Goal: Task Accomplishment & Management: Use online tool/utility

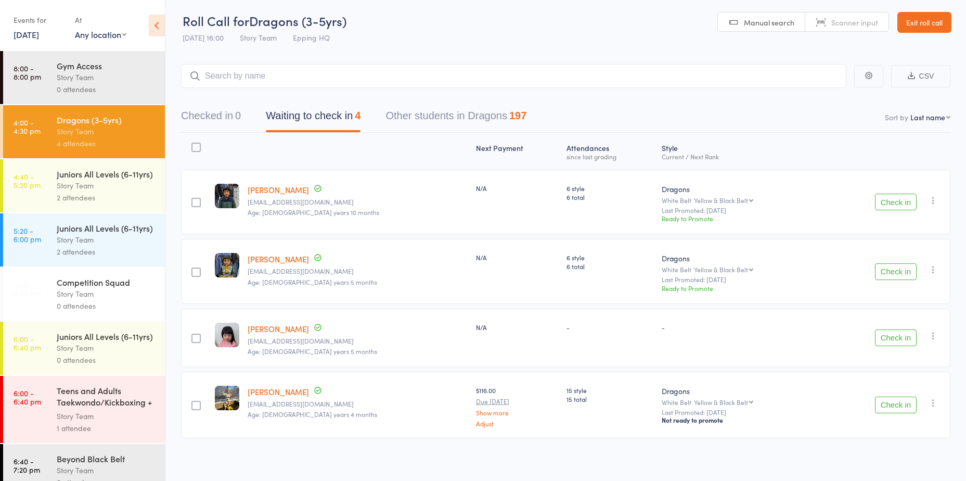
scroll to position [4, 0]
click at [896, 201] on button "Check in" at bounding box center [896, 200] width 42 height 17
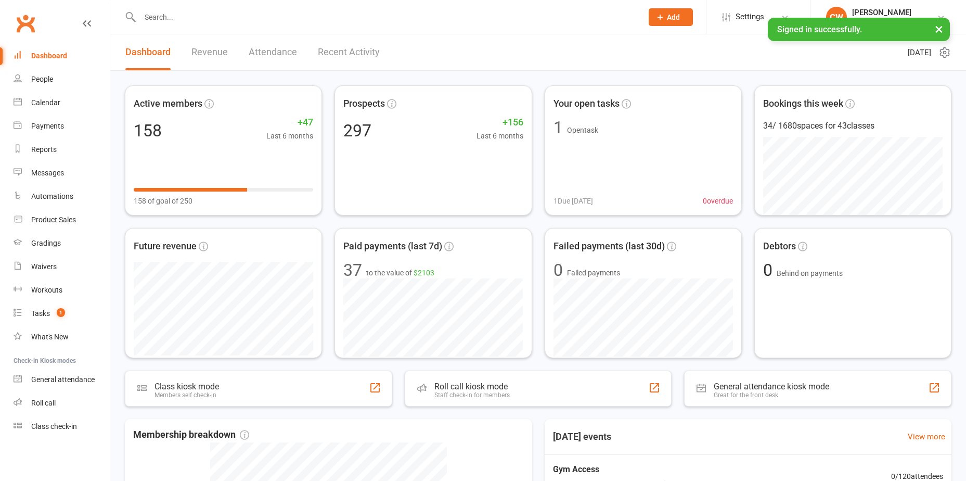
click at [47, 401] on div "Roll call" at bounding box center [43, 402] width 24 height 8
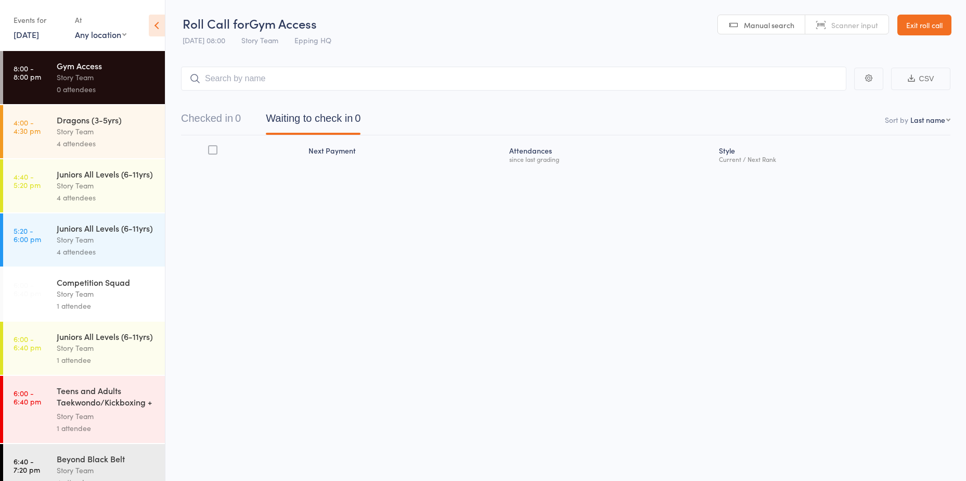
click at [78, 148] on div "4 attendees" at bounding box center [106, 143] width 99 height 12
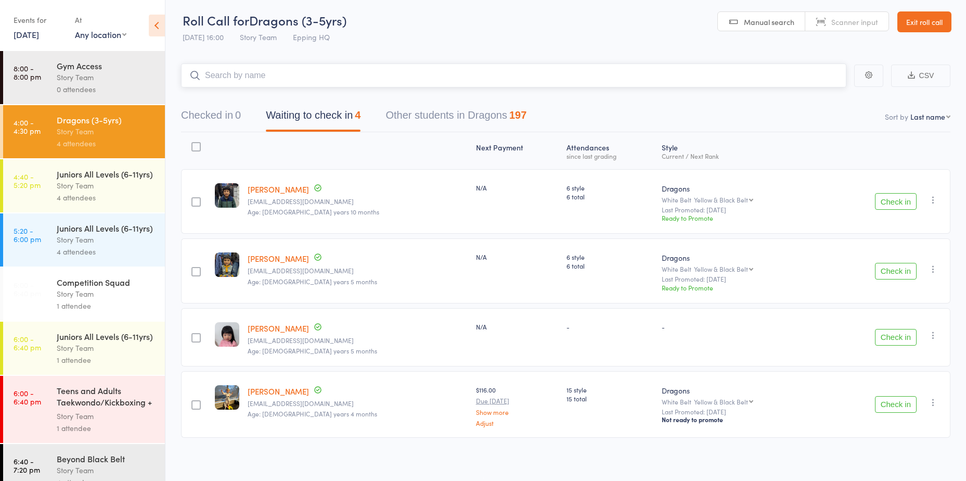
scroll to position [4, 0]
click at [905, 200] on button "Check in" at bounding box center [896, 200] width 42 height 17
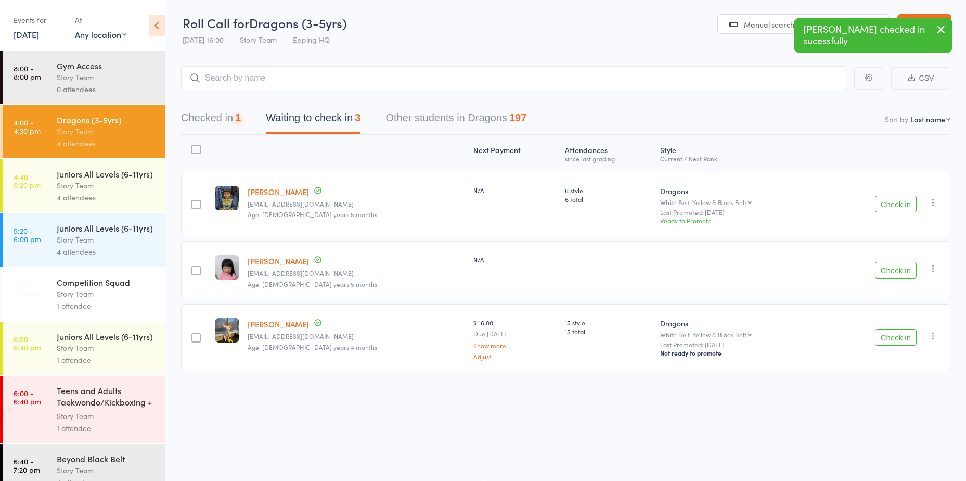
click at [905, 200] on button "Check in" at bounding box center [896, 204] width 42 height 17
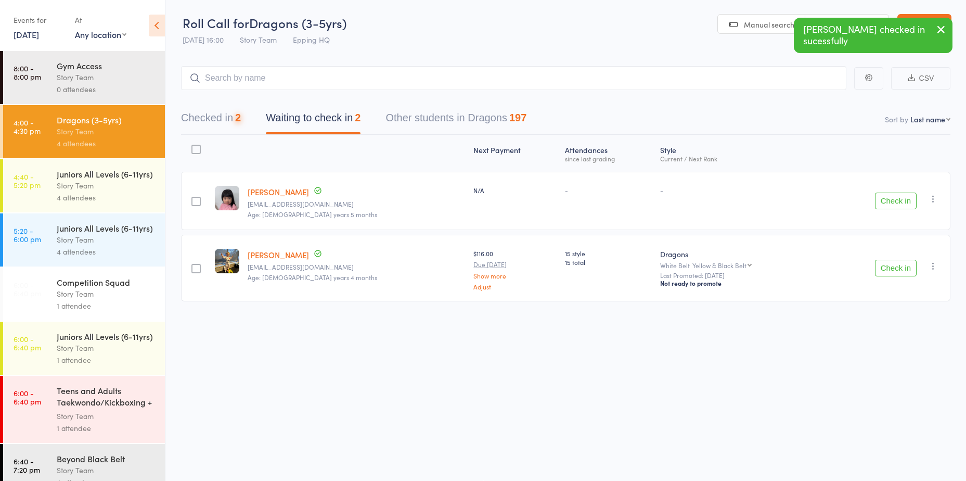
click at [905, 200] on button "Check in" at bounding box center [896, 200] width 42 height 17
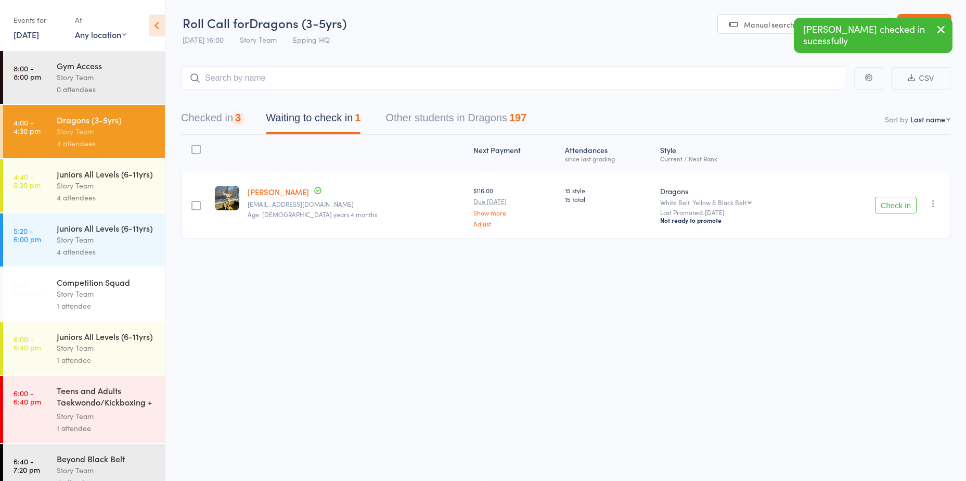
click at [905, 200] on button "Check in" at bounding box center [896, 205] width 42 height 17
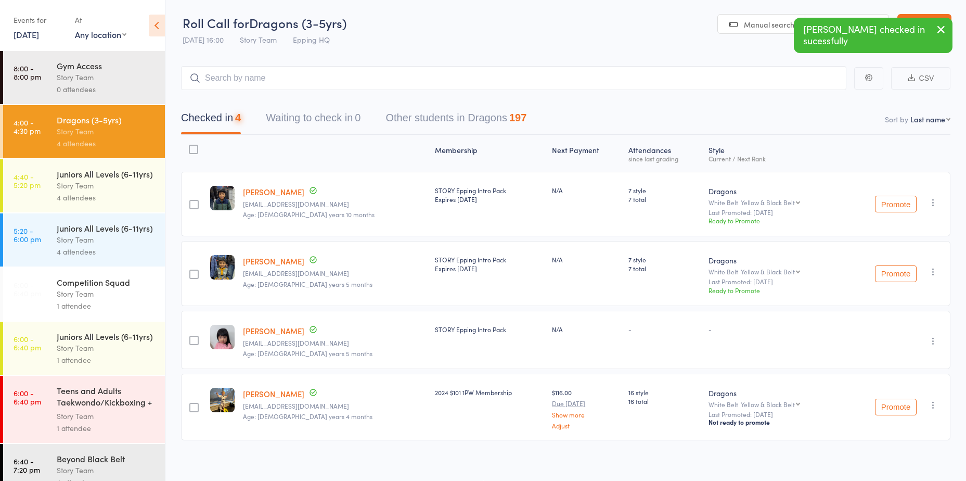
click at [636, 91] on div "Checked in 4 Waiting to check in 0 Other students in Dragons 197" at bounding box center [565, 112] width 769 height 45
click at [636, 87] on input "search" at bounding box center [513, 78] width 665 height 24
click at [634, 81] on input "search" at bounding box center [513, 78] width 665 height 24
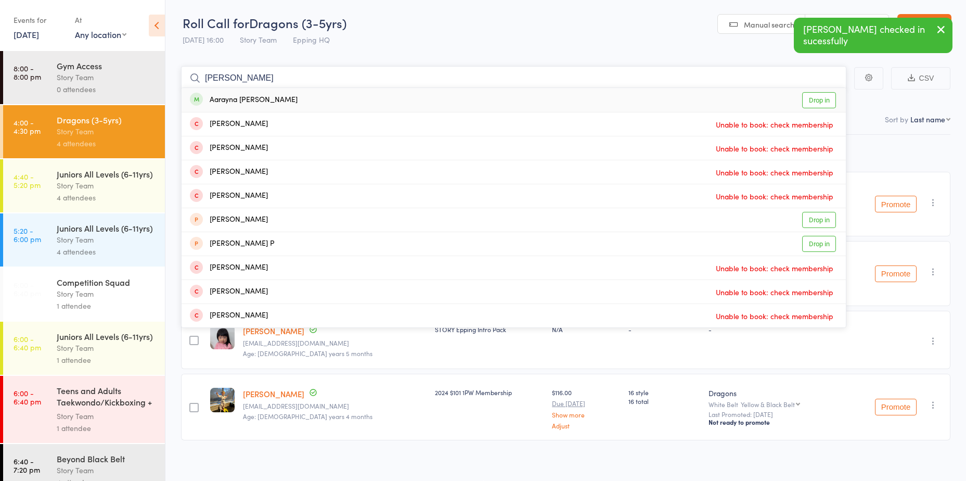
type input "arayna"
click at [818, 95] on link "Drop in" at bounding box center [819, 100] width 34 height 16
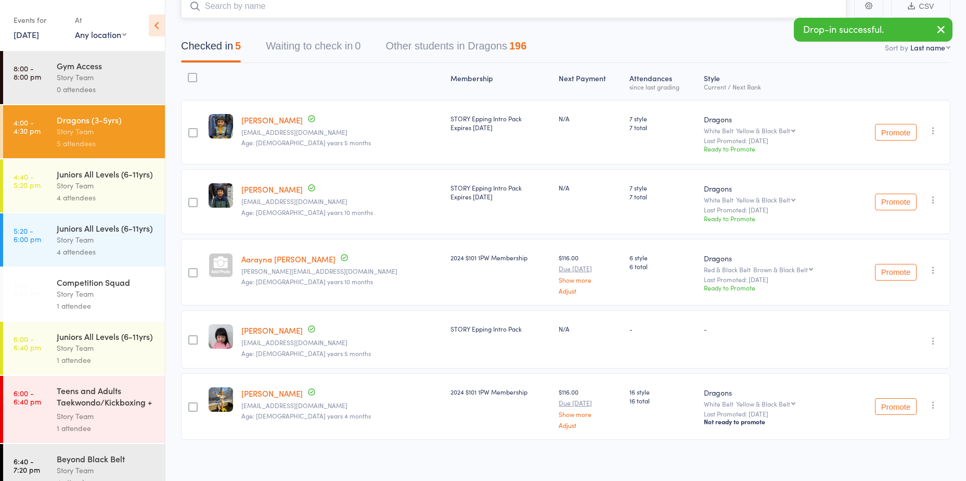
scroll to position [74, 0]
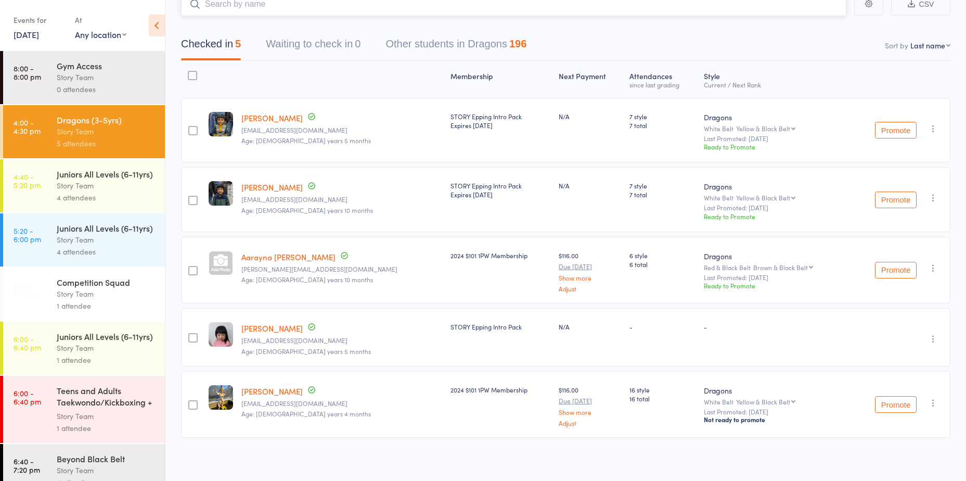
click at [293, 5] on input "search" at bounding box center [513, 4] width 665 height 24
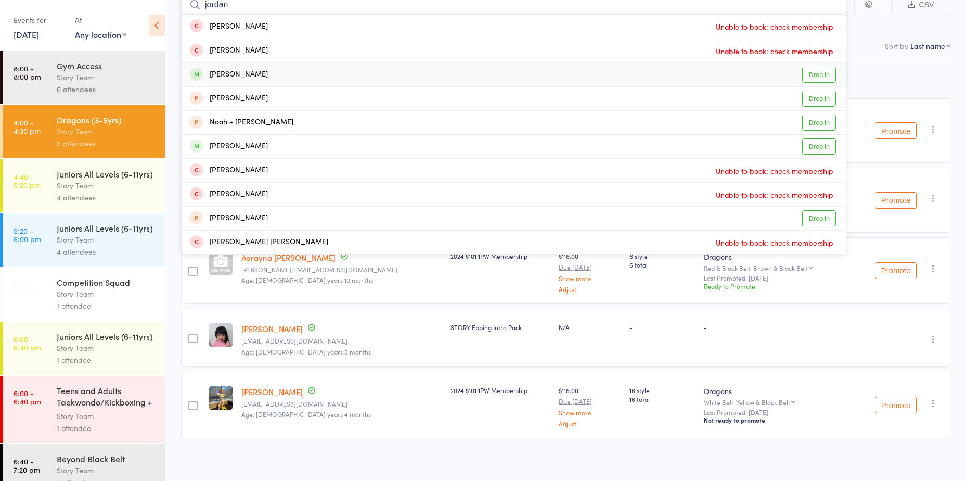
type input "jordan"
click at [823, 73] on link "Drop in" at bounding box center [819, 75] width 34 height 16
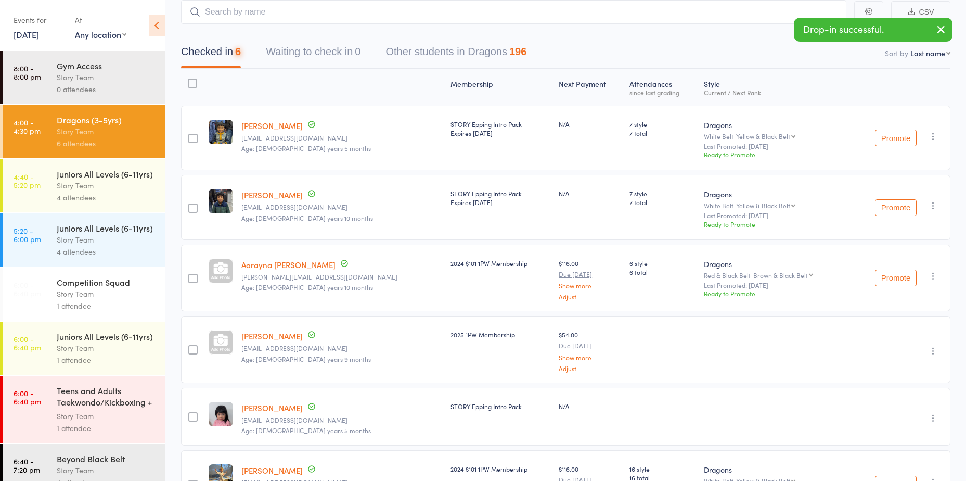
click at [49, 185] on link "4:40 - 5:20 pm Juniors All Levels (6-11yrs) Story Team 4 attendees" at bounding box center [84, 185] width 162 height 53
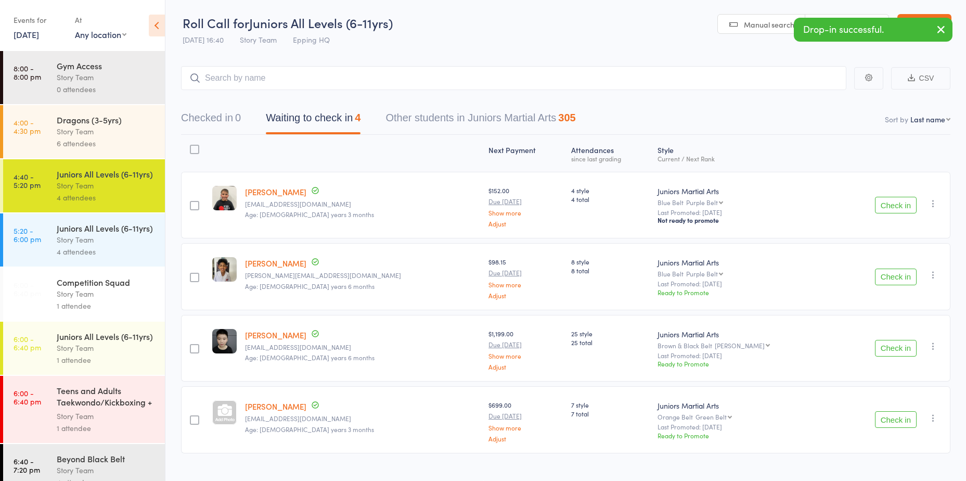
scroll to position [17, 0]
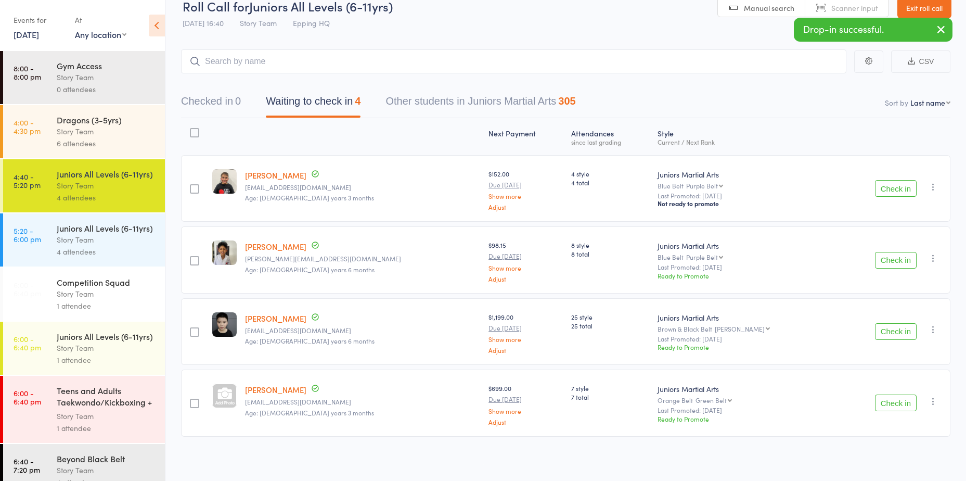
click at [907, 192] on button "Check in" at bounding box center [896, 188] width 42 height 17
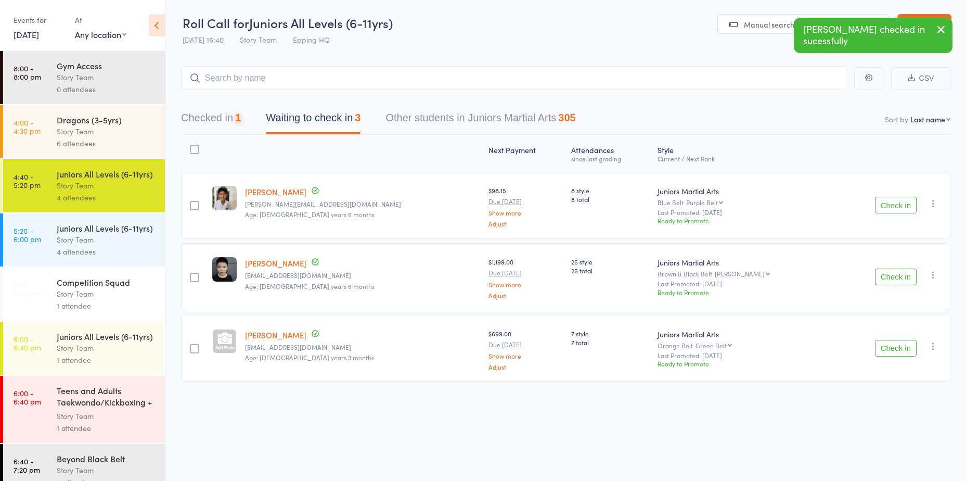
click at [907, 193] on div "Check in Check in Promote Send message Add Note Add Task Add Flag Remove Mark a…" at bounding box center [891, 205] width 118 height 67
click at [900, 216] on div "Check in Check in Promote Send message Add Note Add Task Add Flag Remove Mark a…" at bounding box center [891, 205] width 118 height 67
click at [900, 210] on button "Check in" at bounding box center [896, 205] width 42 height 17
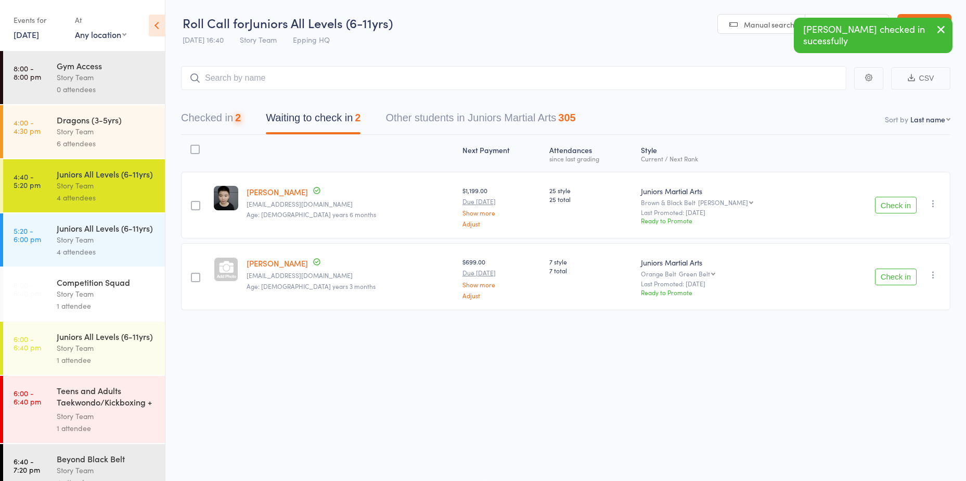
click at [900, 210] on button "Check in" at bounding box center [896, 205] width 42 height 17
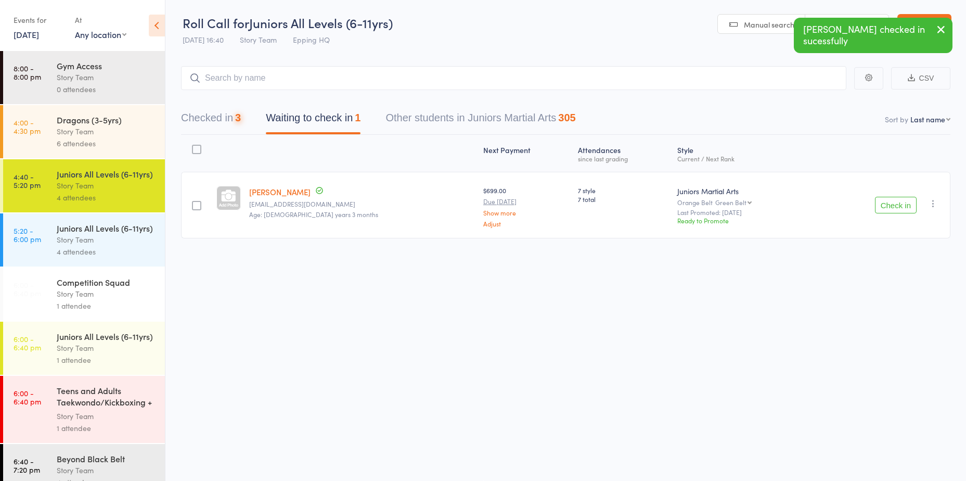
click at [900, 210] on button "Check in" at bounding box center [896, 205] width 42 height 17
click at [565, 86] on input "search" at bounding box center [513, 78] width 665 height 24
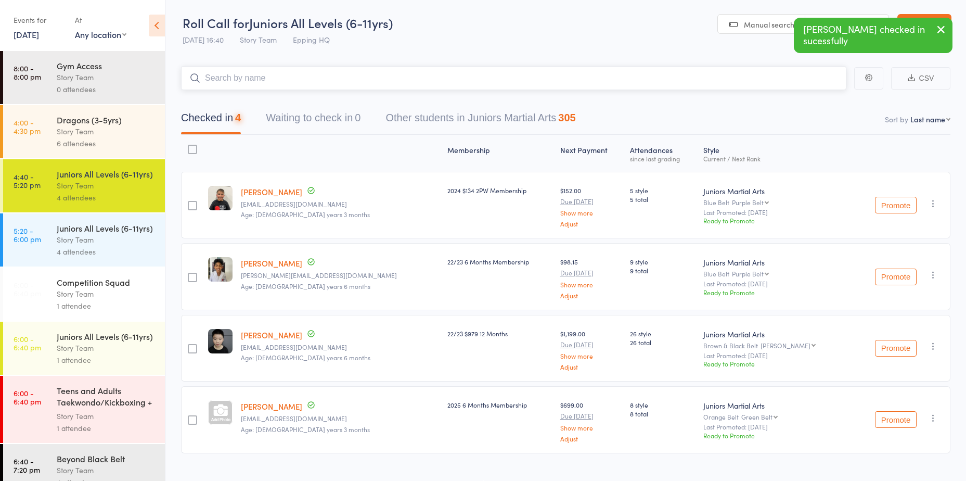
drag, startPoint x: 565, startPoint y: 86, endPoint x: 563, endPoint y: 78, distance: 8.0
click at [565, 83] on input "search" at bounding box center [513, 78] width 665 height 24
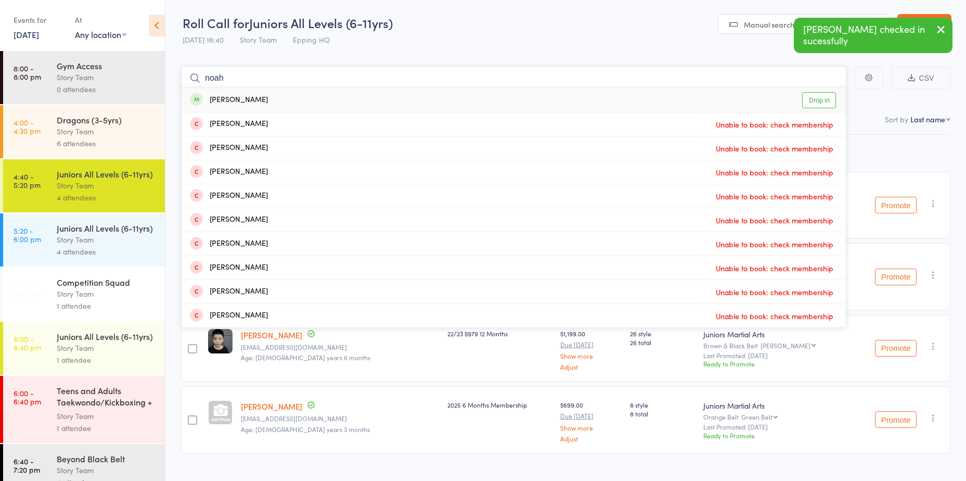
type input "noah"
click at [817, 98] on link "Drop in" at bounding box center [819, 100] width 34 height 16
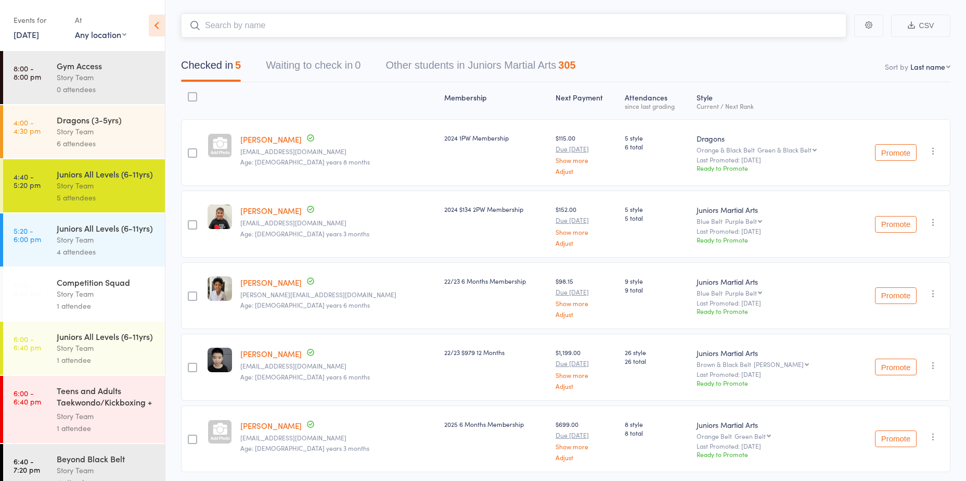
scroll to position [36, 0]
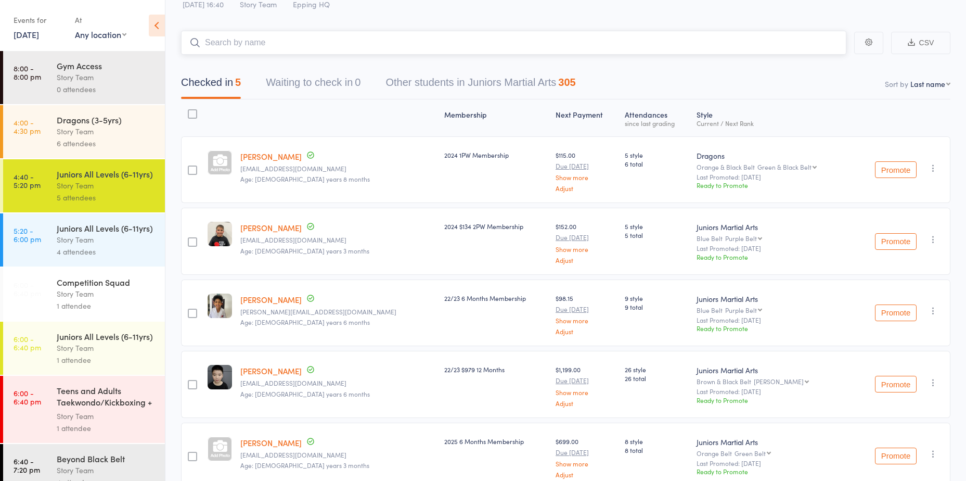
click at [250, 48] on input "search" at bounding box center [513, 43] width 665 height 24
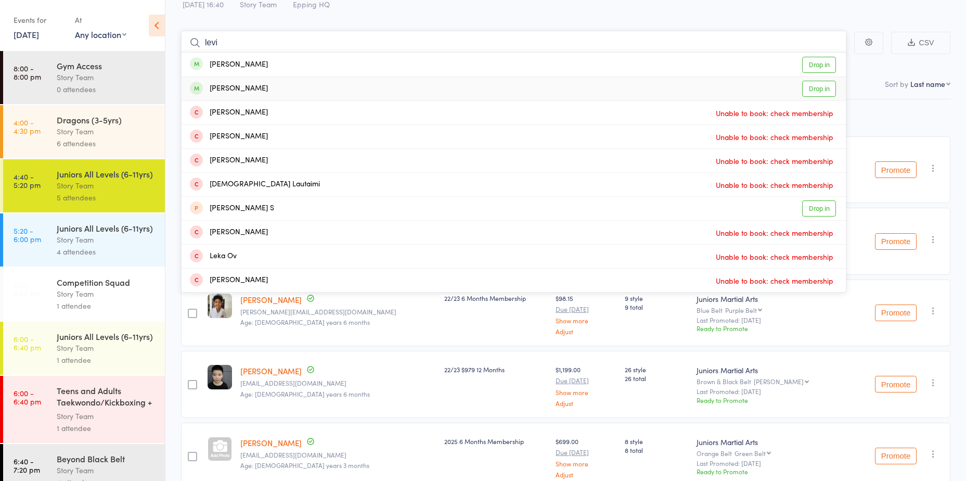
type input "levi"
click at [815, 91] on link "Drop in" at bounding box center [819, 89] width 34 height 16
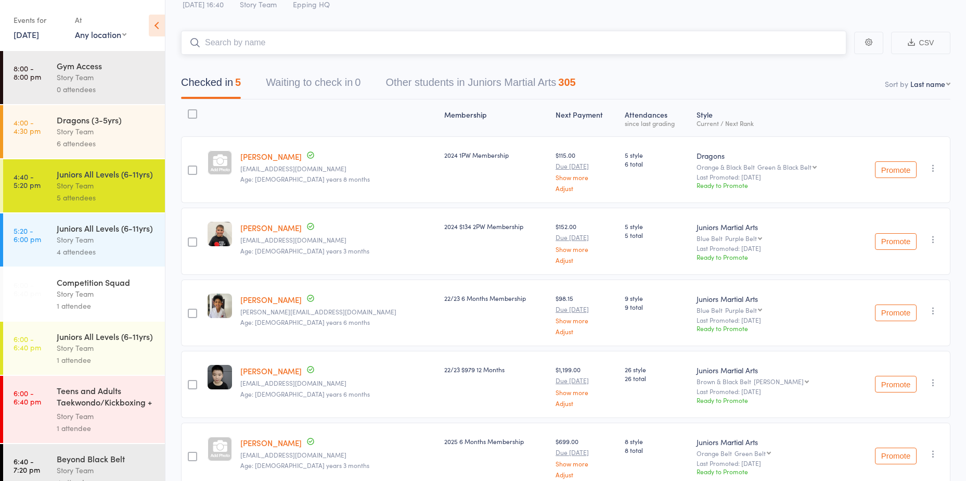
click at [551, 43] on input "search" at bounding box center [513, 43] width 665 height 24
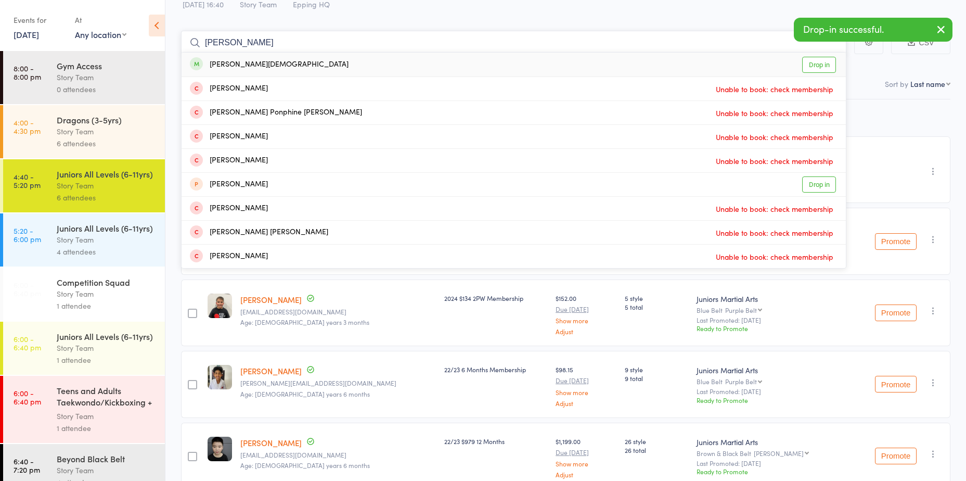
type input "emilia"
click at [808, 71] on link "Drop in" at bounding box center [819, 65] width 34 height 16
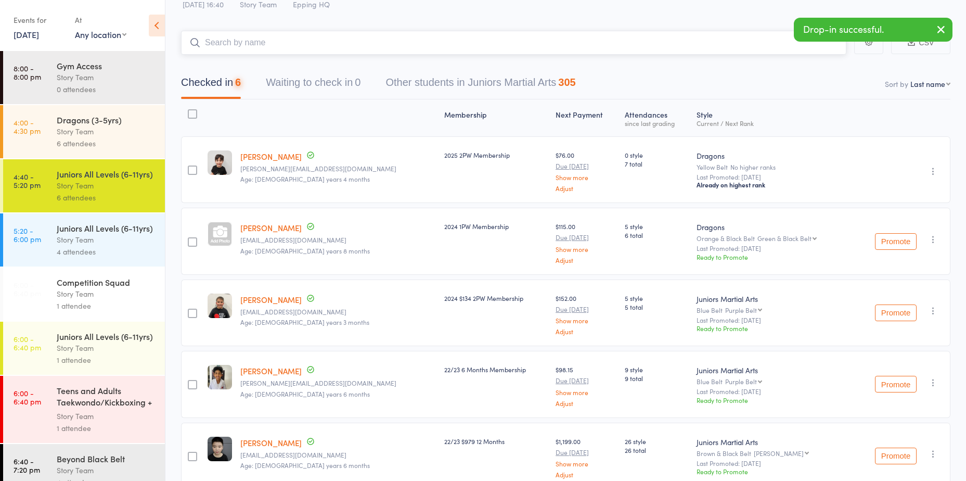
click at [649, 41] on input "search" at bounding box center [513, 43] width 665 height 24
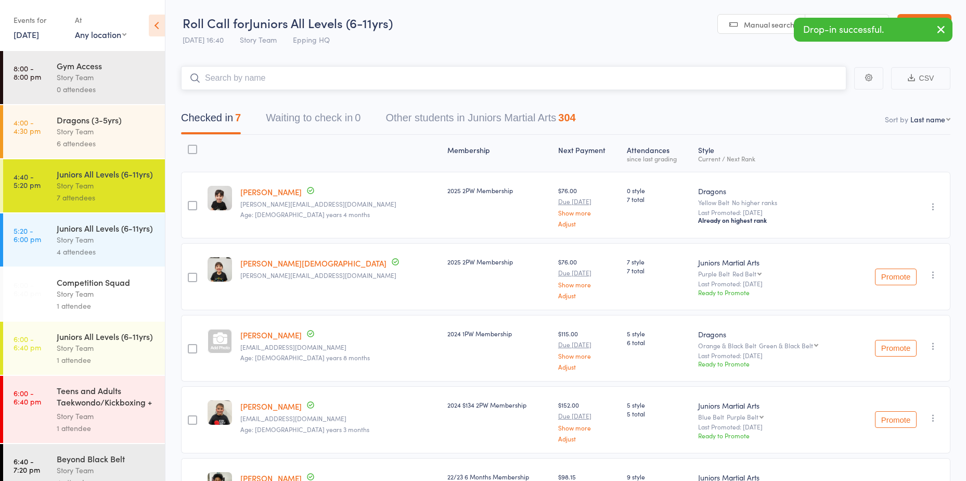
scroll to position [0, 0]
type input "kevin"
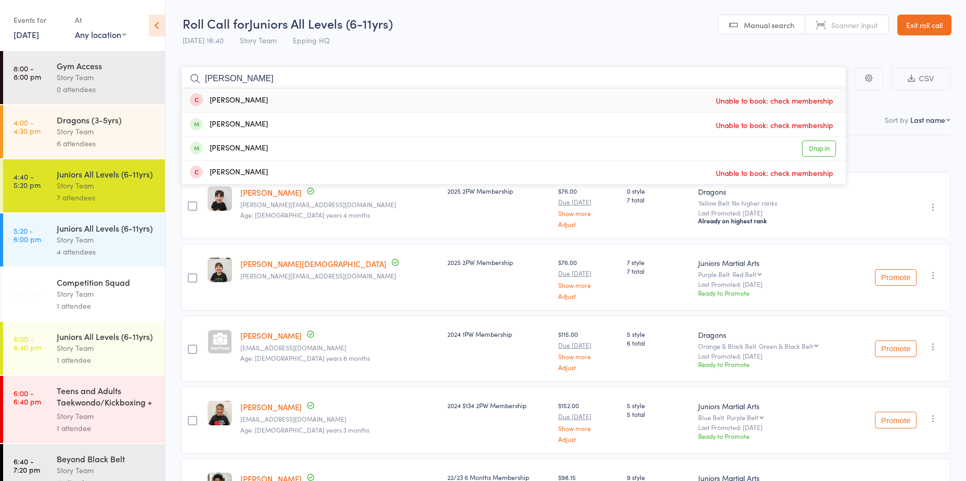
drag, startPoint x: 240, startPoint y: 76, endPoint x: 150, endPoint y: 75, distance: 90.0
click at [150, 76] on div "Roll Call for Juniors All Levels (6-11yrs) 11 Aug 16:40 Story Team Epping HQ Ma…" at bounding box center [483, 240] width 966 height 481
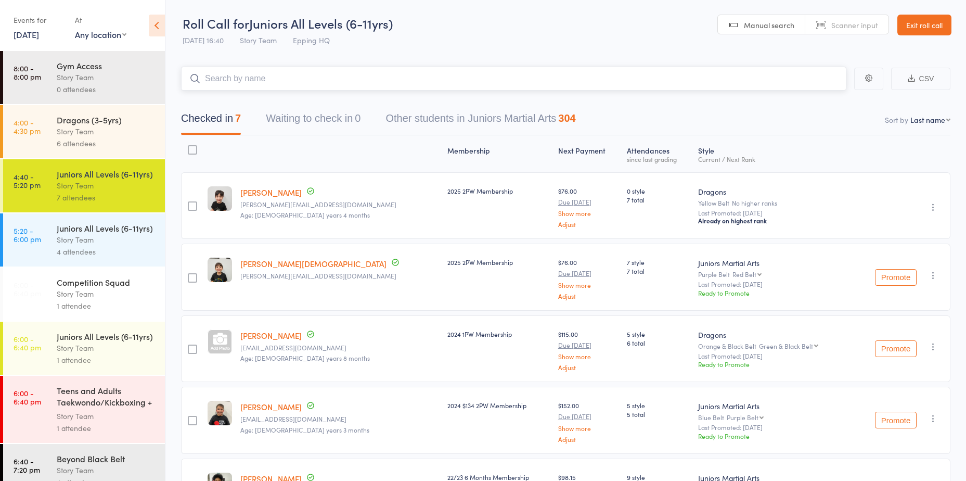
click at [280, 86] on input "search" at bounding box center [513, 79] width 665 height 24
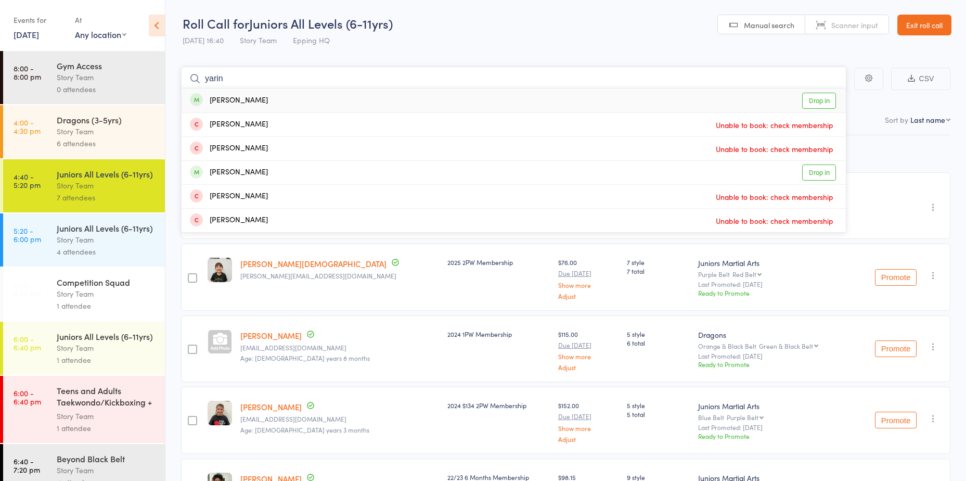
type input "yarin"
click at [822, 101] on link "Drop in" at bounding box center [819, 101] width 34 height 16
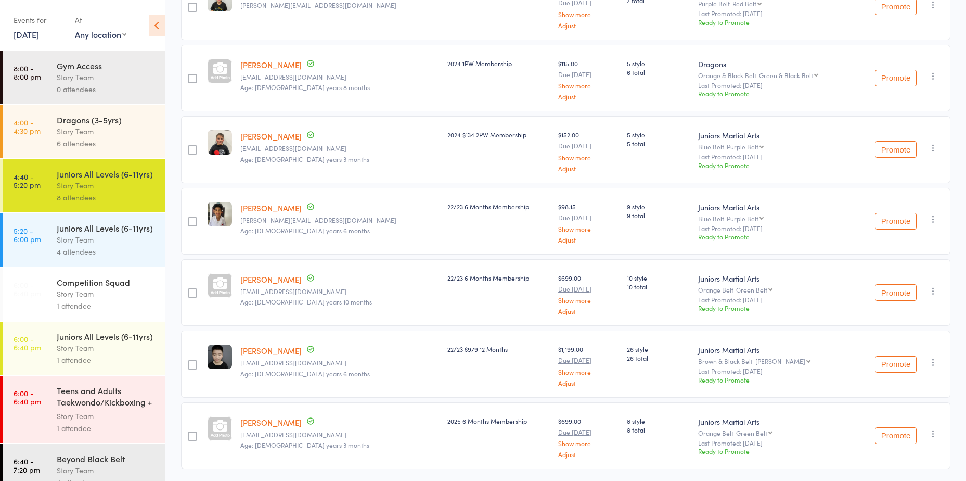
scroll to position [301, 0]
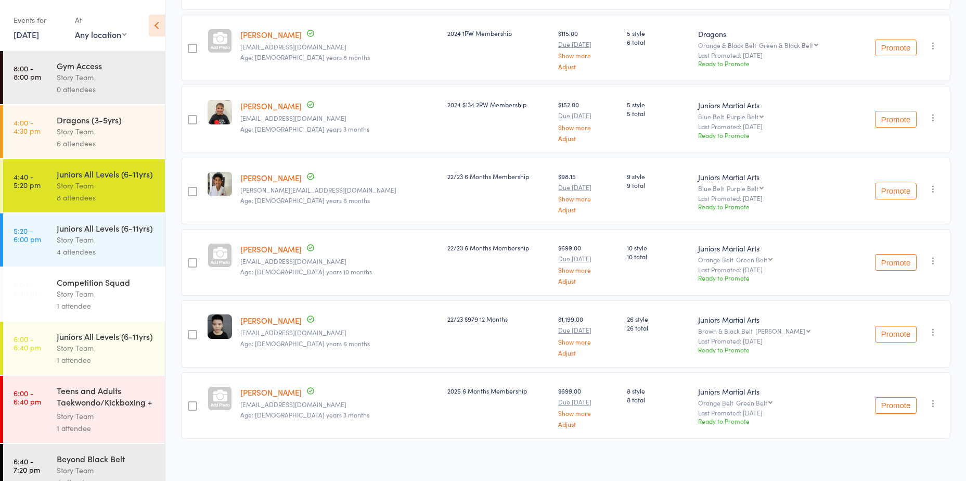
click at [102, 234] on div "Juniors All Levels (6-11yrs)" at bounding box center [106, 227] width 99 height 11
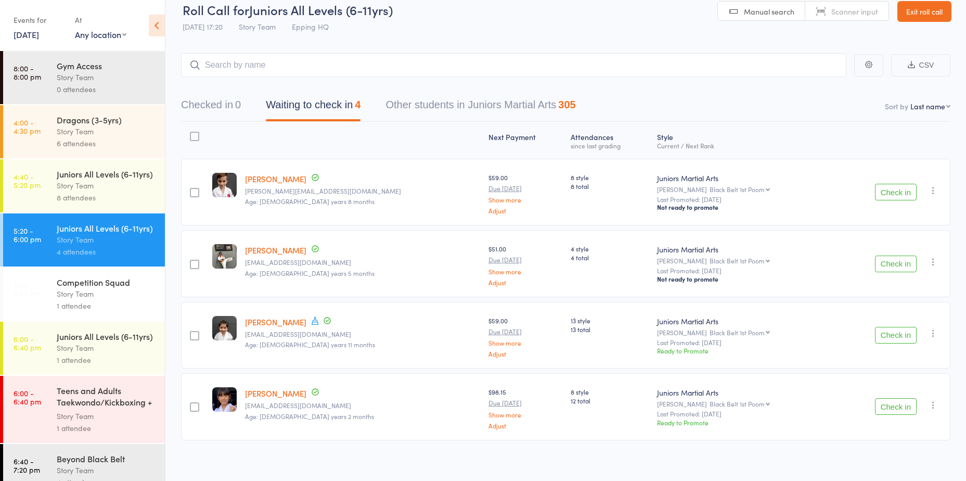
scroll to position [17, 0]
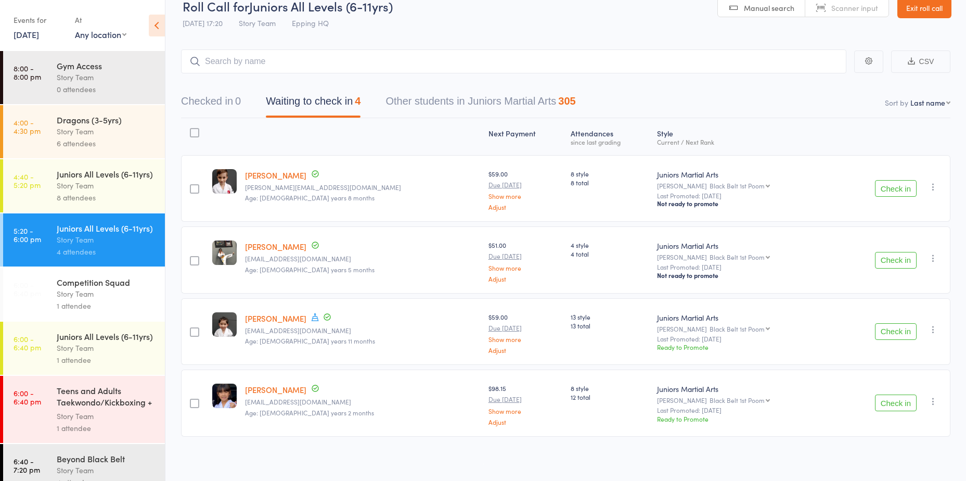
click at [890, 189] on button "Check in" at bounding box center [896, 188] width 42 height 17
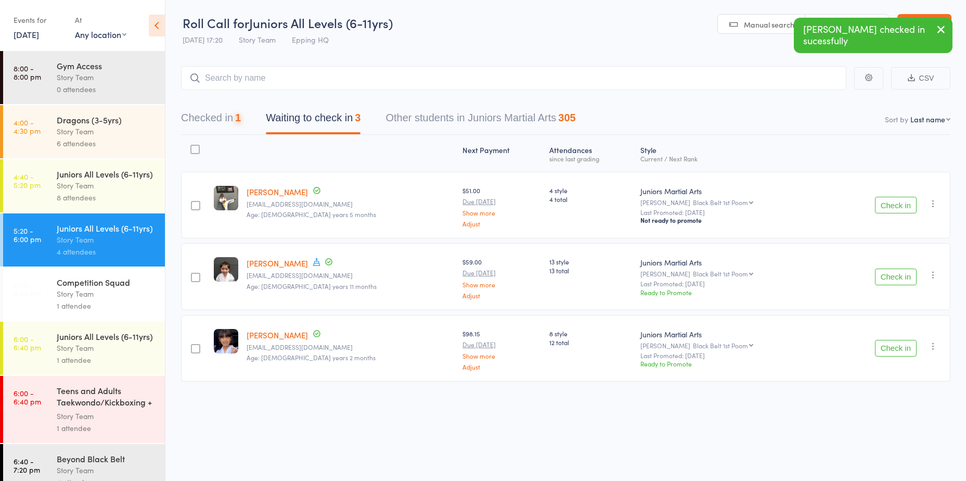
scroll to position [1, 0]
click at [890, 189] on div "Check in Check in Promote Send message Add Note Add Task Add Flag Remove Mark a…" at bounding box center [888, 205] width 125 height 67
click at [892, 202] on button "Check in" at bounding box center [896, 205] width 42 height 17
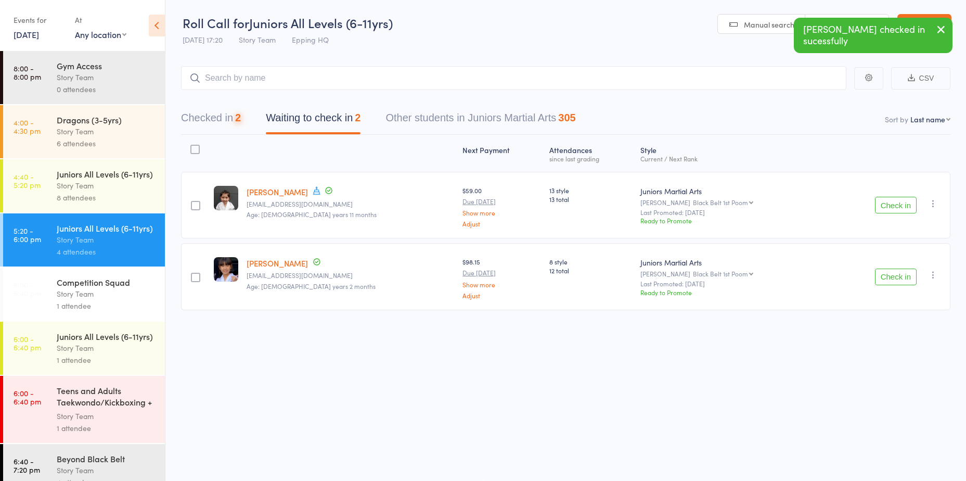
click at [888, 204] on button "Check in" at bounding box center [896, 205] width 42 height 17
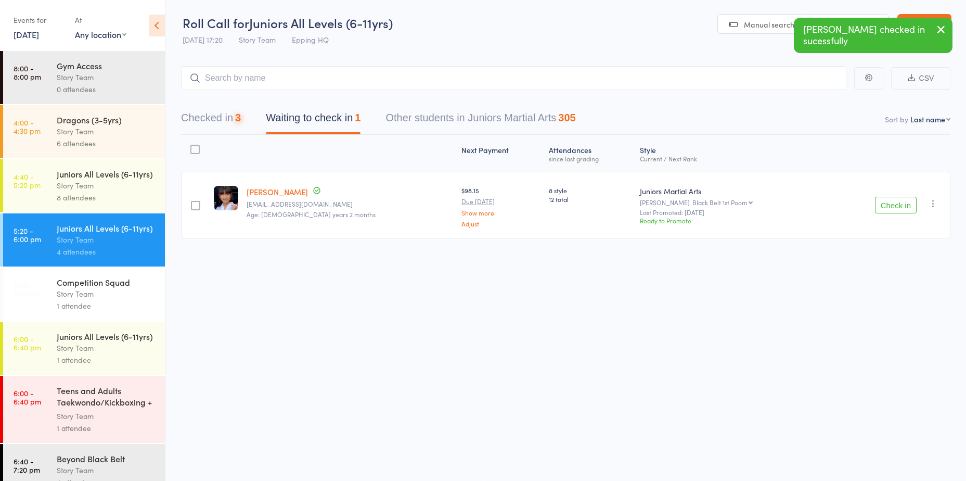
click at [890, 205] on button "Check in" at bounding box center [896, 205] width 42 height 17
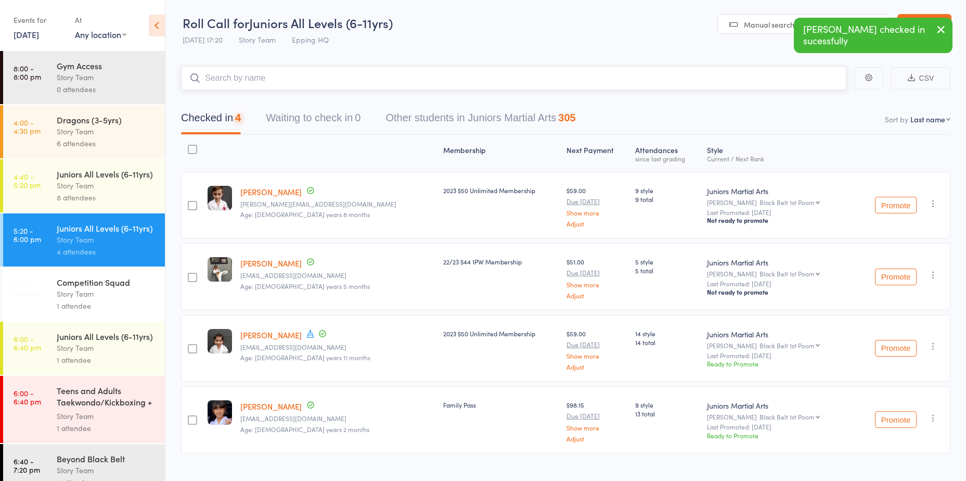
click at [583, 73] on input "search" at bounding box center [513, 78] width 665 height 24
click at [580, 74] on input "search" at bounding box center [513, 78] width 665 height 24
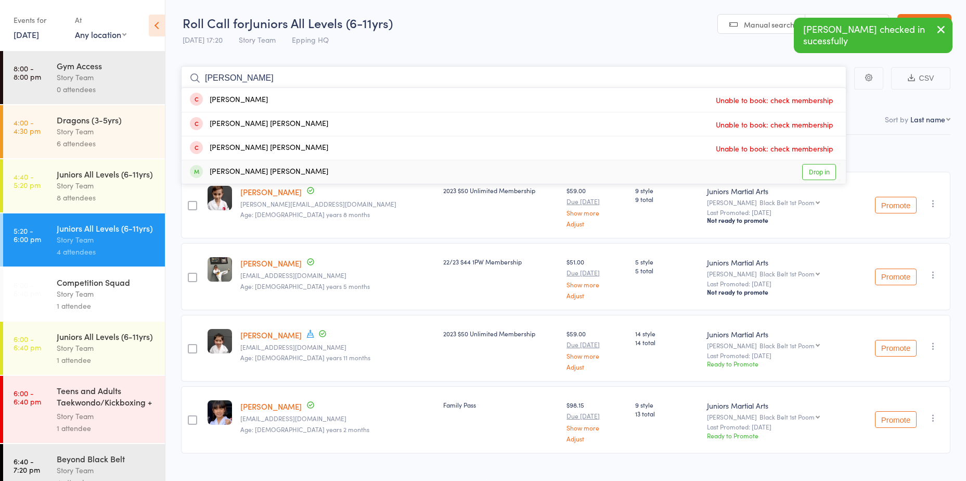
type input "cruz"
click at [812, 168] on link "Drop in" at bounding box center [819, 172] width 34 height 16
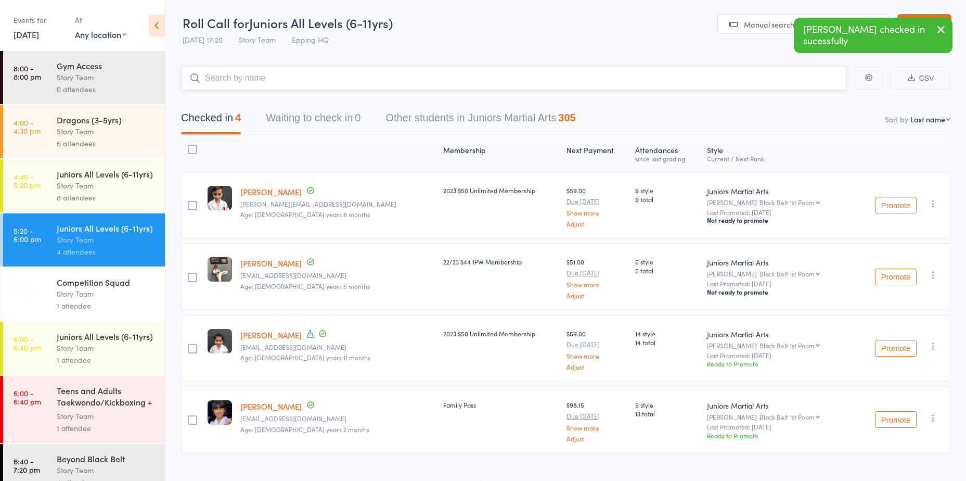
click at [726, 78] on input "search" at bounding box center [513, 78] width 665 height 24
click at [725, 78] on input "search" at bounding box center [513, 78] width 665 height 24
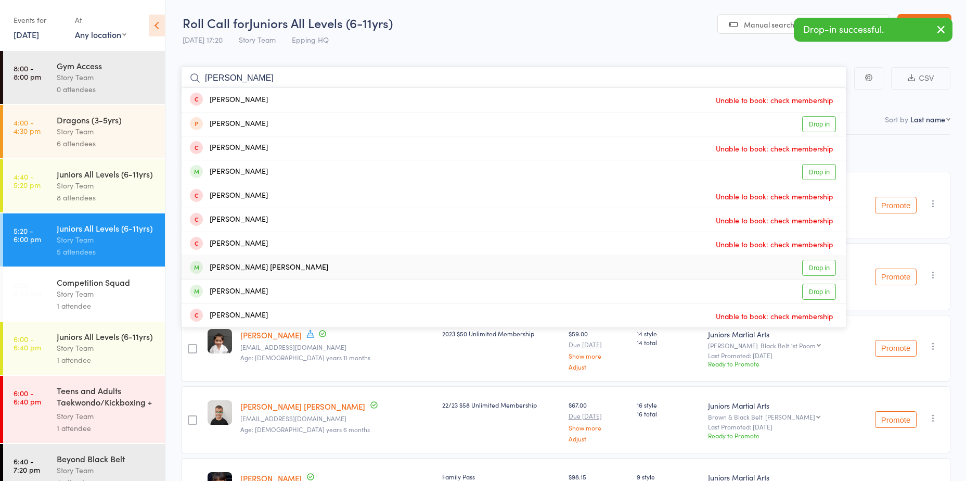
type input "alana"
click at [813, 265] on link "Drop in" at bounding box center [819, 268] width 34 height 16
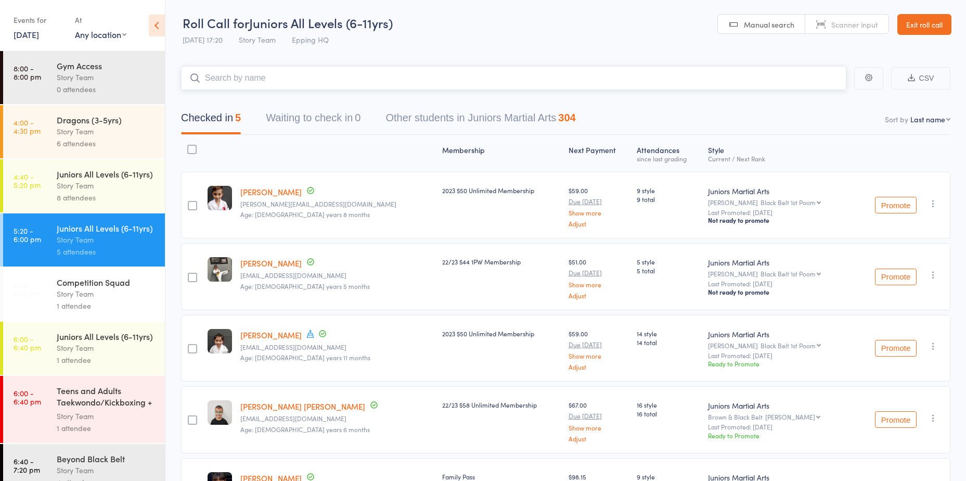
click at [378, 67] on input "search" at bounding box center [513, 78] width 665 height 24
click at [378, 68] on input "search" at bounding box center [513, 78] width 665 height 24
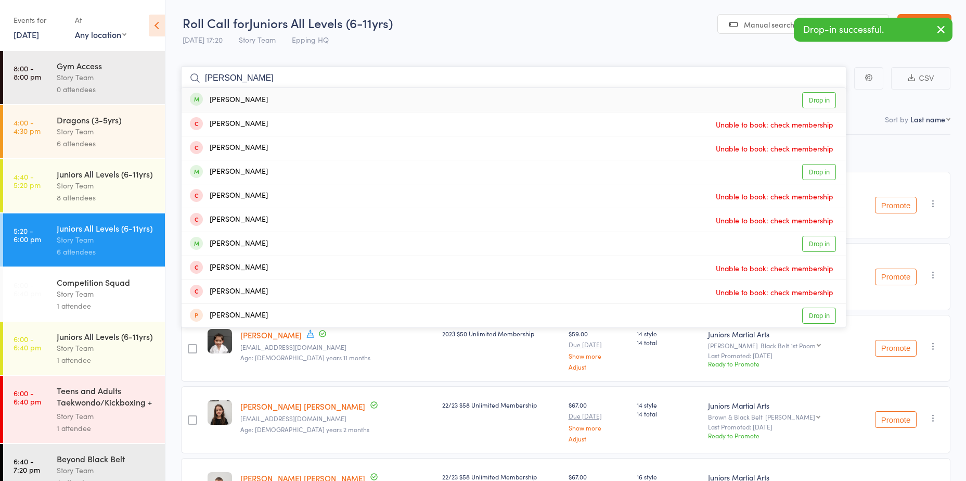
type input "aaron"
click at [807, 99] on link "Drop in" at bounding box center [819, 100] width 34 height 16
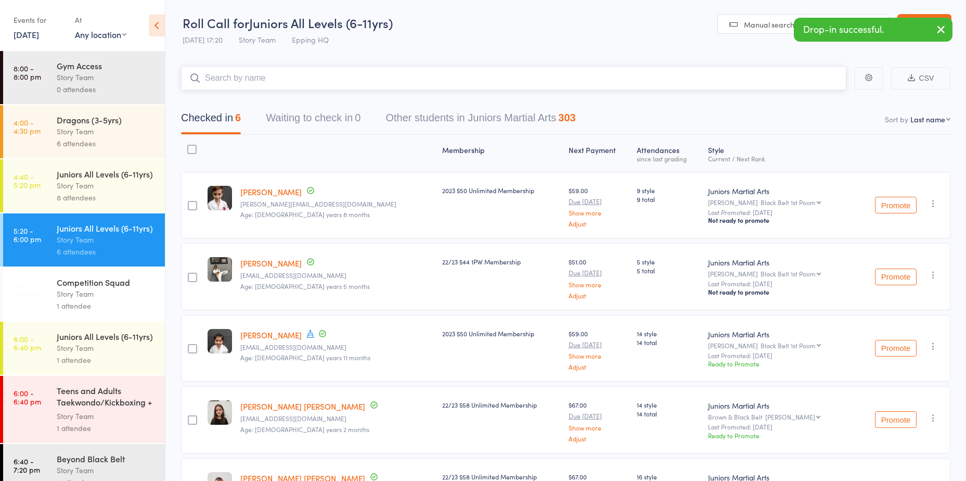
click at [737, 81] on input "search" at bounding box center [513, 78] width 665 height 24
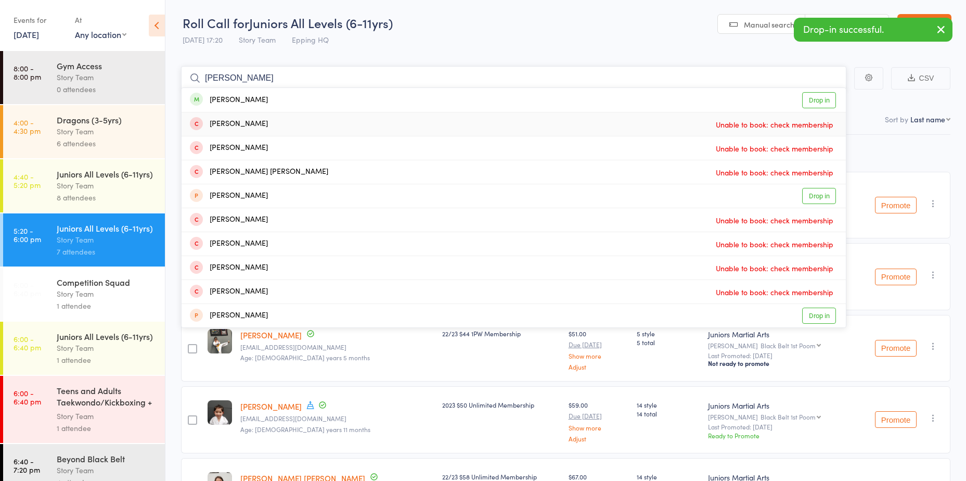
type input "ishan"
drag, startPoint x: 821, startPoint y: 102, endPoint x: 817, endPoint y: 96, distance: 7.8
click at [821, 102] on link "Drop in" at bounding box center [819, 100] width 34 height 16
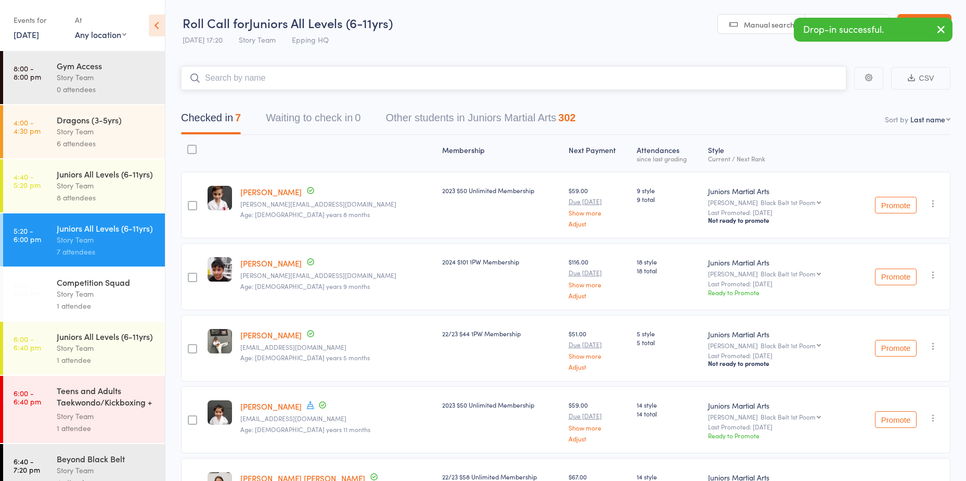
click at [806, 76] on input "search" at bounding box center [513, 78] width 665 height 24
click at [806, 78] on input "search" at bounding box center [513, 78] width 665 height 24
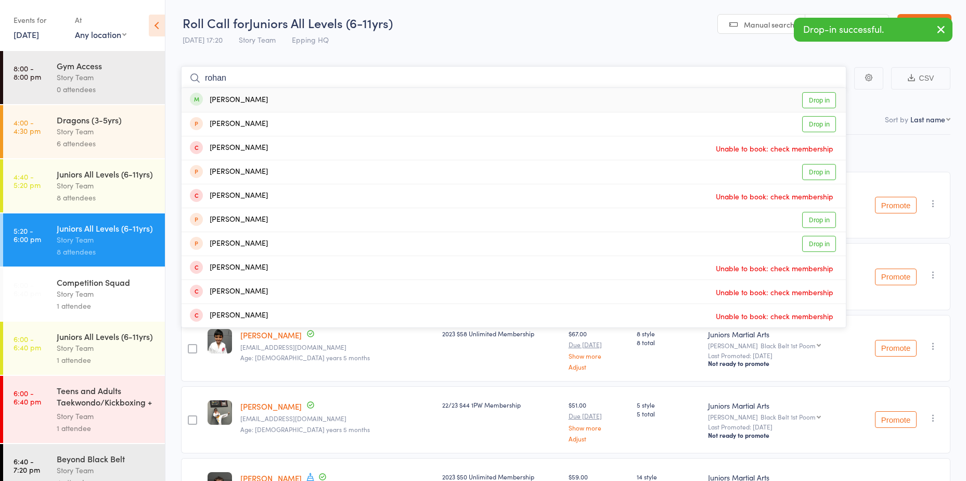
type input "rohan"
click at [804, 104] on link "Drop in" at bounding box center [819, 100] width 34 height 16
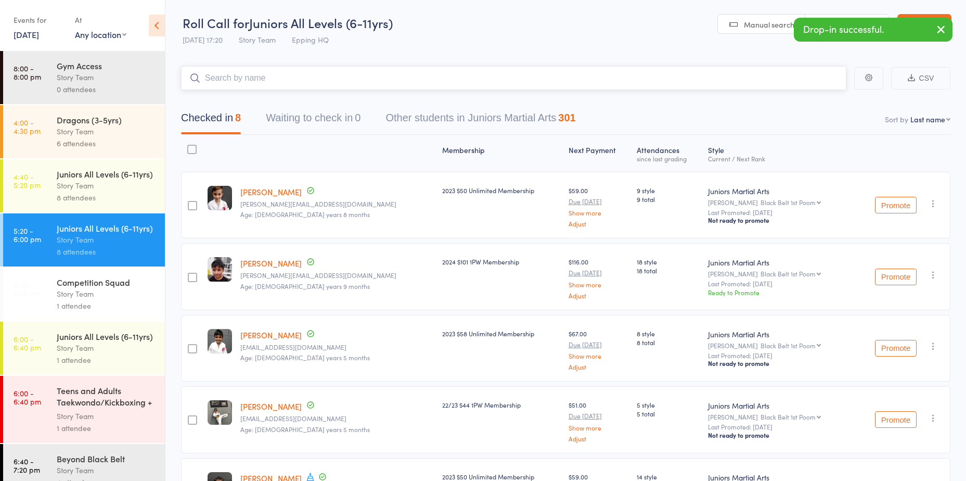
click at [782, 82] on input "search" at bounding box center [513, 78] width 665 height 24
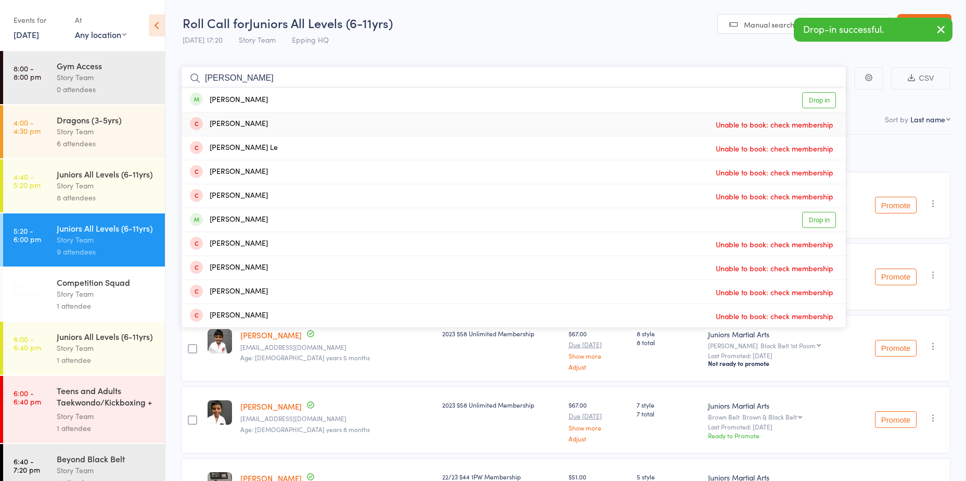
type input "darin"
click at [826, 104] on link "Drop in" at bounding box center [819, 100] width 34 height 16
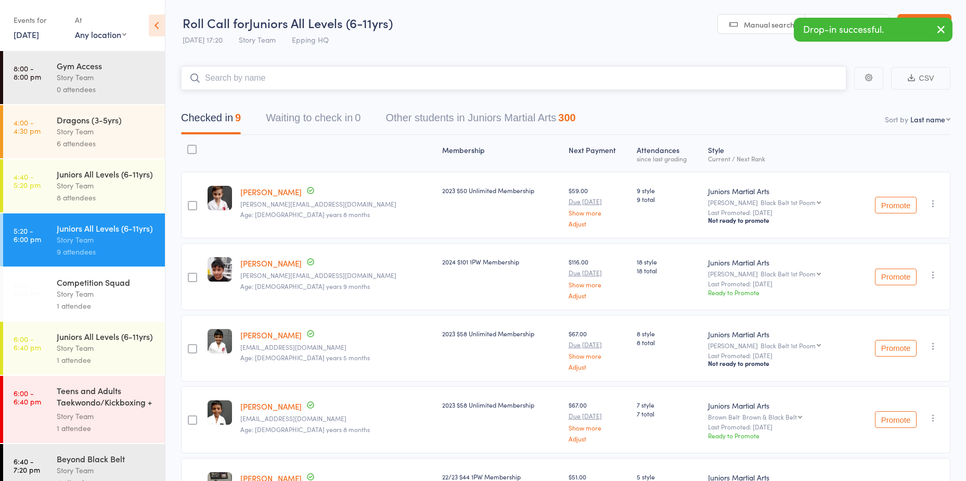
click at [801, 83] on input "search" at bounding box center [513, 78] width 665 height 24
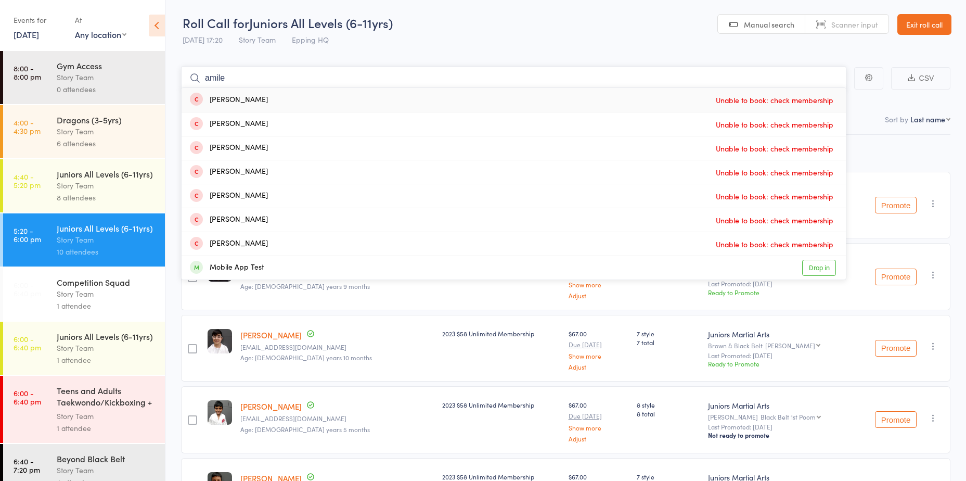
drag, startPoint x: 417, startPoint y: 76, endPoint x: 162, endPoint y: 69, distance: 255.0
click at [162, 69] on div "Roll Call for Juniors All Levels (6-11yrs) 11 Aug 17:20 Story Team Epping HQ Ma…" at bounding box center [483, 239] width 966 height 481
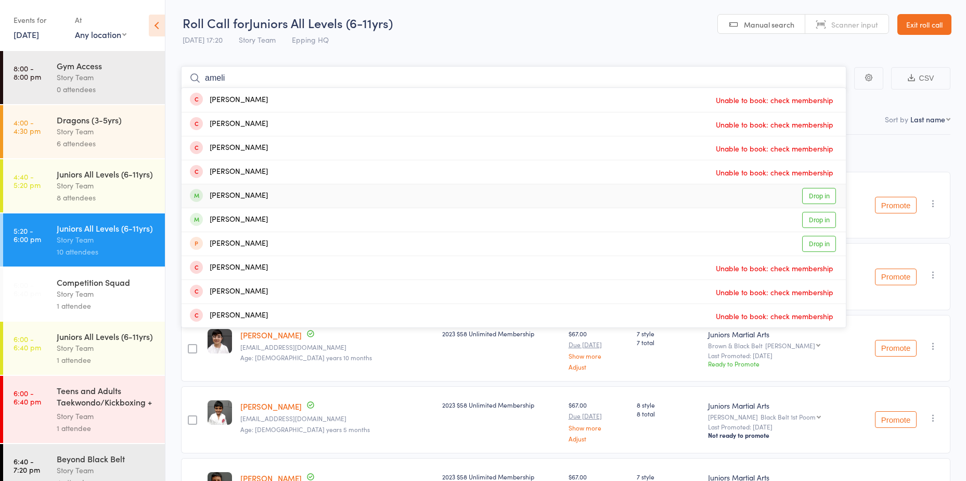
type input "ameli"
click at [820, 198] on link "Drop in" at bounding box center [819, 196] width 34 height 16
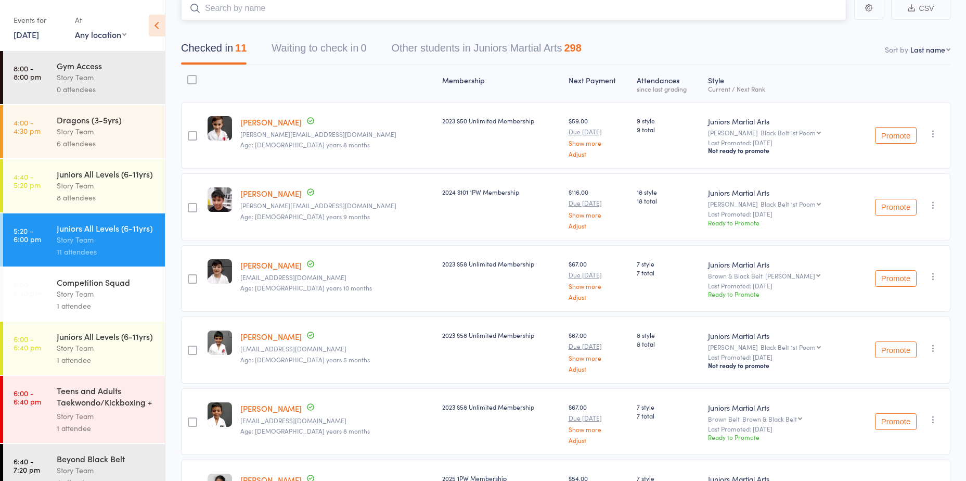
scroll to position [52, 0]
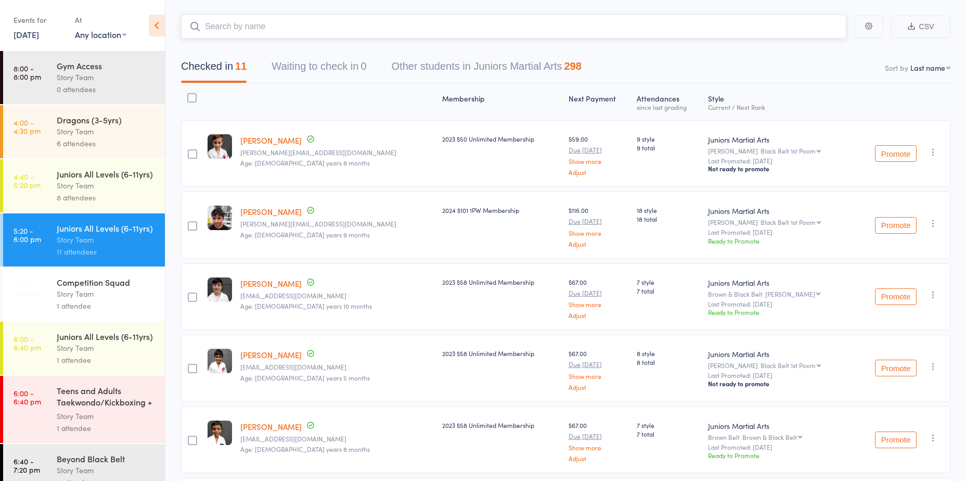
click at [260, 23] on input "search" at bounding box center [513, 27] width 665 height 24
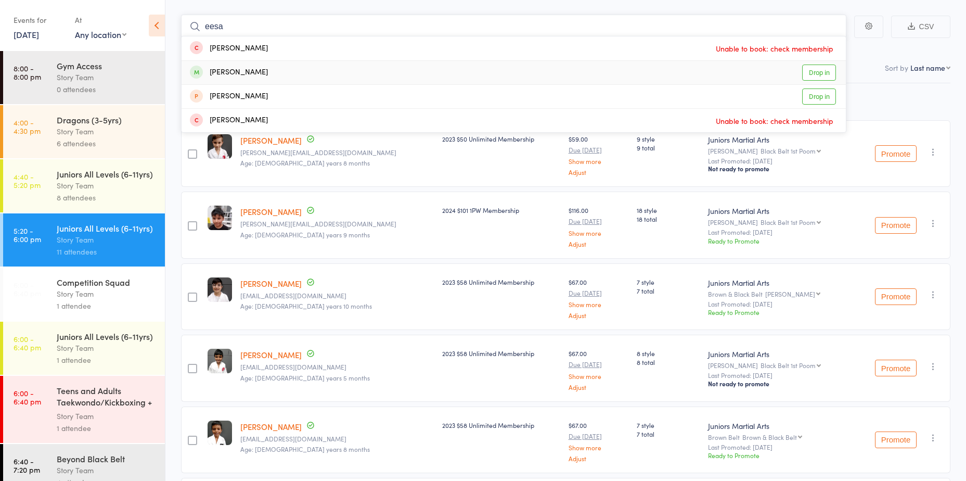
type input "eesa"
click at [821, 72] on link "Drop in" at bounding box center [819, 73] width 34 height 16
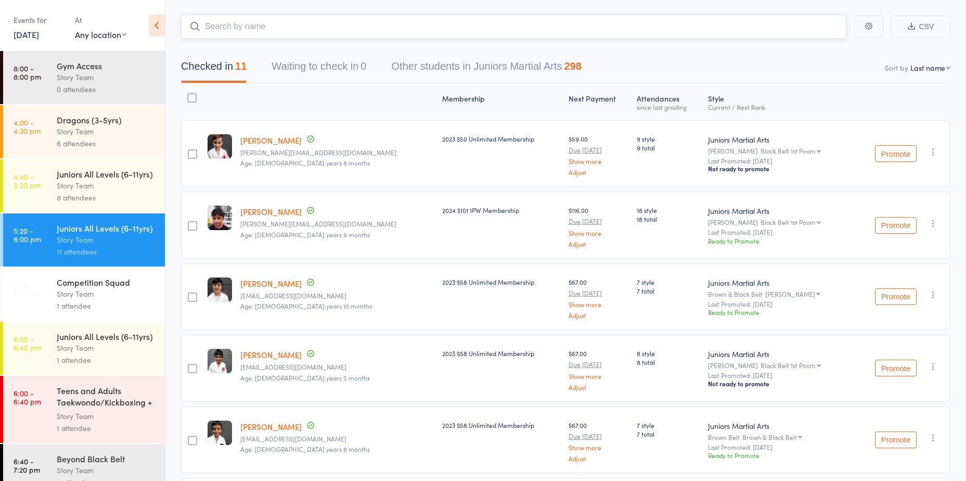
click at [769, 34] on input "search" at bounding box center [513, 27] width 665 height 24
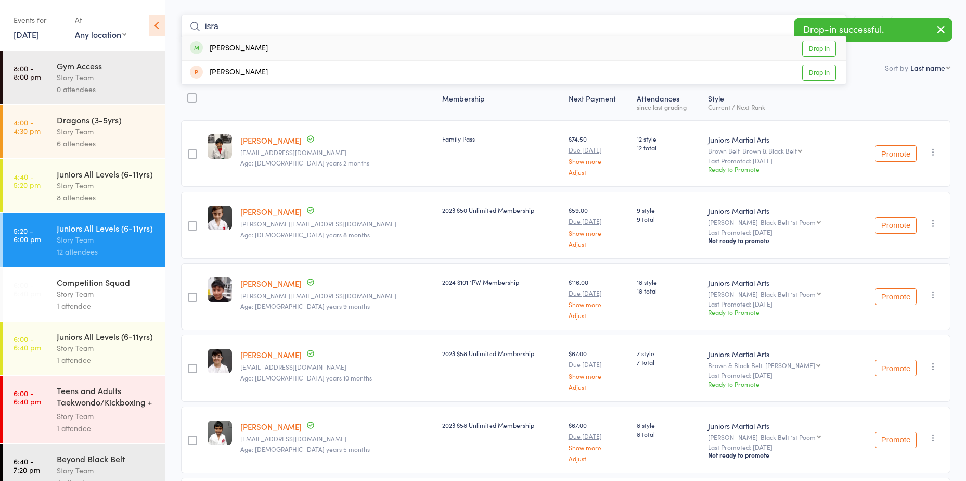
type input "isra"
click at [829, 46] on link "Drop in" at bounding box center [819, 49] width 34 height 16
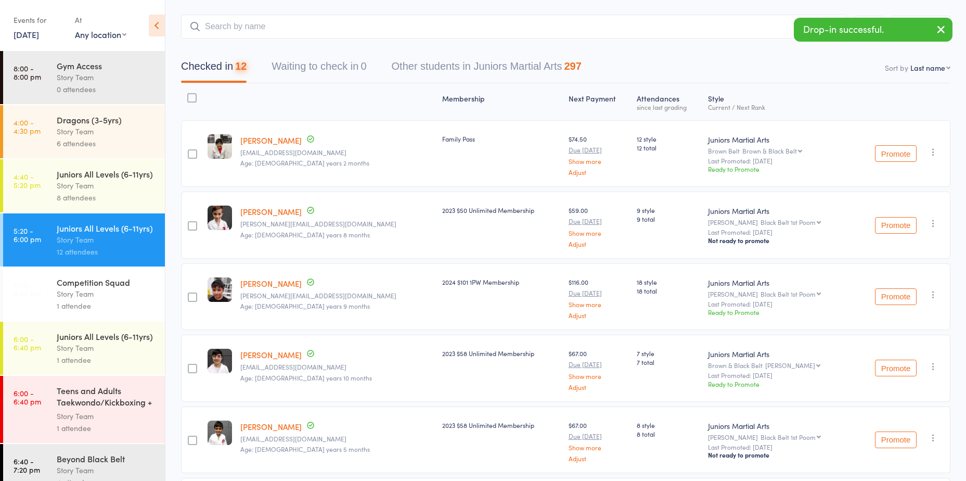
click at [93, 145] on div "6 attendees" at bounding box center [106, 143] width 99 height 12
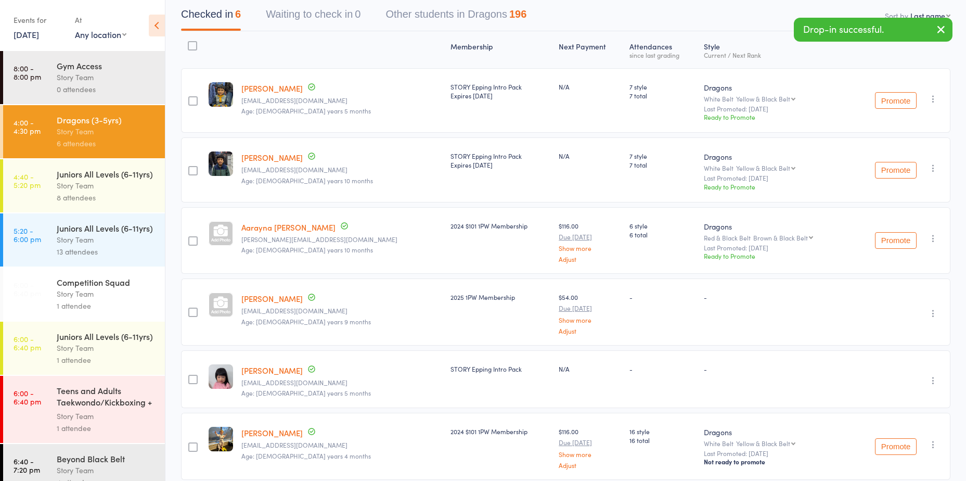
scroll to position [105, 0]
click at [92, 234] on div "Juniors All Levels (6-11yrs)" at bounding box center [106, 227] width 99 height 11
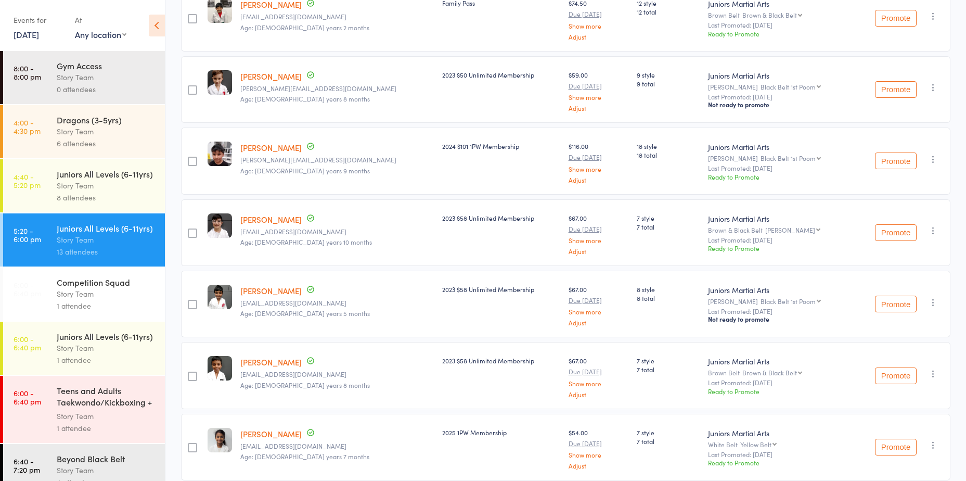
scroll to position [261, 0]
click at [122, 203] on div "8 attendees" at bounding box center [106, 197] width 99 height 12
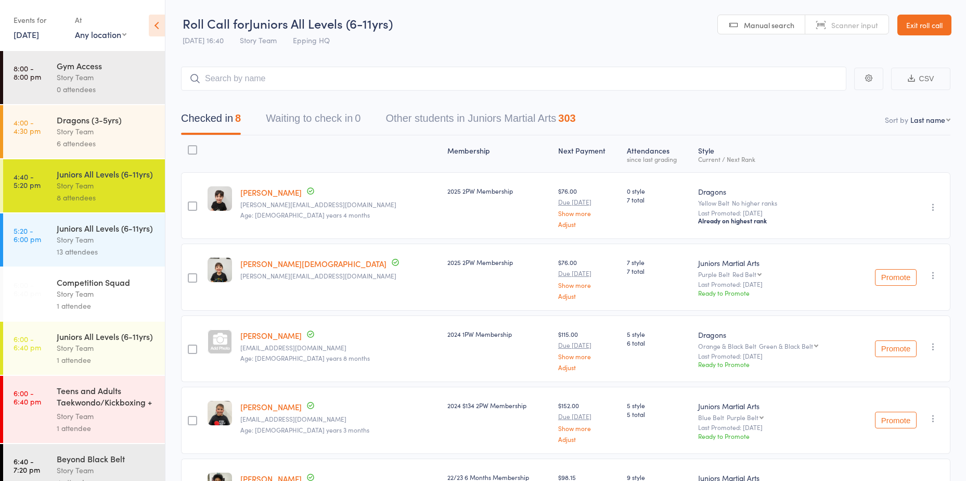
click at [260, 84] on input "search" at bounding box center [513, 79] width 665 height 24
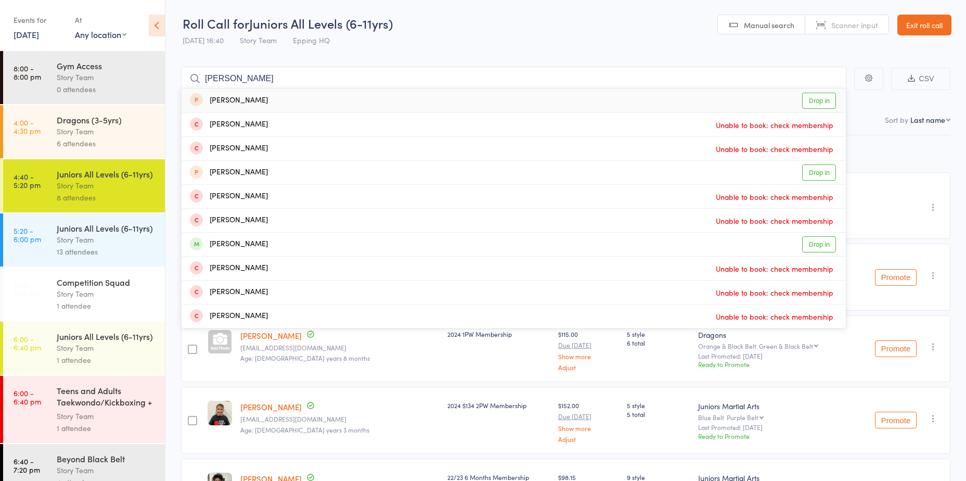
drag, startPoint x: 248, startPoint y: 80, endPoint x: 163, endPoint y: 87, distance: 85.1
click at [153, 80] on div "Roll Call for Juniors All Levels (6-11yrs) 11 Aug 16:40 Story Team Epping HQ Ma…" at bounding box center [483, 240] width 966 height 481
type input "leon"
click at [814, 100] on link "Drop in" at bounding box center [819, 101] width 34 height 16
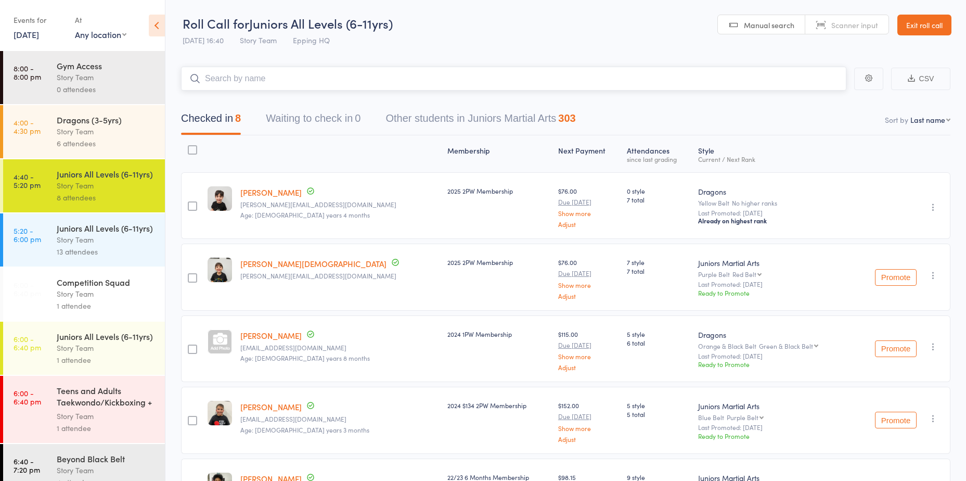
click at [586, 80] on input "search" at bounding box center [513, 79] width 665 height 24
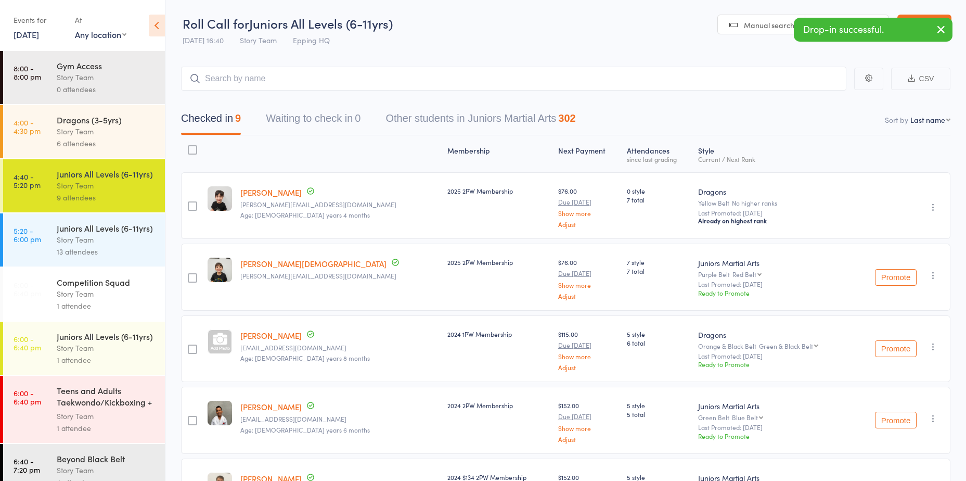
click at [83, 141] on div "6 attendees" at bounding box center [106, 143] width 99 height 12
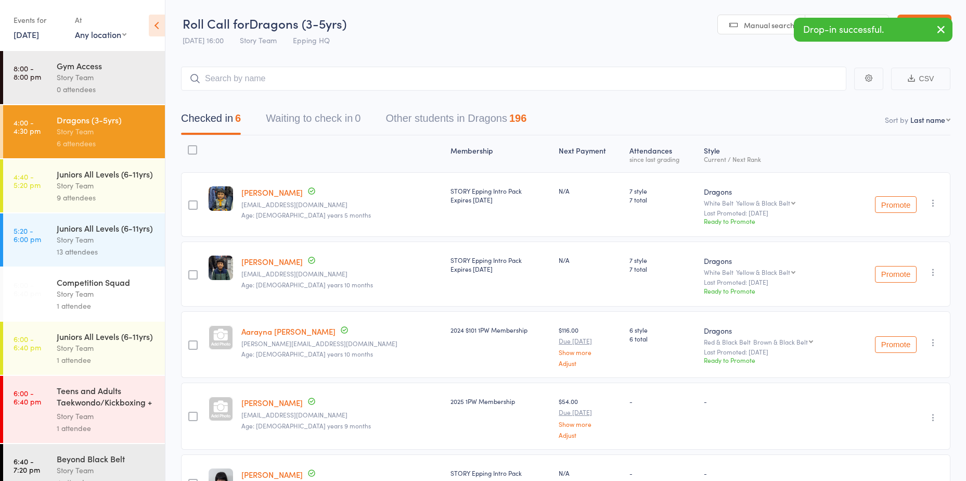
click at [85, 191] on div "Story Team" at bounding box center [106, 185] width 99 height 12
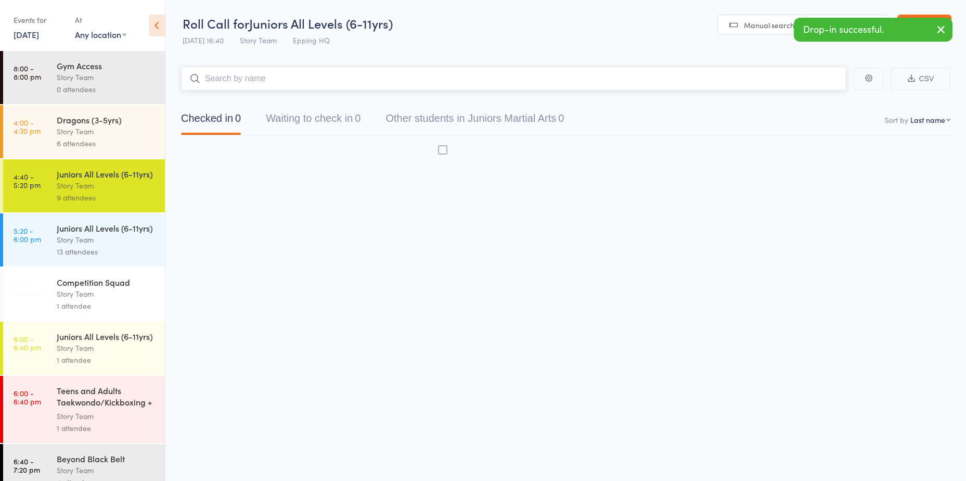
click at [243, 79] on input "search" at bounding box center [513, 79] width 665 height 24
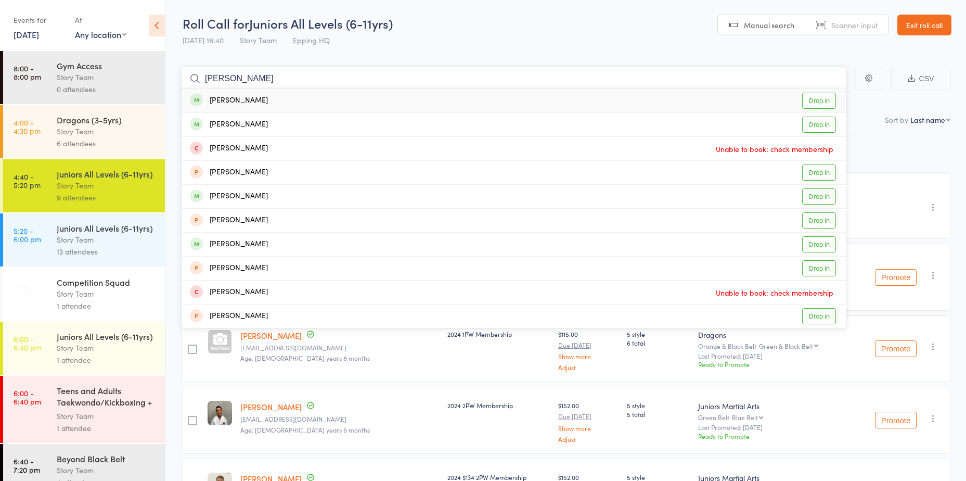
type input "ahmed"
click at [811, 99] on link "Drop in" at bounding box center [819, 101] width 34 height 16
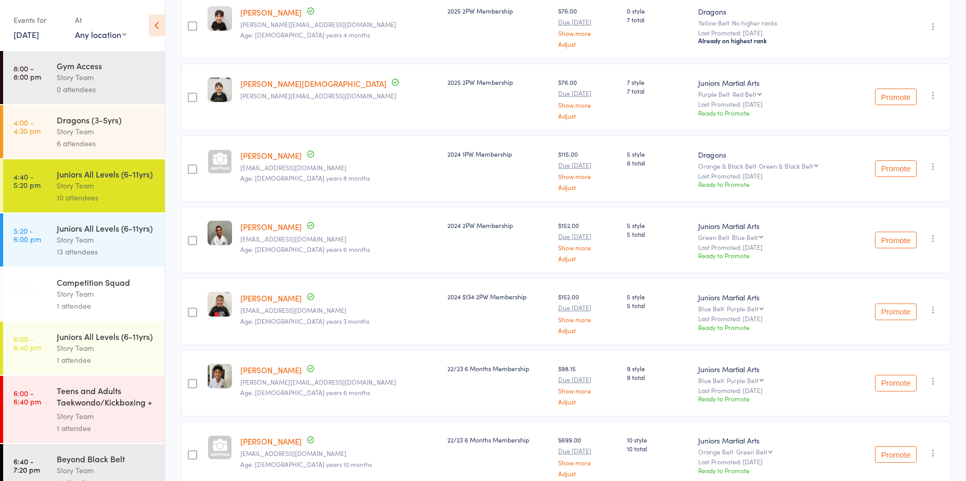
scroll to position [382, 0]
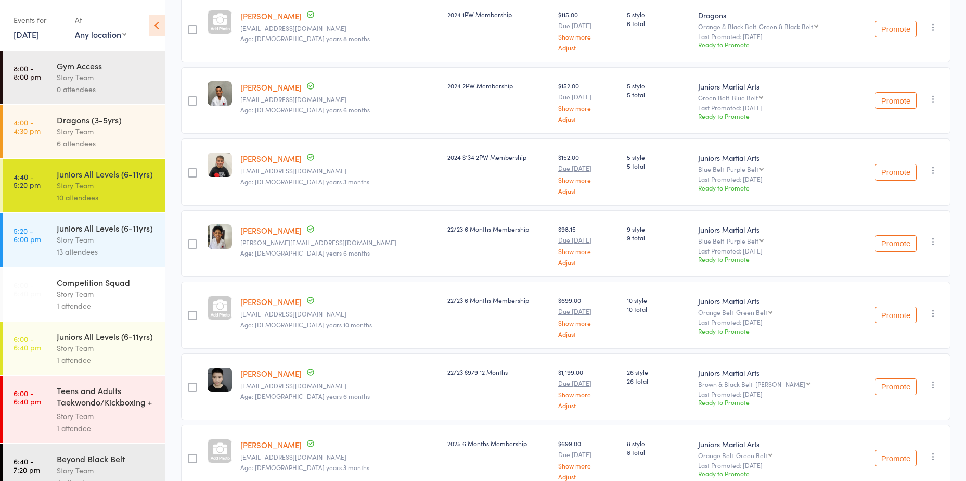
click at [109, 246] on div "Story Team" at bounding box center [106, 240] width 99 height 12
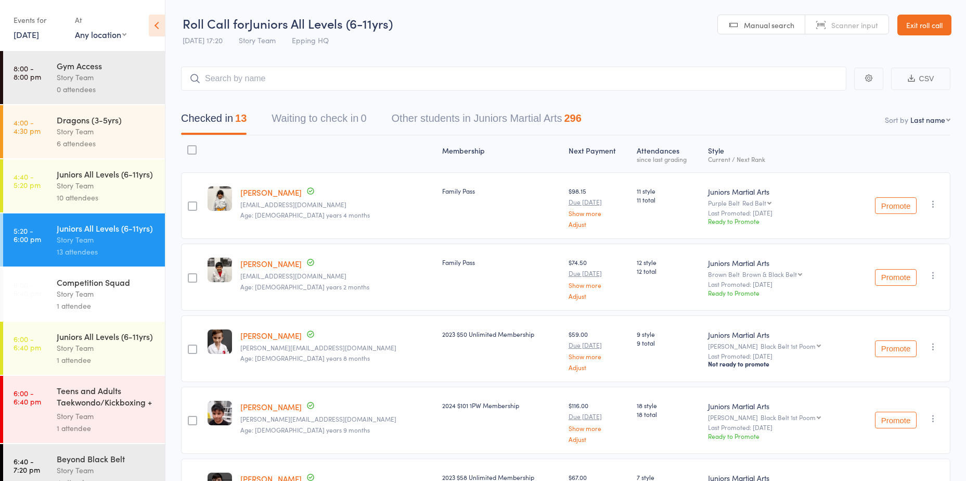
click at [320, 87] on input "search" at bounding box center [513, 79] width 665 height 24
click at [317, 84] on input "search" at bounding box center [513, 79] width 665 height 24
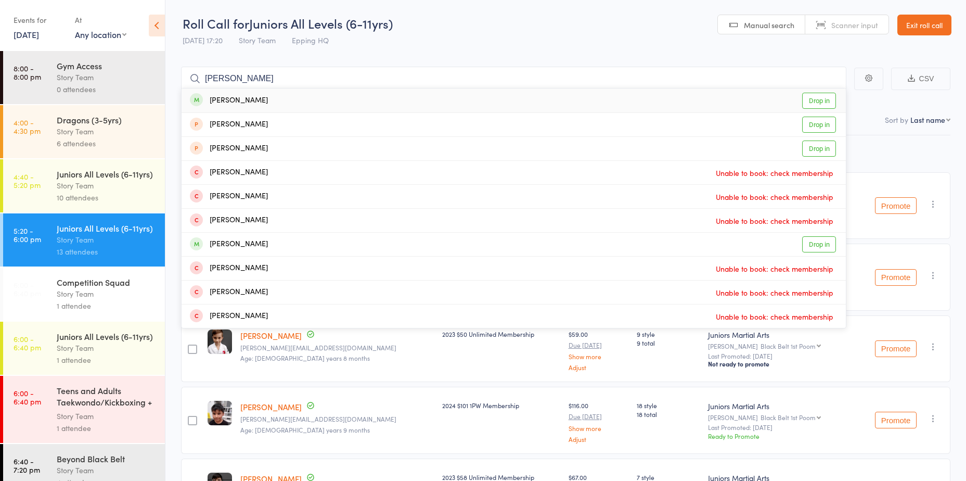
type input "jaidev"
click at [821, 101] on link "Drop in" at bounding box center [819, 101] width 34 height 16
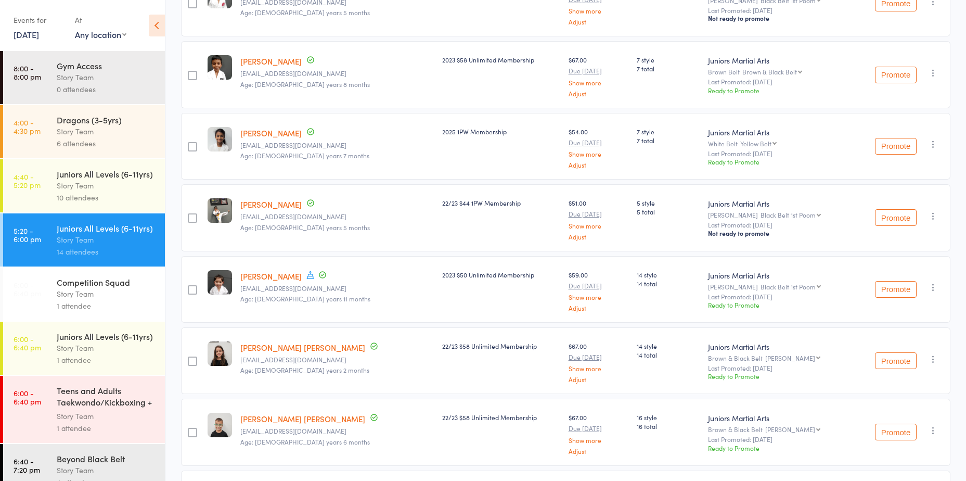
scroll to position [726, 0]
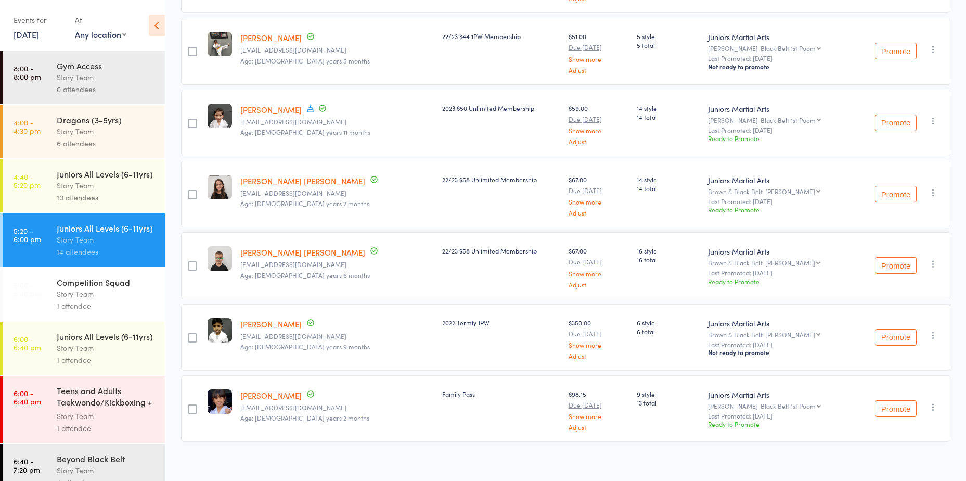
click at [87, 288] on div "Competition Squad" at bounding box center [106, 281] width 99 height 11
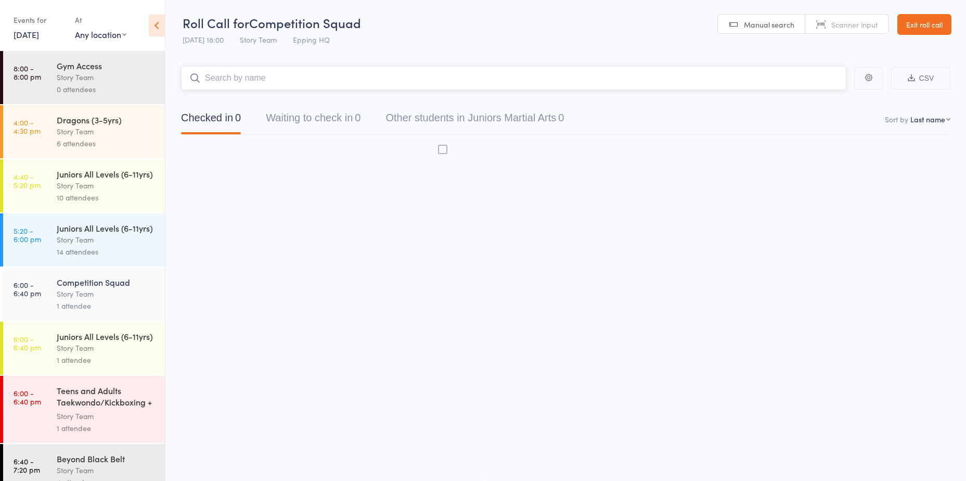
scroll to position [1, 0]
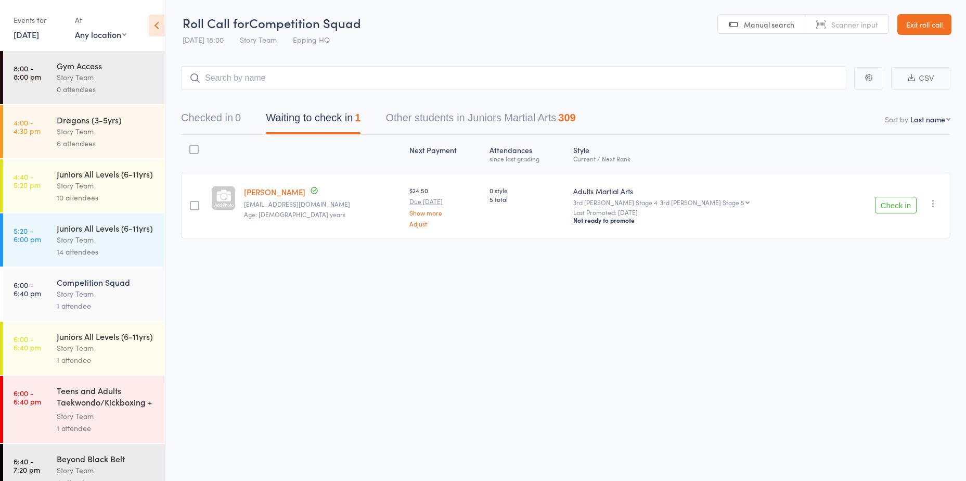
click at [898, 210] on button "Check in" at bounding box center [896, 205] width 42 height 17
click at [459, 80] on input "search" at bounding box center [513, 78] width 665 height 24
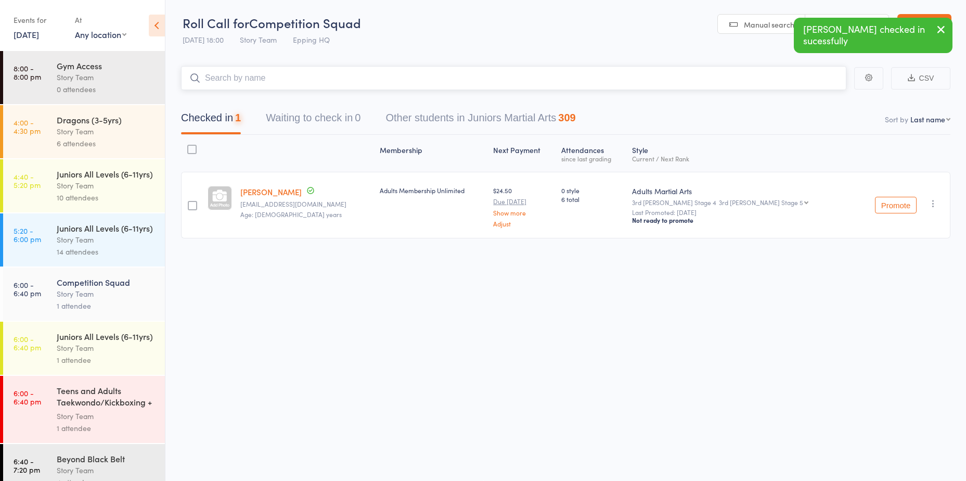
click at [459, 79] on input "search" at bounding box center [513, 78] width 665 height 24
click at [81, 410] on div "Teens and Adults Taekwondo/Kickboxing + Family Cla..." at bounding box center [106, 396] width 99 height 25
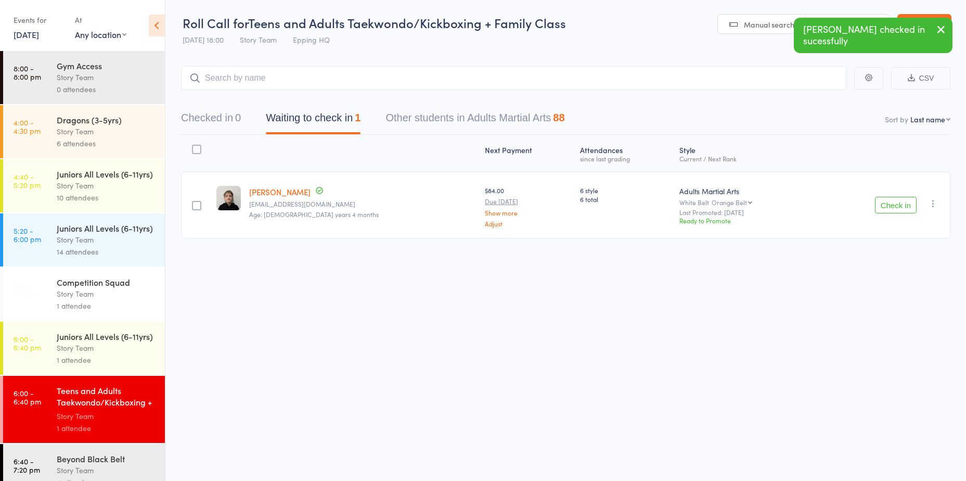
click at [897, 205] on button "Check in" at bounding box center [896, 205] width 42 height 17
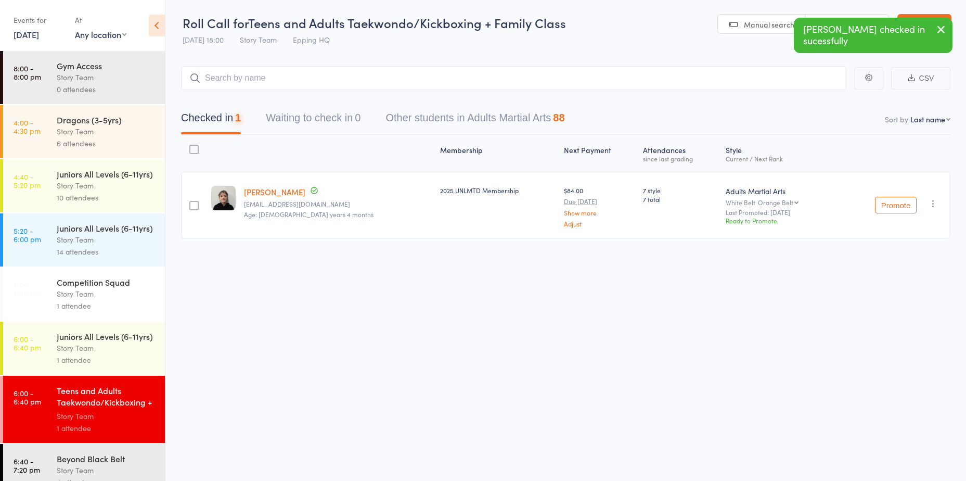
click at [62, 342] on div "Juniors All Levels (6-11yrs)" at bounding box center [106, 335] width 99 height 11
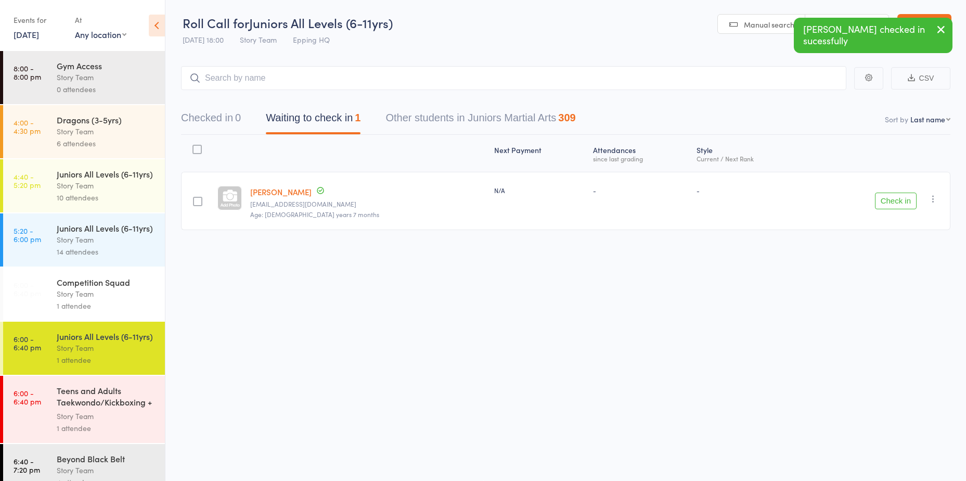
click at [892, 200] on button "Check in" at bounding box center [896, 200] width 42 height 17
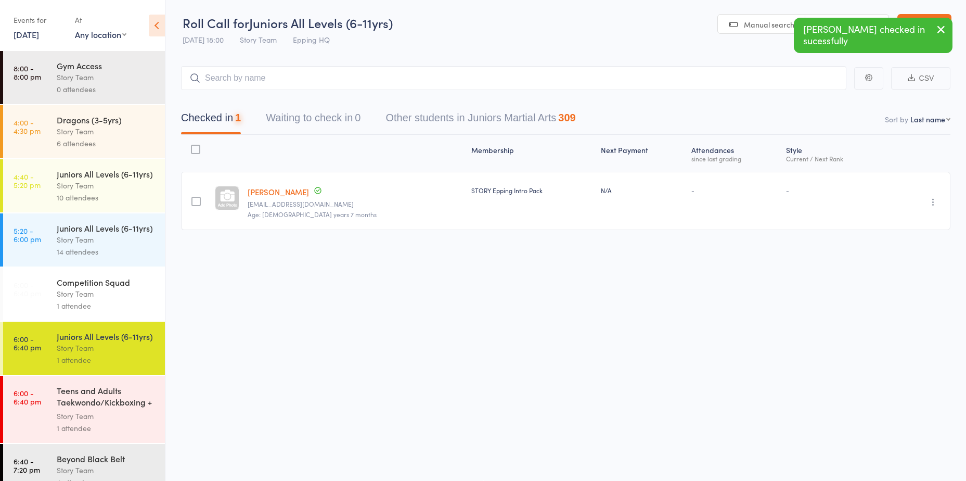
click at [121, 300] on div "Story Team" at bounding box center [106, 294] width 99 height 12
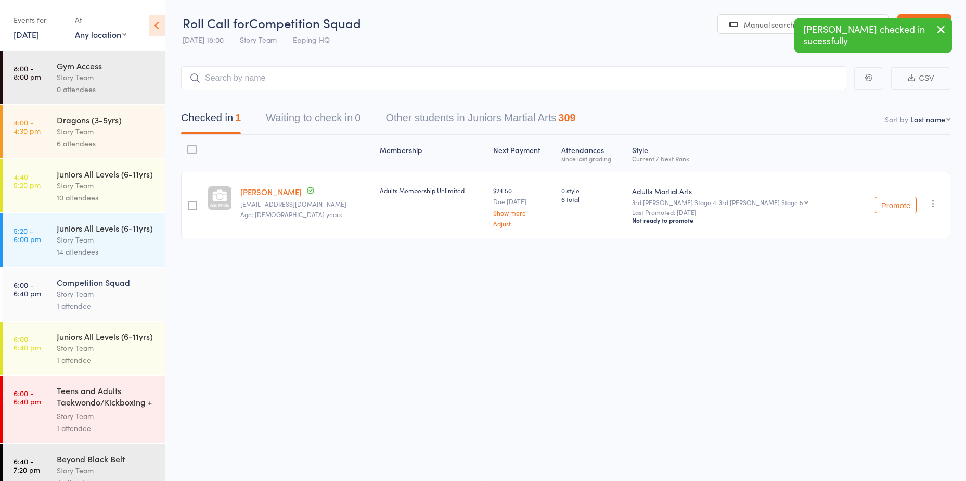
click at [318, 71] on input "search" at bounding box center [513, 78] width 665 height 24
click at [317, 75] on input "search" at bounding box center [513, 78] width 665 height 24
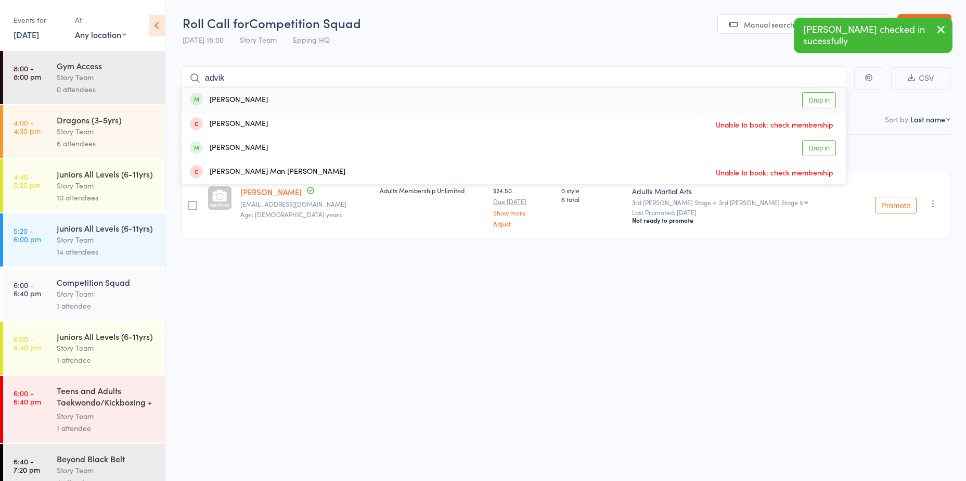
type input "advik"
click at [804, 97] on link "Drop in" at bounding box center [819, 100] width 34 height 16
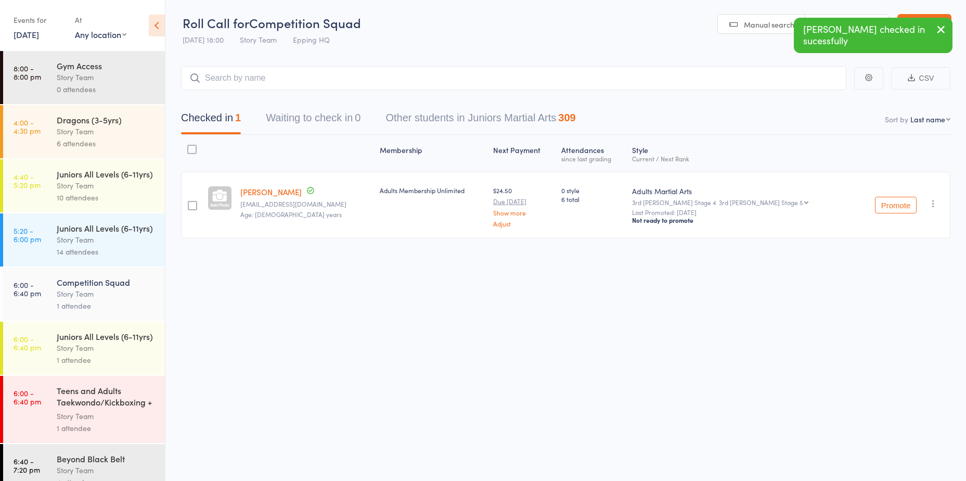
click at [676, 62] on main "CSV Checked in 1 Waiting to check in 0 Other students in Juniors Martial Arts 3…" at bounding box center [565, 167] width 801 height 234
click at [667, 74] on input "search" at bounding box center [513, 78] width 665 height 24
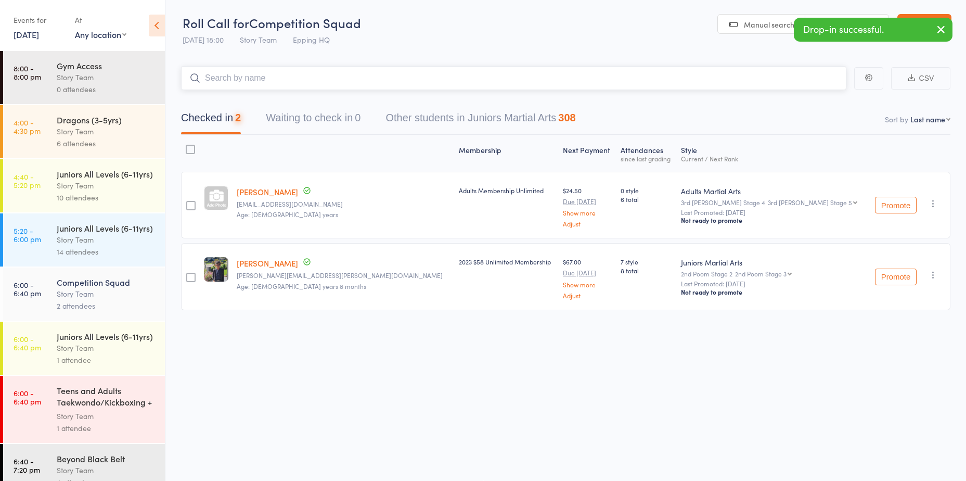
click at [664, 76] on input "search" at bounding box center [513, 78] width 665 height 24
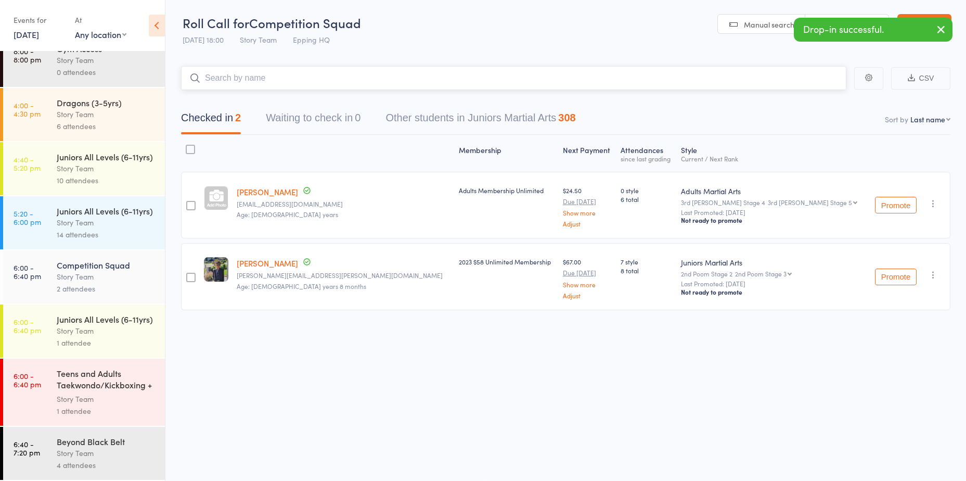
scroll to position [51, 0]
click at [75, 385] on div "Teens and Adults Taekwondo/Kickboxing + Family Cla..." at bounding box center [106, 379] width 99 height 25
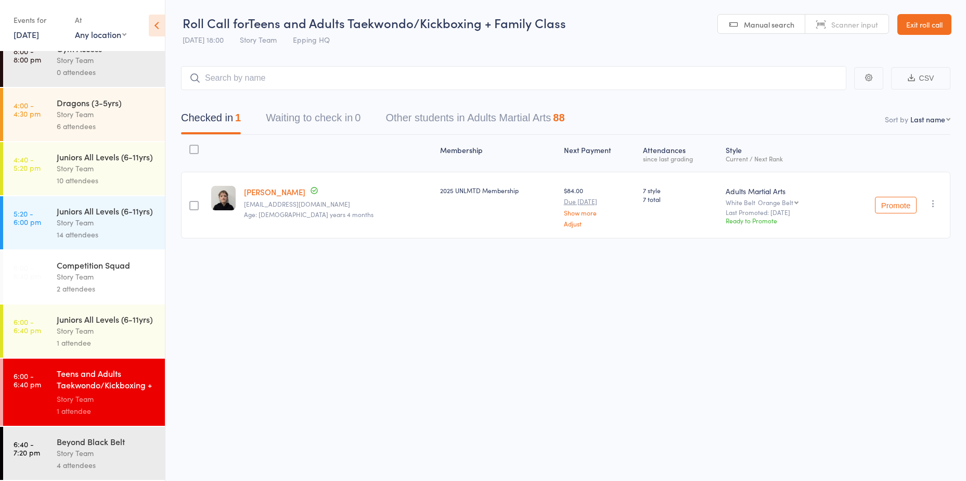
scroll to position [51, 0]
click at [96, 313] on div "Juniors All Levels (6-11yrs)" at bounding box center [106, 318] width 99 height 11
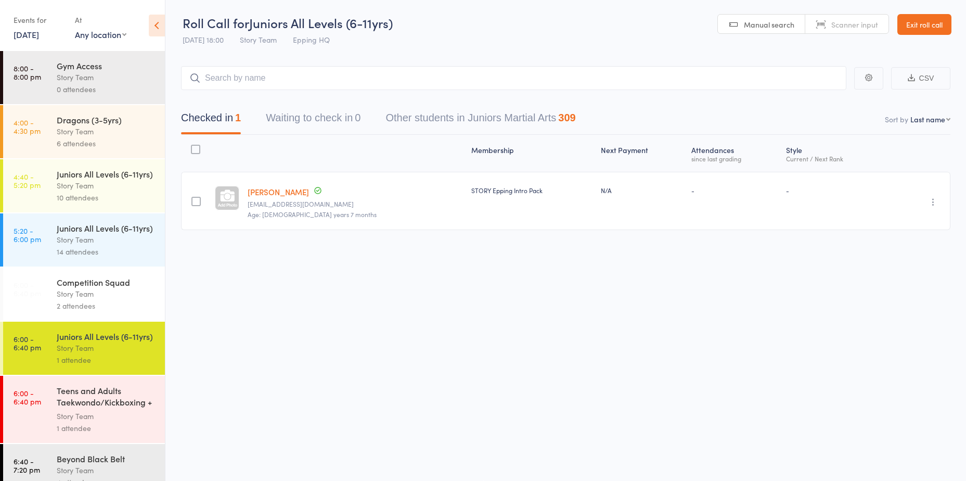
click at [99, 288] on div "Competition Squad" at bounding box center [106, 281] width 99 height 11
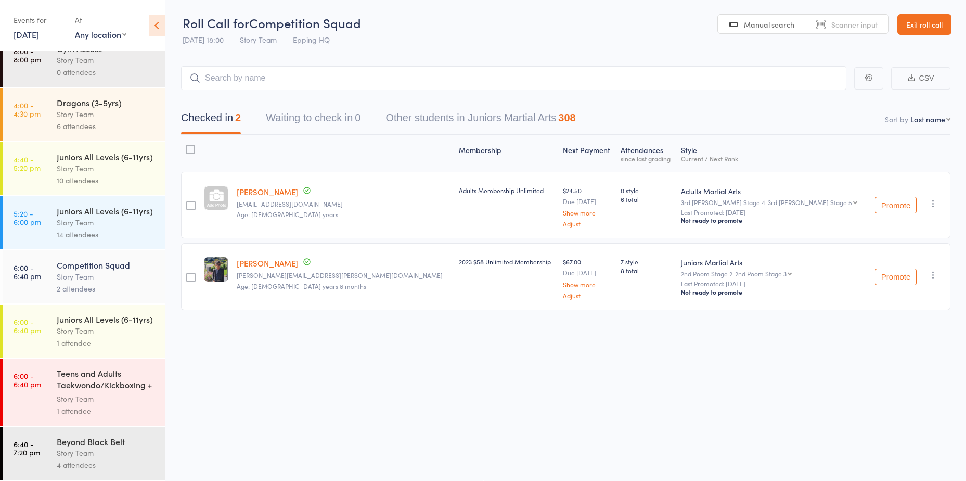
scroll to position [51, 0]
click at [98, 444] on div "Beyond Black Belt" at bounding box center [106, 440] width 99 height 11
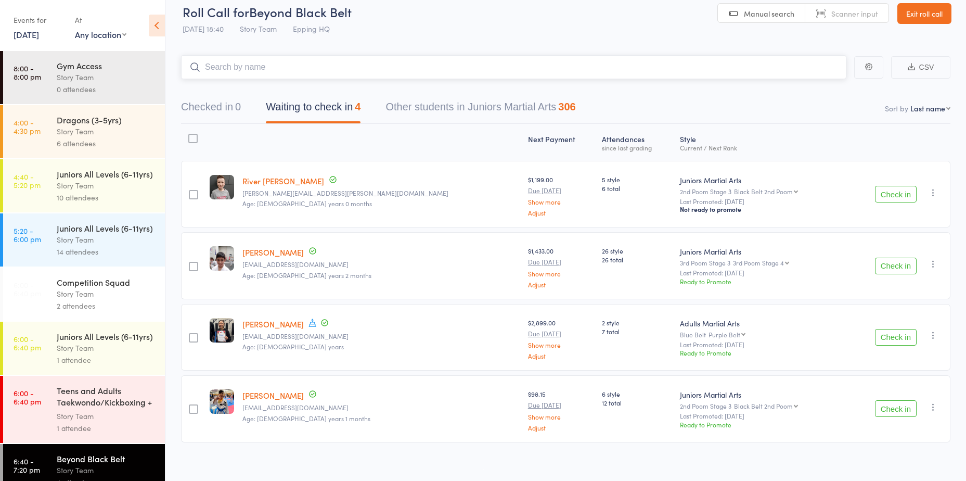
scroll to position [17, 0]
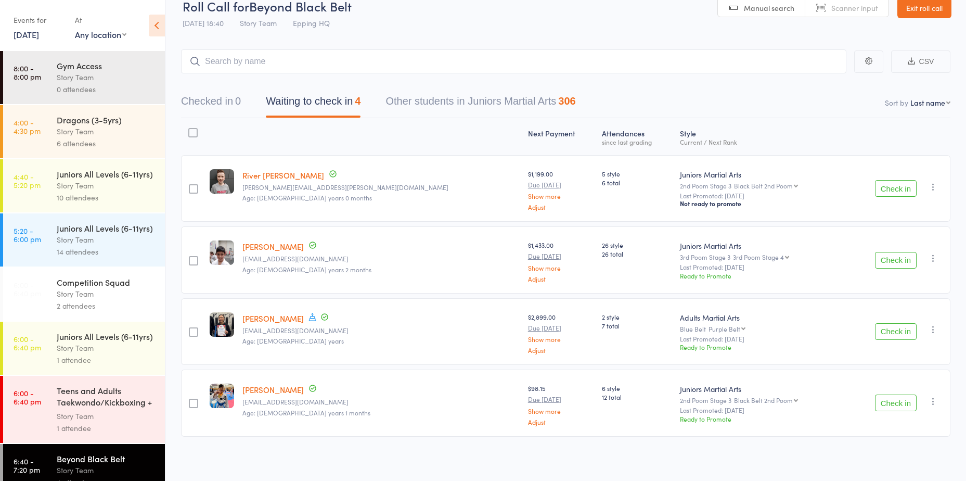
click at [83, 300] on div "Story Team" at bounding box center [106, 294] width 99 height 12
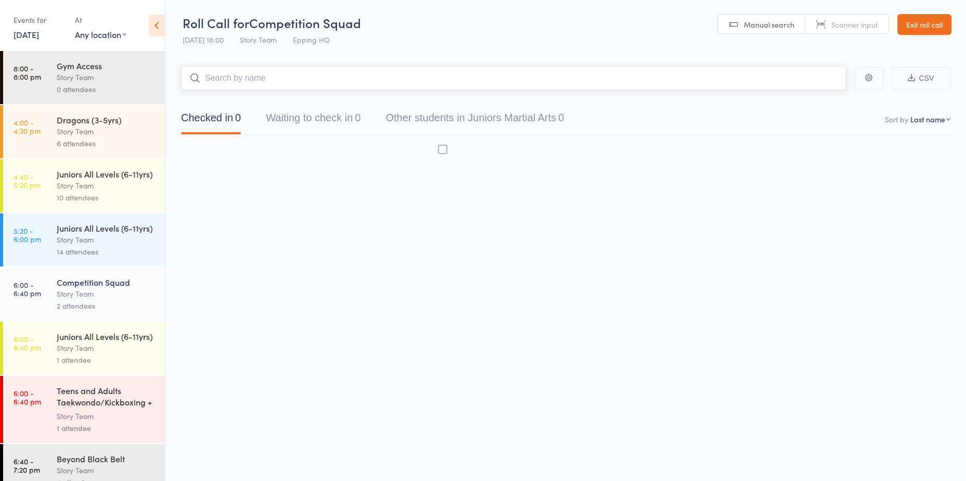
scroll to position [1, 0]
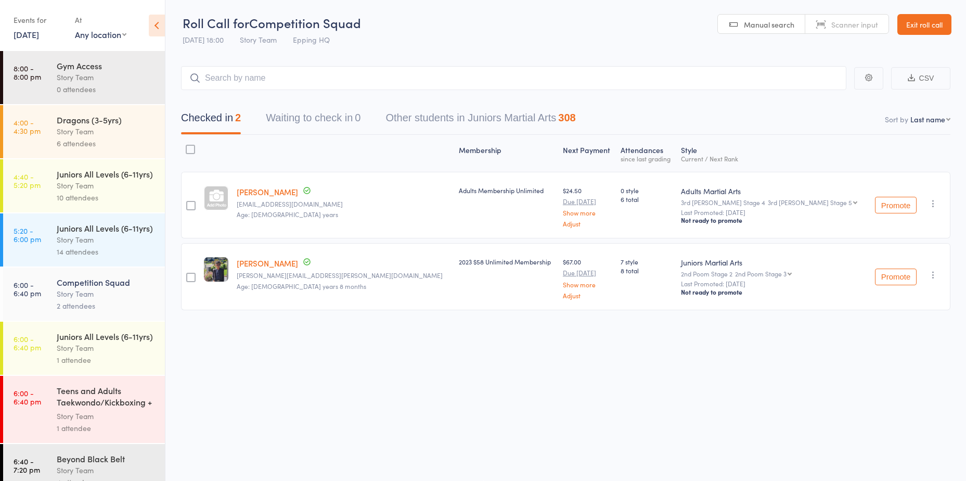
click at [92, 354] on div "Story Team" at bounding box center [106, 348] width 99 height 12
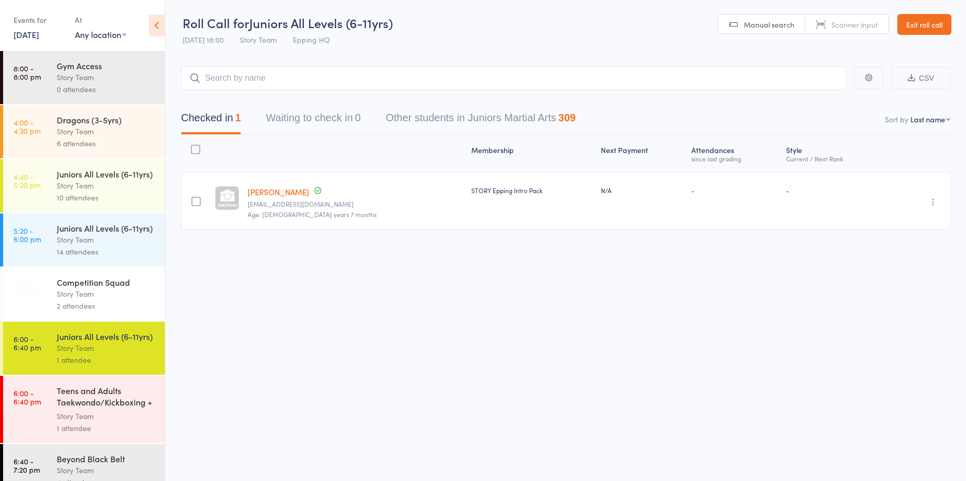
click at [87, 410] on div "Teens and Adults Taekwondo/Kickboxing + Family Cla..." at bounding box center [106, 396] width 99 height 25
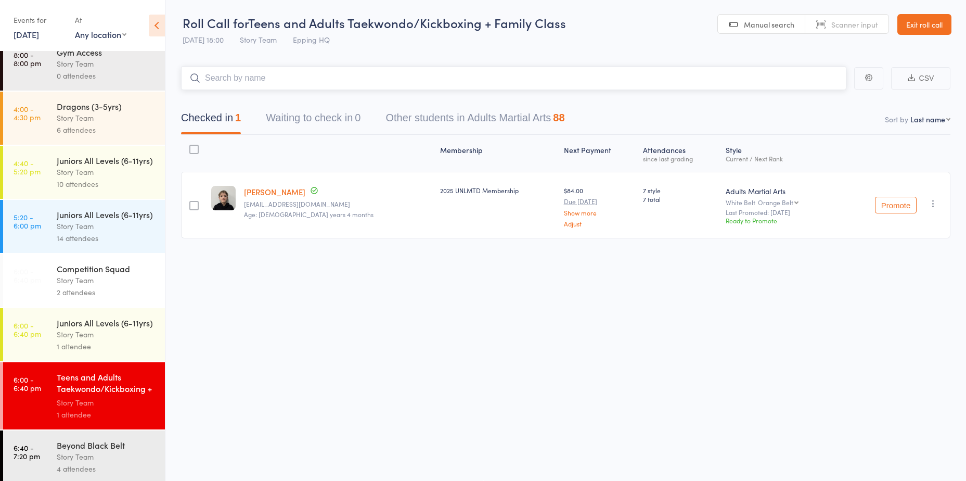
scroll to position [51, 0]
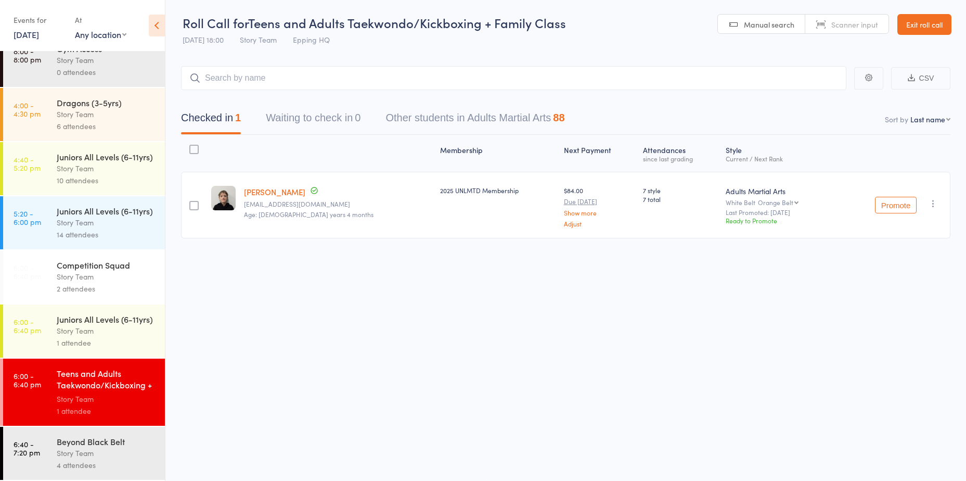
click at [68, 443] on div "Beyond Black Belt" at bounding box center [106, 440] width 99 height 11
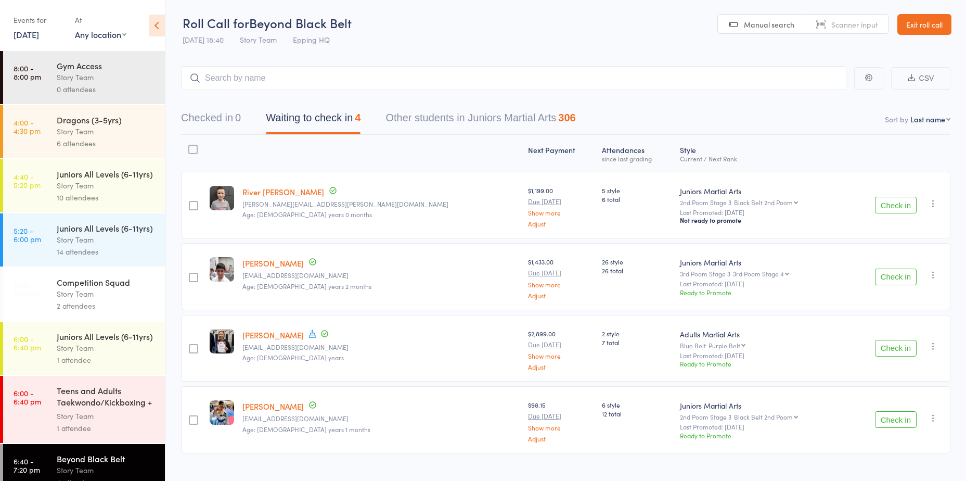
click at [903, 208] on button "Check in" at bounding box center [896, 205] width 42 height 17
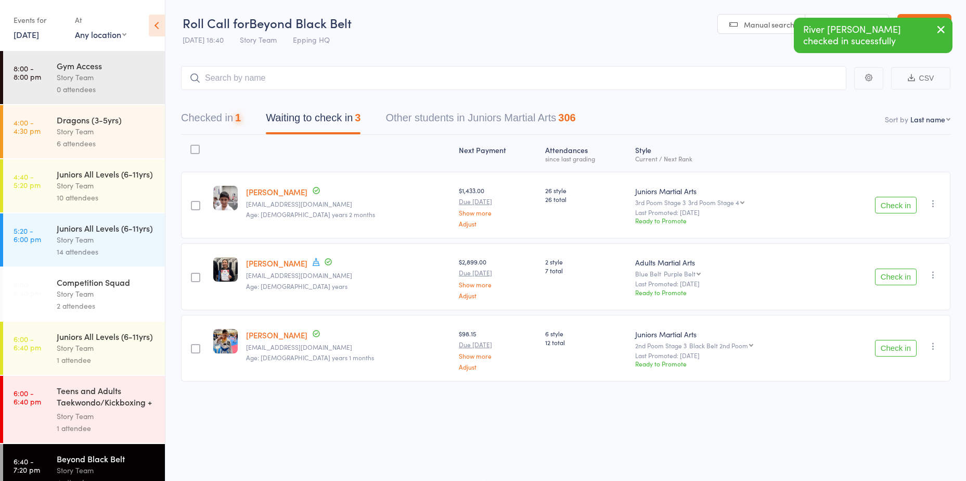
click at [903, 208] on button "Check in" at bounding box center [896, 205] width 42 height 17
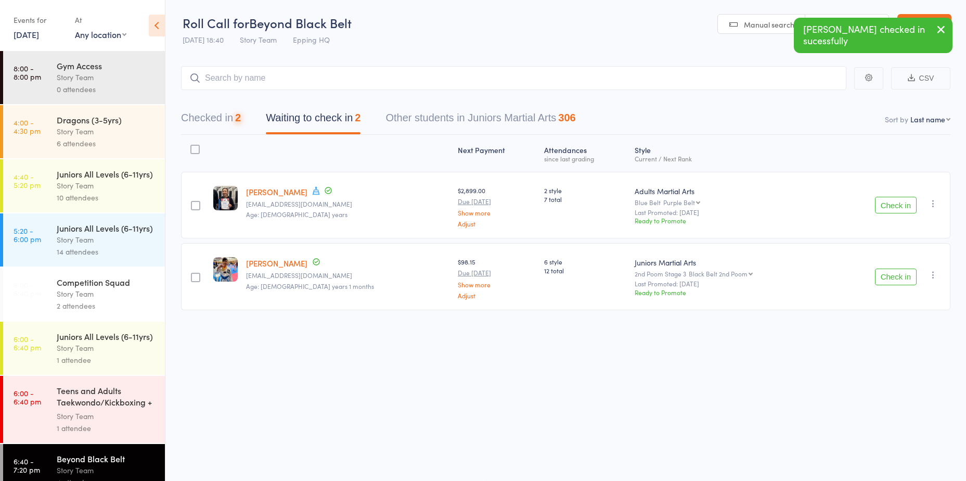
click at [903, 208] on button "Check in" at bounding box center [896, 205] width 42 height 17
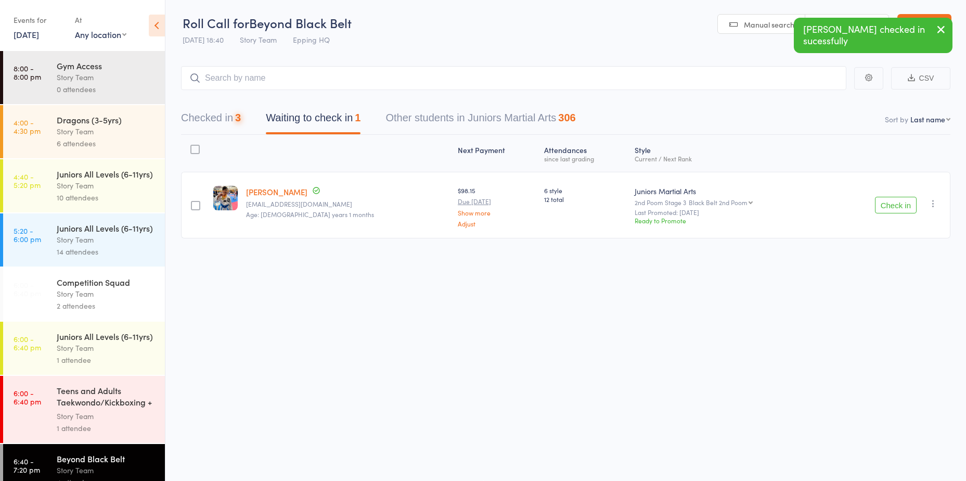
click at [903, 208] on button "Check in" at bounding box center [896, 205] width 42 height 17
click at [227, 113] on button "Checked in 3" at bounding box center [211, 121] width 60 height 28
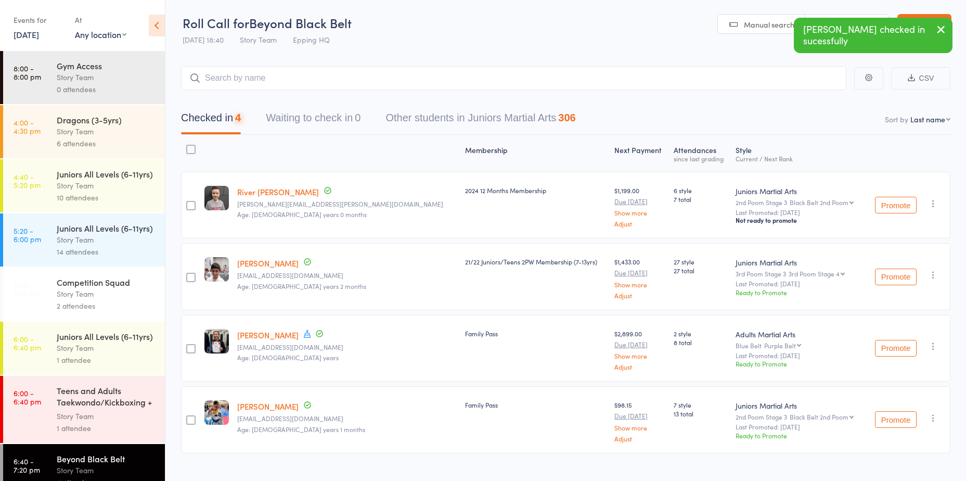
click at [227, 113] on button "Checked in 4" at bounding box center [211, 121] width 60 height 28
click at [300, 76] on input "search" at bounding box center [513, 78] width 665 height 24
type input "s"
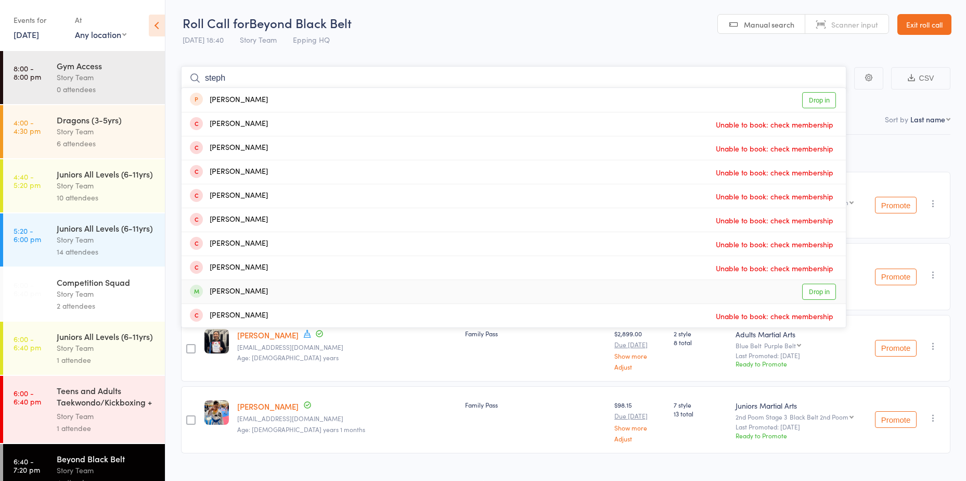
type input "steph"
click at [820, 293] on link "Drop in" at bounding box center [819, 292] width 34 height 16
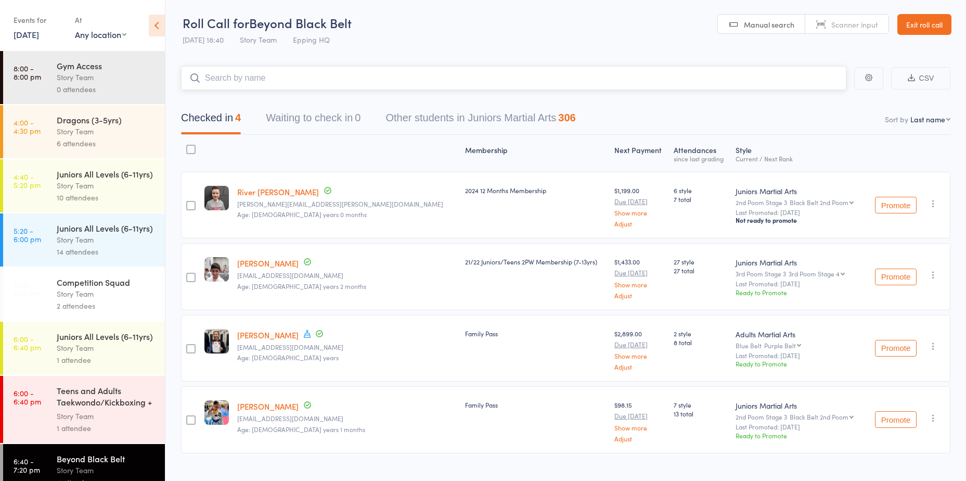
click at [397, 76] on input "search" at bounding box center [513, 78] width 665 height 24
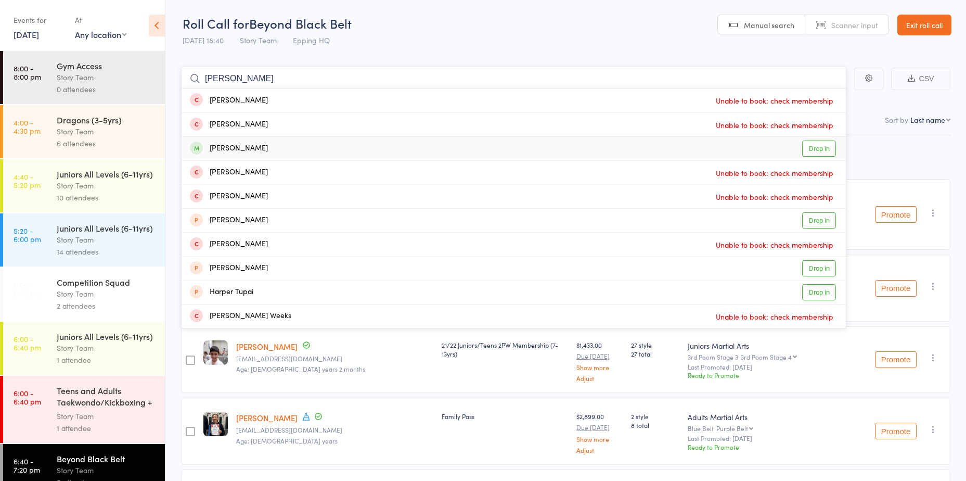
type input "hargun"
click at [811, 140] on link "Drop in" at bounding box center [819, 148] width 34 height 16
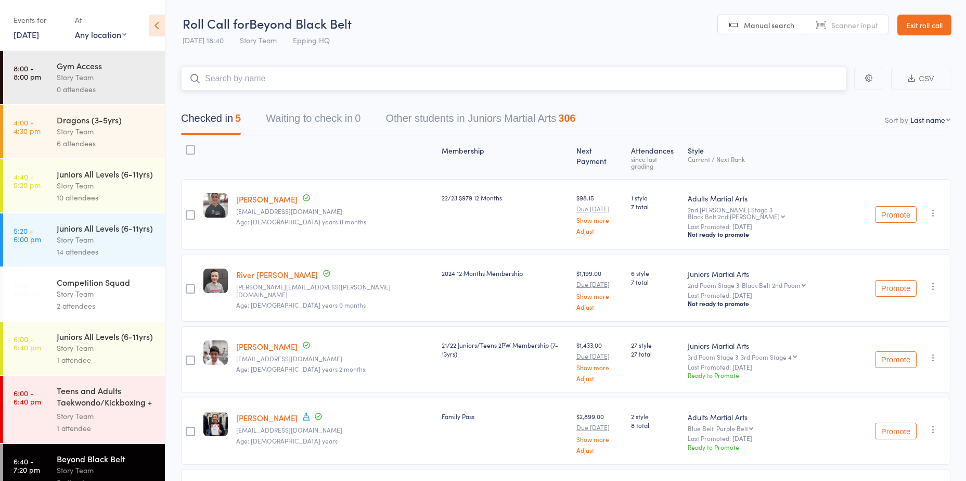
click at [681, 75] on input "search" at bounding box center [513, 79] width 665 height 24
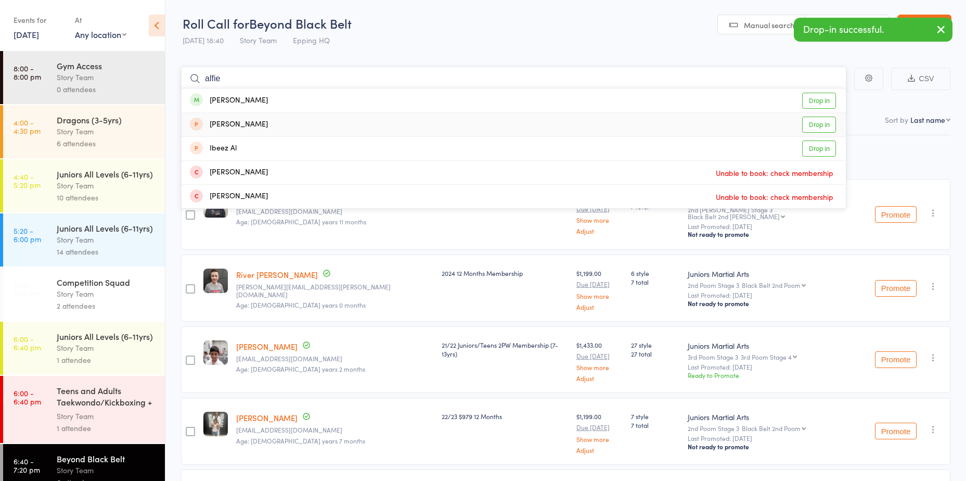
type input "alfie"
click at [829, 101] on link "Drop in" at bounding box center [819, 101] width 34 height 16
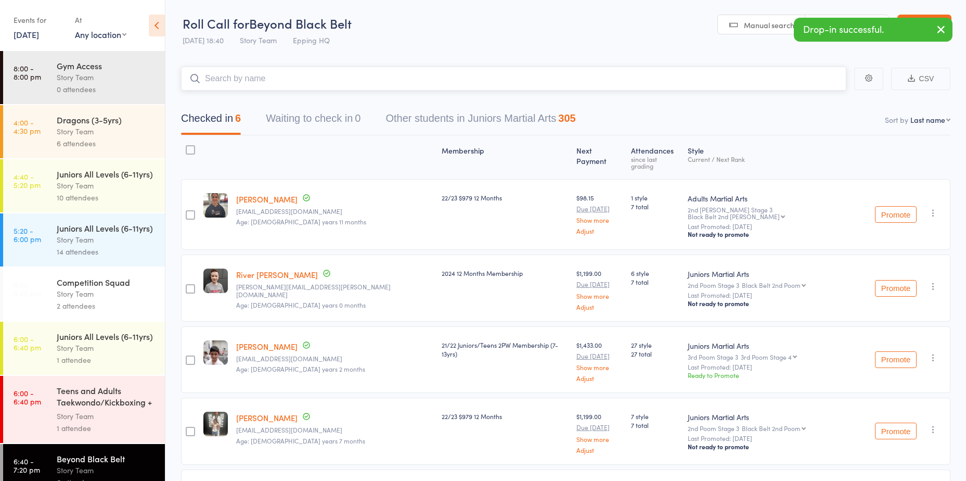
click at [808, 82] on input "search" at bounding box center [513, 79] width 665 height 24
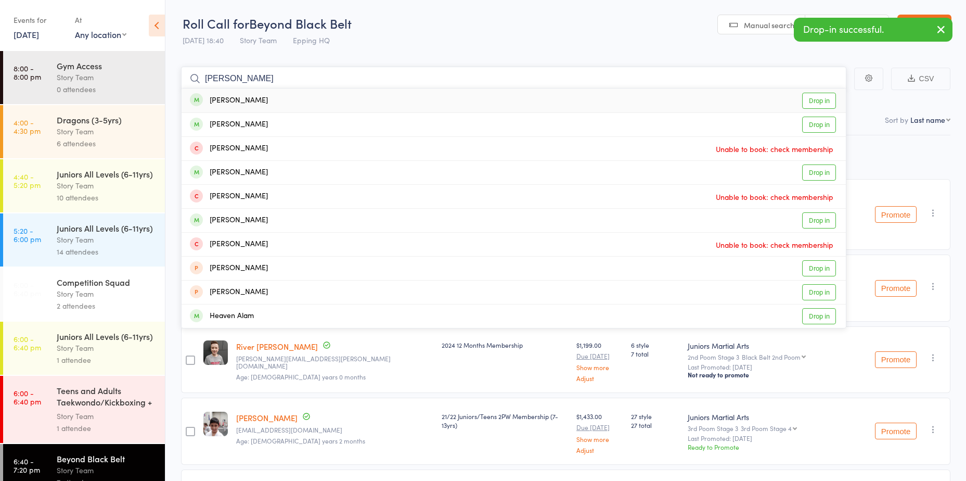
type input "alan"
click at [817, 100] on link "Drop in" at bounding box center [819, 101] width 34 height 16
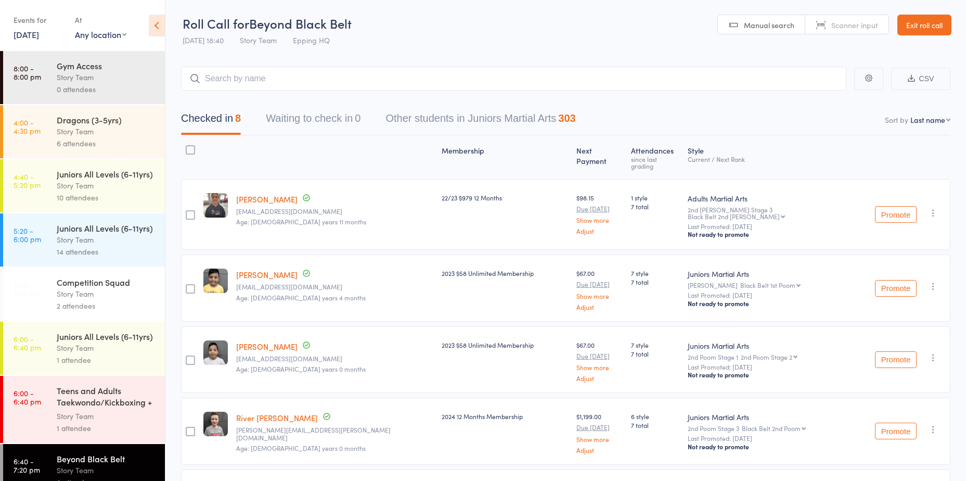
click at [922, 20] on link "Exit roll call" at bounding box center [924, 25] width 54 height 21
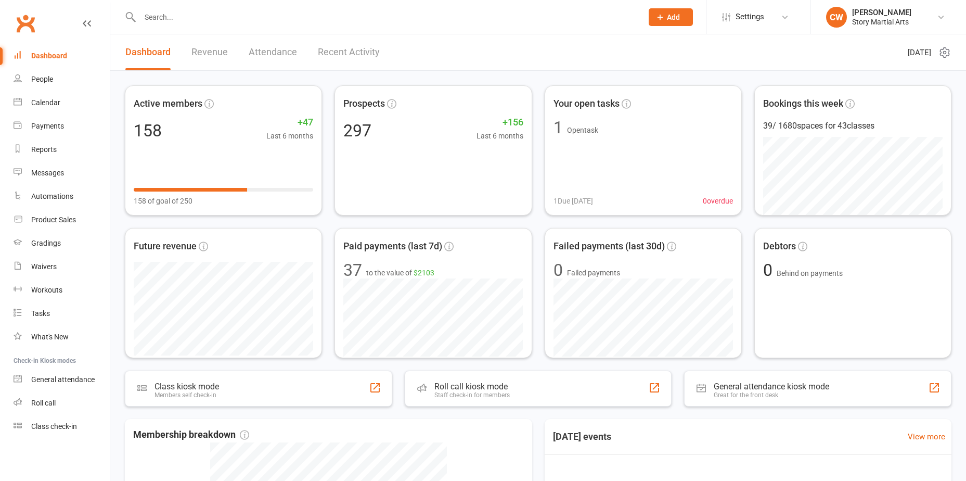
click at [222, 17] on input "text" at bounding box center [386, 17] width 498 height 15
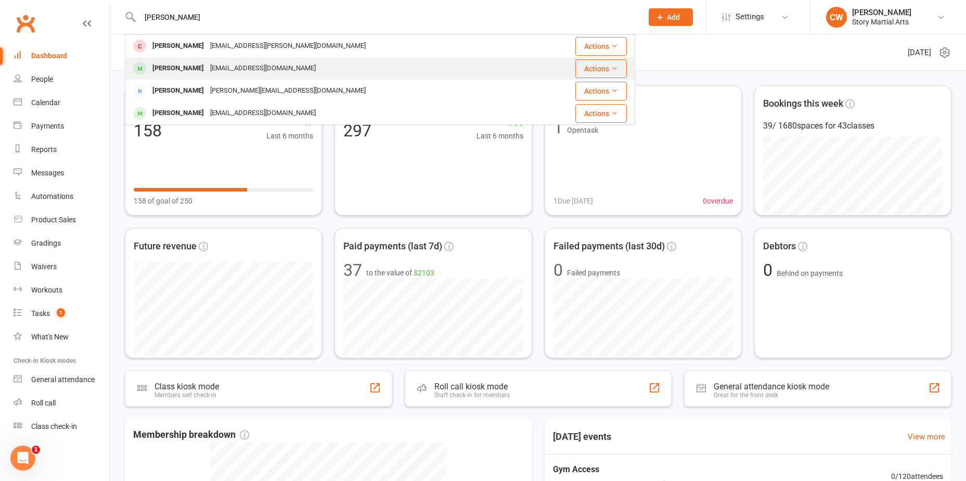
type input "kevin"
click at [212, 67] on div "yashjayc@gmail.com" at bounding box center [263, 68] width 112 height 15
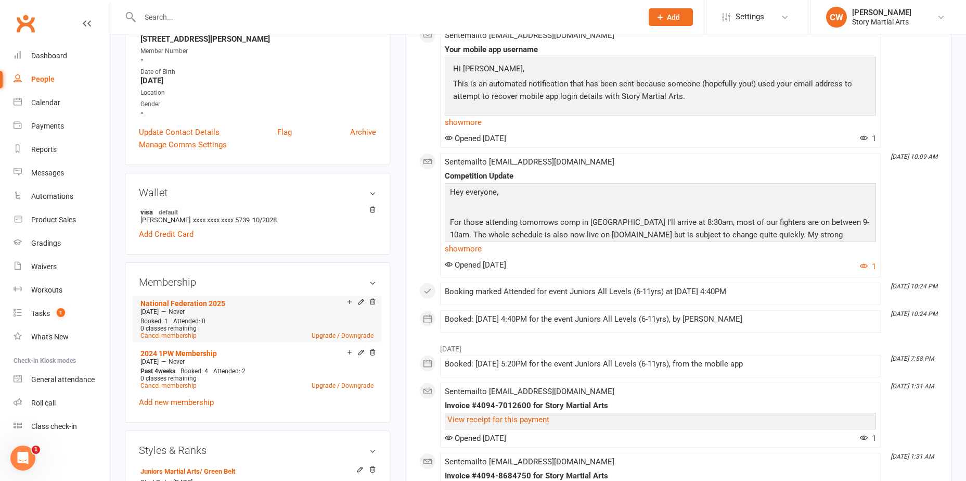
scroll to position [260, 0]
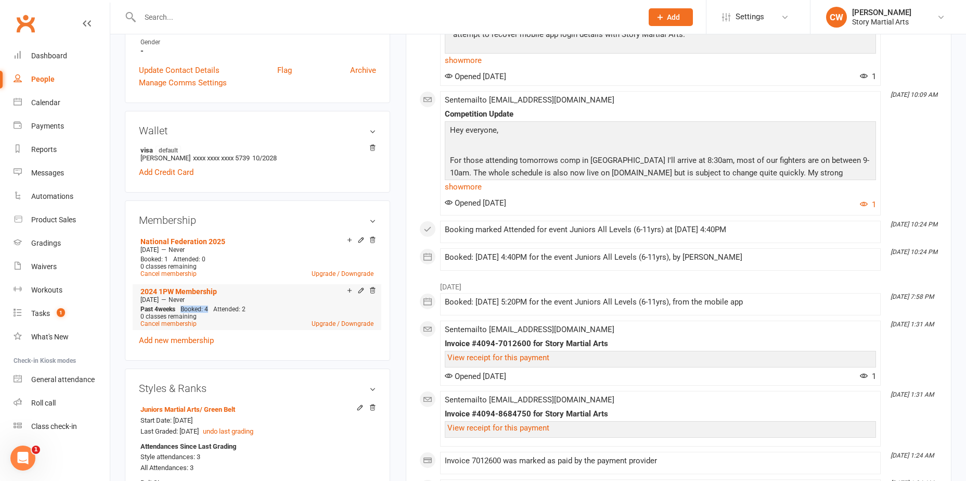
drag, startPoint x: 183, startPoint y: 310, endPoint x: 214, endPoint y: 309, distance: 31.7
click at [214, 309] on div "Past 4 weeks Booked: 4 Attended: 2 0 classes remaining Cancel membership Upgrad…" at bounding box center [257, 316] width 238 height 22
drag, startPoint x: 214, startPoint y: 309, endPoint x: 213, endPoint y: 315, distance: 5.9
click at [213, 315] on div "0 classes remaining" at bounding box center [256, 316] width 233 height 7
drag, startPoint x: 192, startPoint y: 316, endPoint x: 146, endPoint y: 306, distance: 48.0
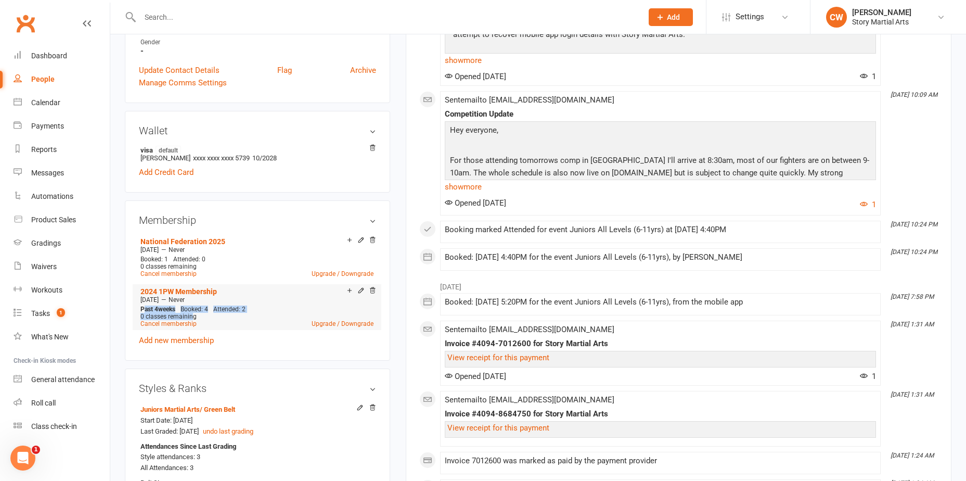
click at [146, 306] on div "Past 4 weeks Booked: 4 Attended: 2 0 classes remaining Cancel membership Upgrad…" at bounding box center [257, 316] width 238 height 22
drag, startPoint x: 146, startPoint y: 306, endPoint x: 218, endPoint y: 313, distance: 73.1
click at [218, 313] on div "0 classes remaining" at bounding box center [256, 316] width 233 height 7
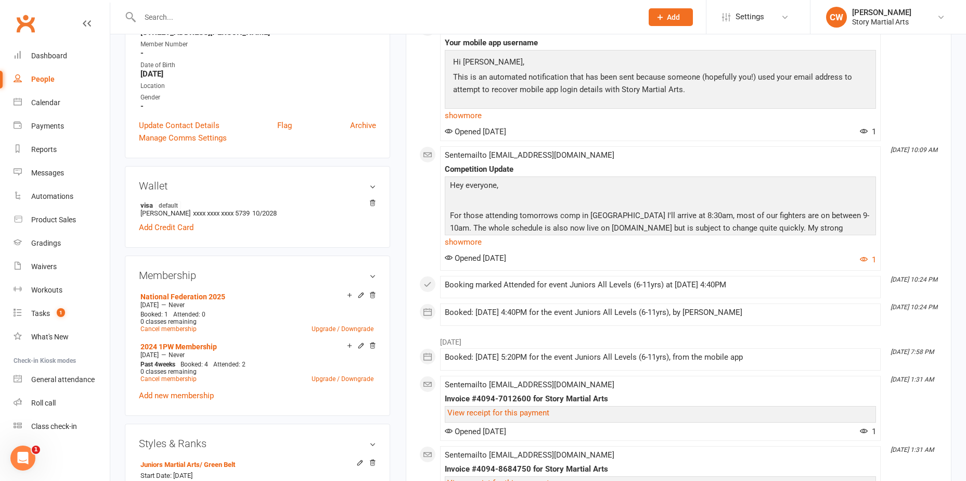
scroll to position [104, 0]
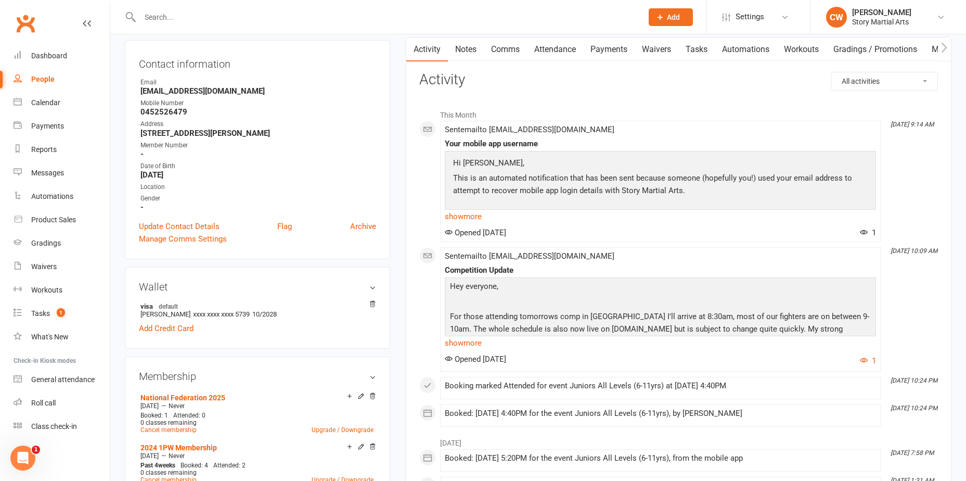
click at [597, 55] on link "Payments" at bounding box center [608, 49] width 51 height 24
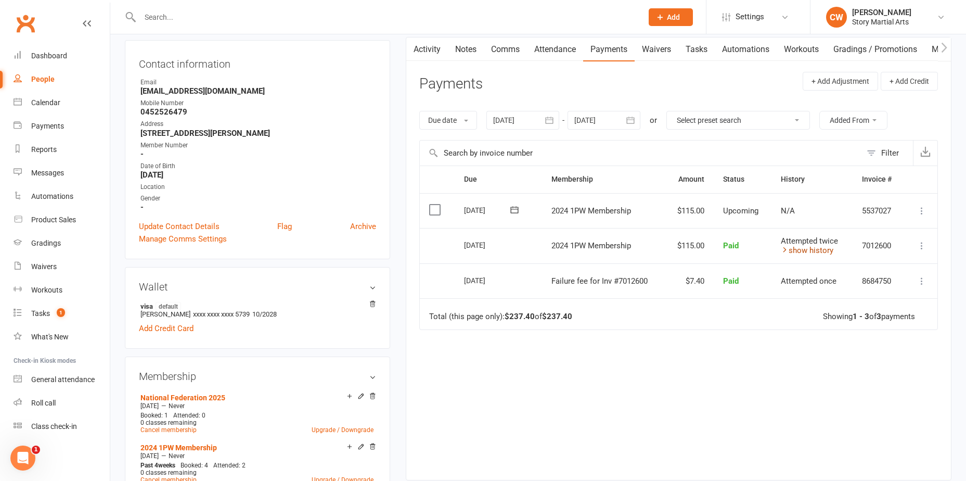
click at [817, 251] on link "show history" at bounding box center [807, 250] width 53 height 9
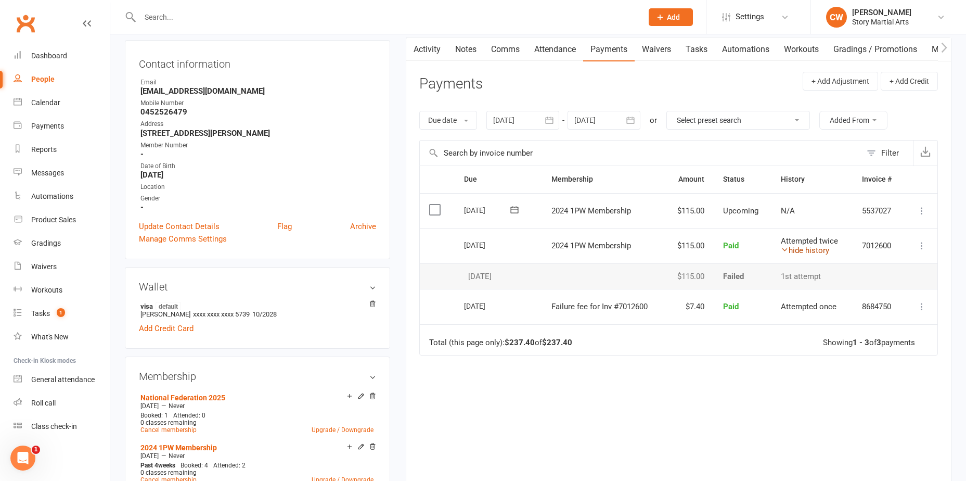
click at [814, 253] on link "hide history" at bounding box center [805, 250] width 48 height 9
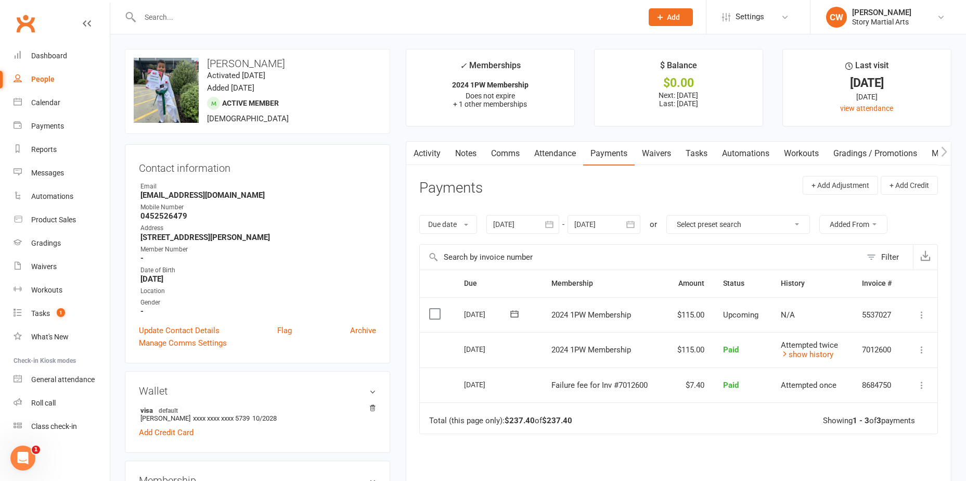
click at [429, 153] on link "Activity" at bounding box center [427, 153] width 42 height 24
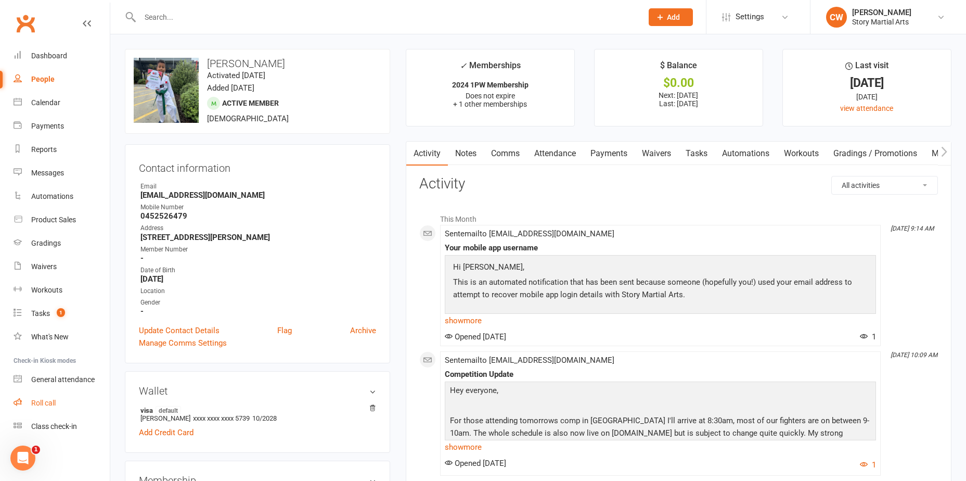
click at [53, 407] on link "Roll call" at bounding box center [62, 402] width 96 height 23
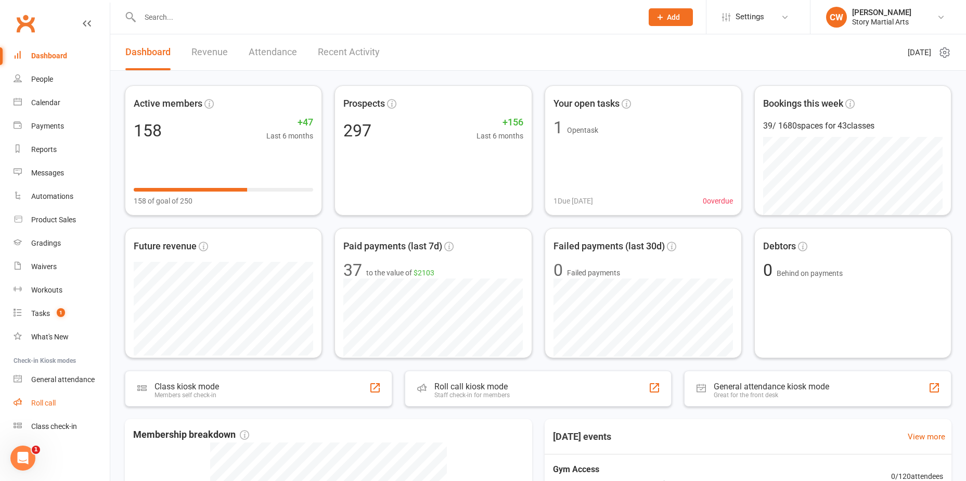
click at [49, 396] on link "Roll call" at bounding box center [62, 402] width 96 height 23
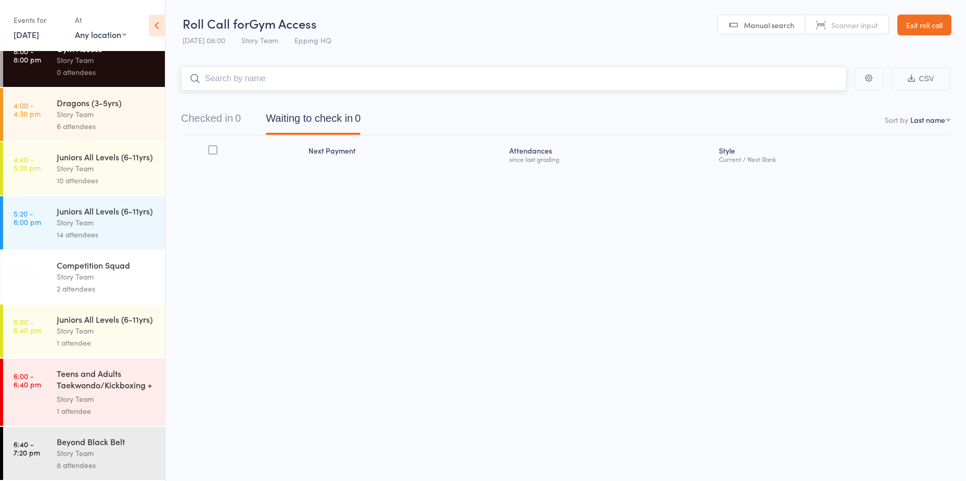
scroll to position [1, 0]
click at [911, 20] on link "Exit roll call" at bounding box center [924, 24] width 54 height 21
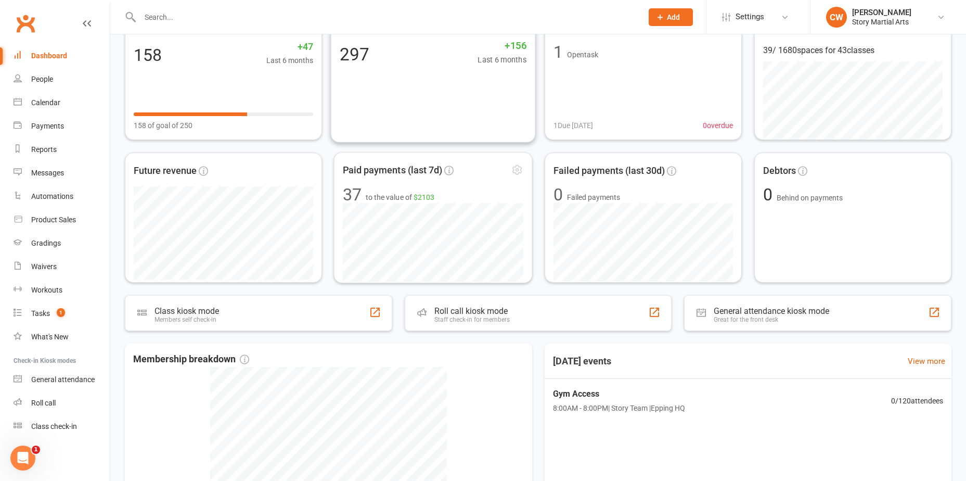
scroll to position [156, 0]
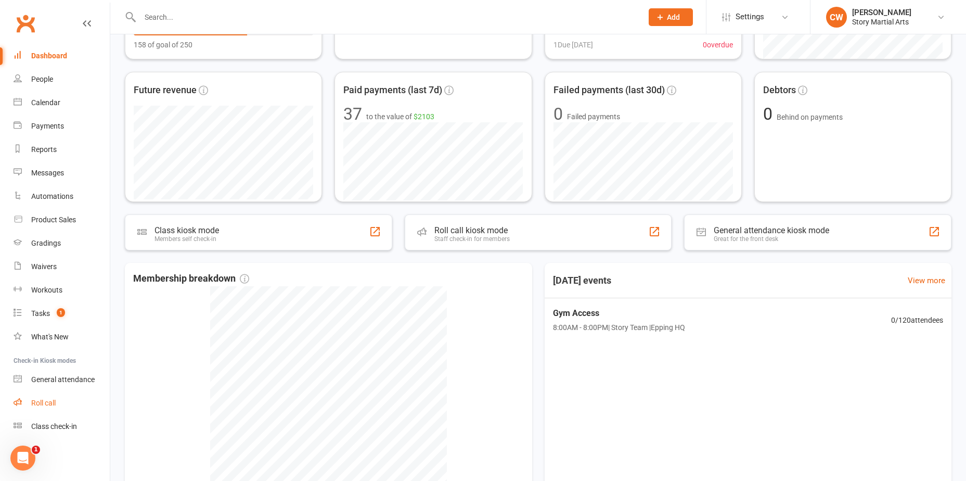
click at [53, 410] on link "Roll call" at bounding box center [62, 402] width 96 height 23
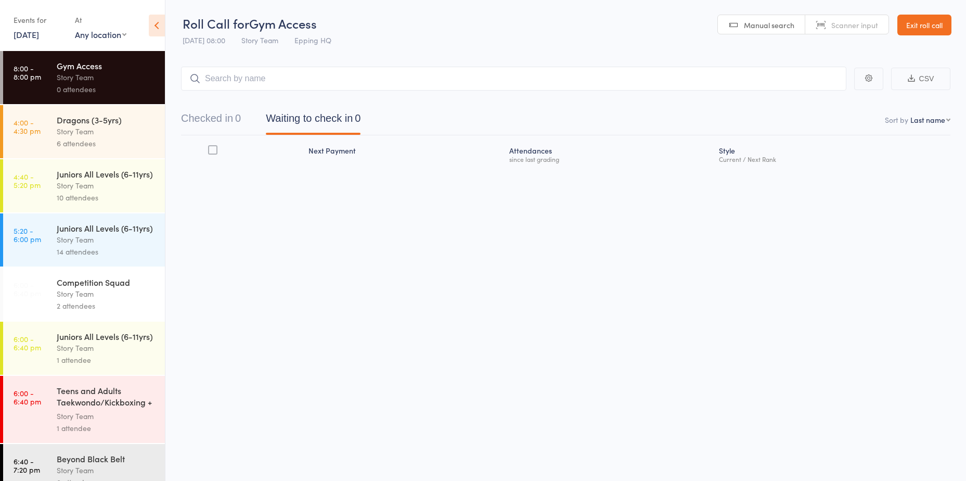
click at [32, 28] on div "Events for" at bounding box center [39, 19] width 51 height 17
click at [32, 34] on link "[DATE]" at bounding box center [26, 34] width 25 height 11
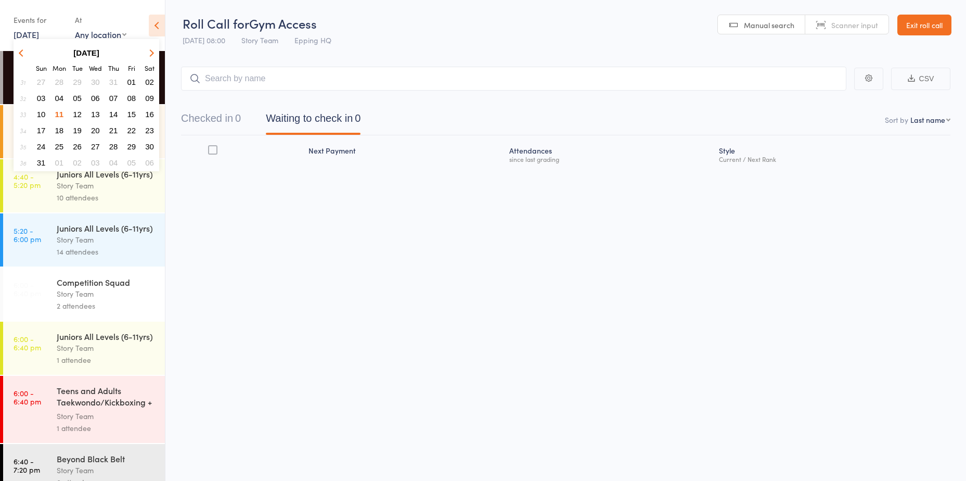
click at [80, 112] on span "12" at bounding box center [77, 114] width 9 height 9
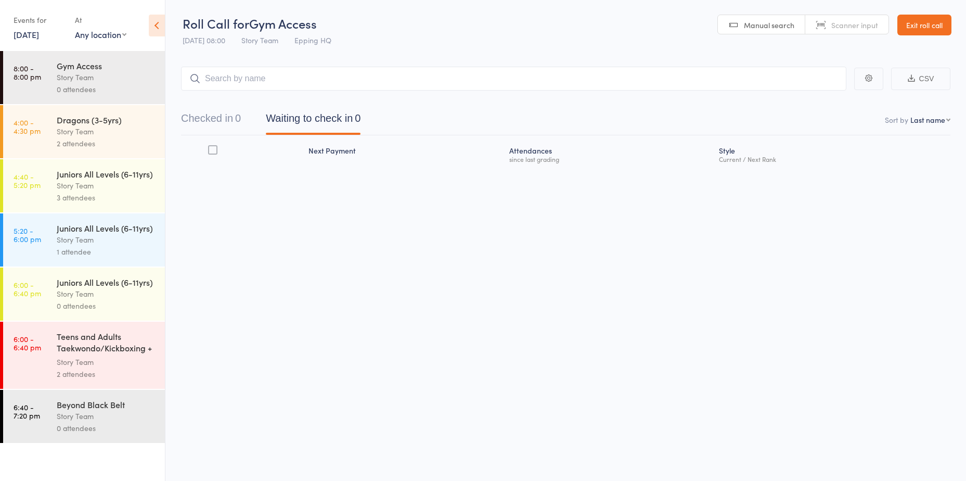
click at [81, 436] on div "Beyond Black Belt Story Team 0 attendees" at bounding box center [111, 416] width 108 height 53
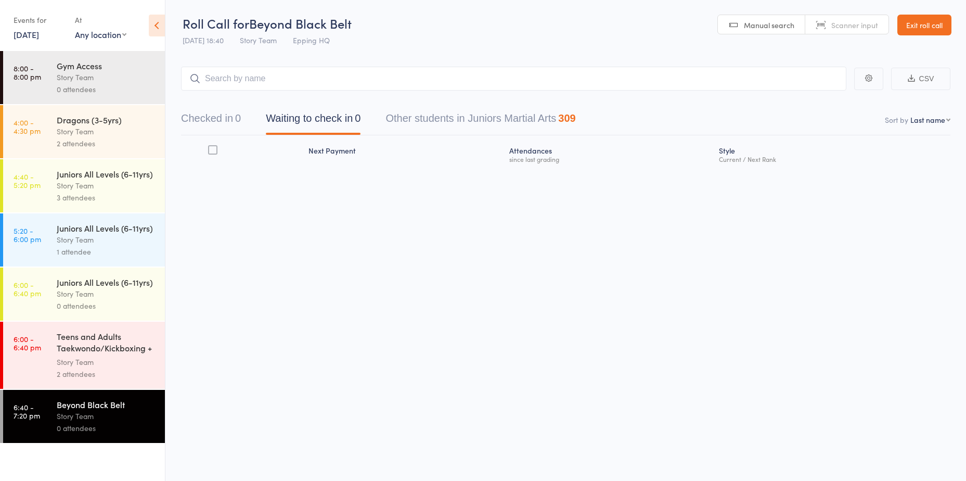
click at [101, 352] on div "Teens and Adults Taekwondo/Kickboxing + Family Cla..." at bounding box center [106, 342] width 99 height 25
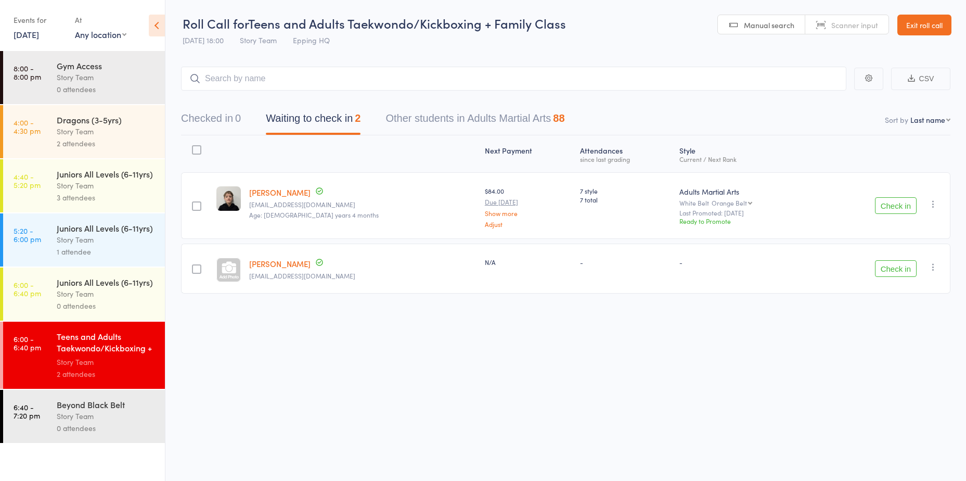
click at [85, 420] on div "Story Team" at bounding box center [106, 416] width 99 height 12
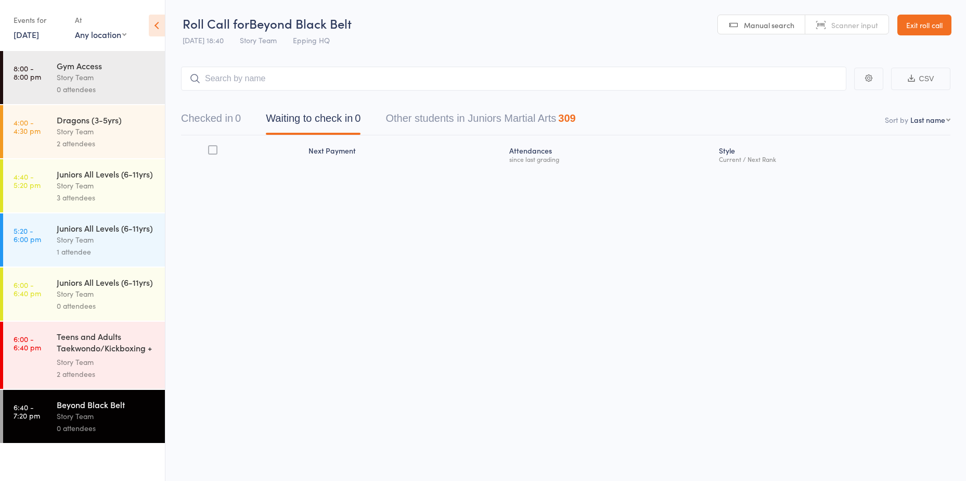
click at [110, 354] on div "Teens and Adults Taekwondo/Kickboxing + Family Cla..." at bounding box center [106, 342] width 99 height 25
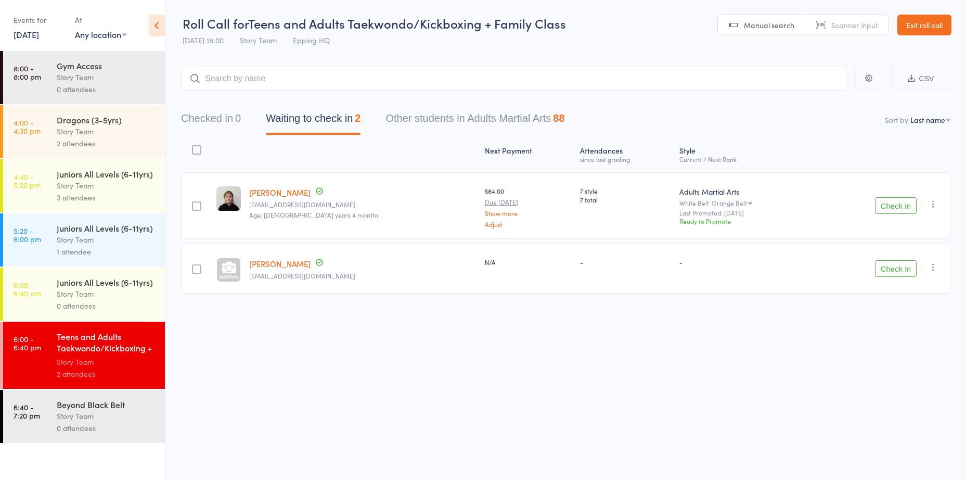
click at [68, 428] on div "0 attendees" at bounding box center [106, 428] width 99 height 12
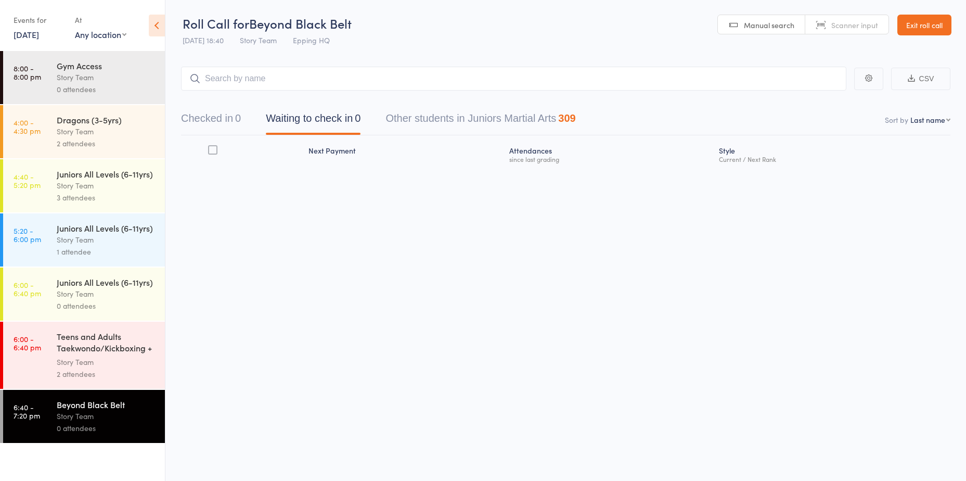
click at [91, 358] on div "Story Team" at bounding box center [106, 362] width 99 height 12
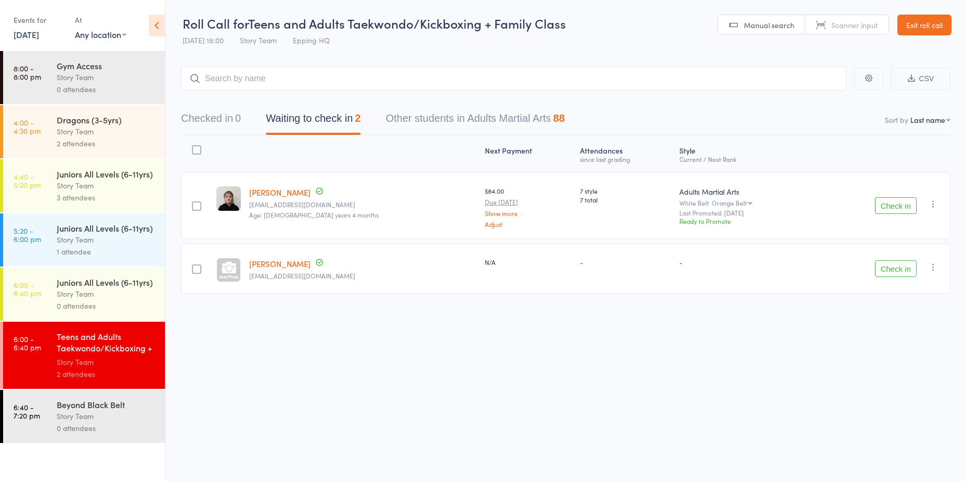
click at [676, 312] on div "Next Payment Atten­dances since last grading Style Current / Next Rank edit Ant…" at bounding box center [565, 237] width 769 height 204
click at [115, 409] on div "Beyond Black Belt" at bounding box center [106, 403] width 99 height 11
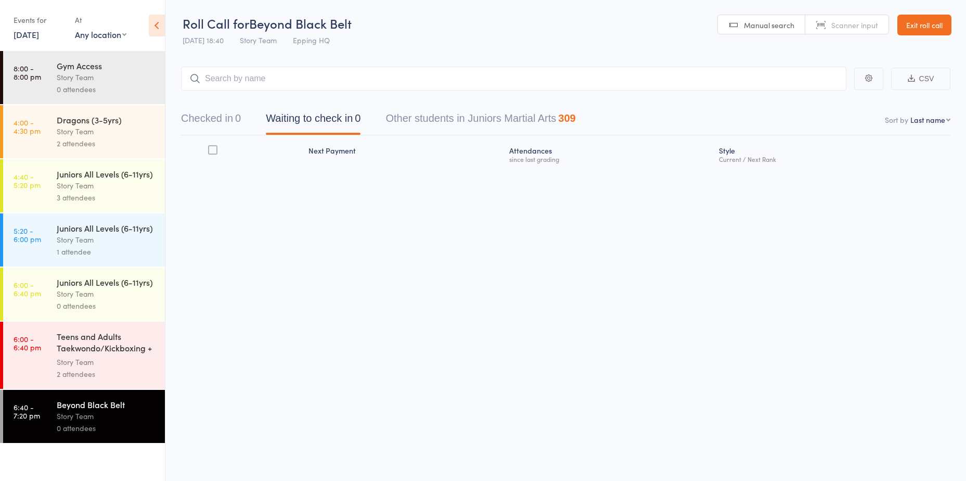
click at [94, 367] on div "Story Team" at bounding box center [106, 362] width 99 height 12
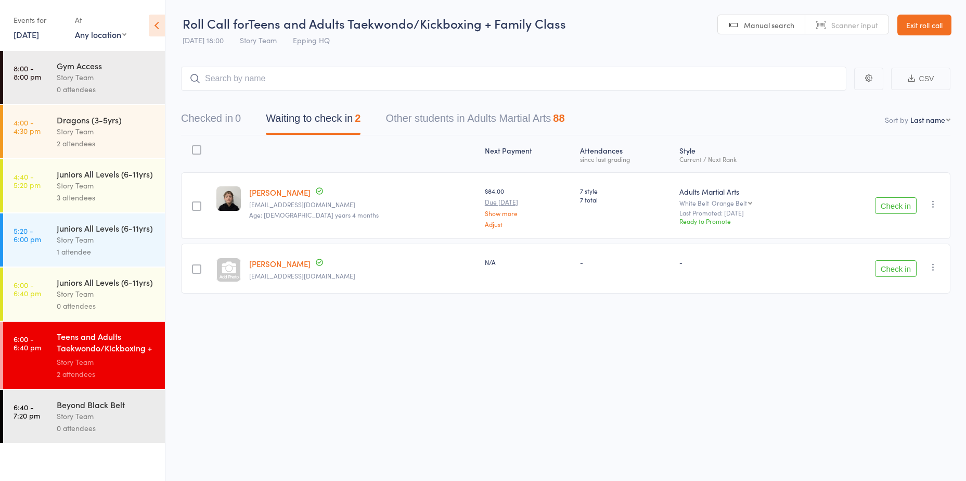
click at [287, 265] on link "Emma Secchi" at bounding box center [279, 263] width 61 height 11
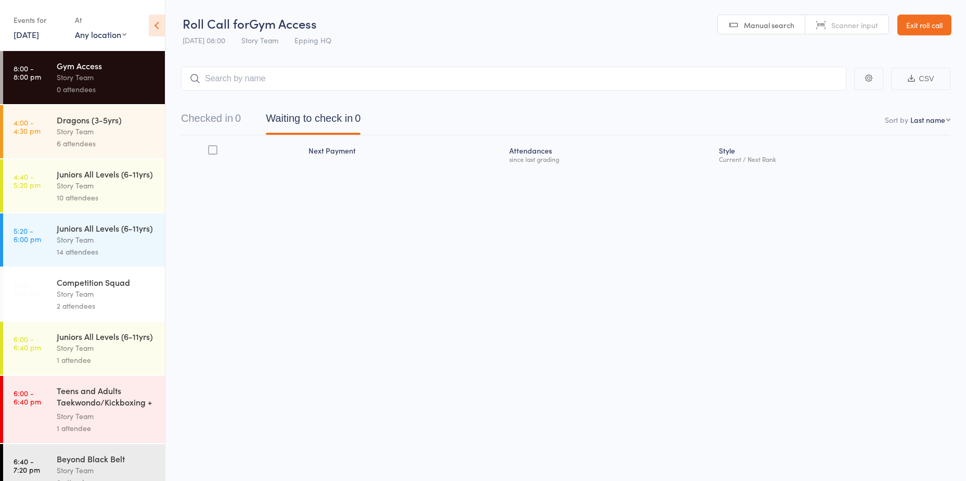
click at [27, 30] on link "[DATE]" at bounding box center [26, 34] width 25 height 11
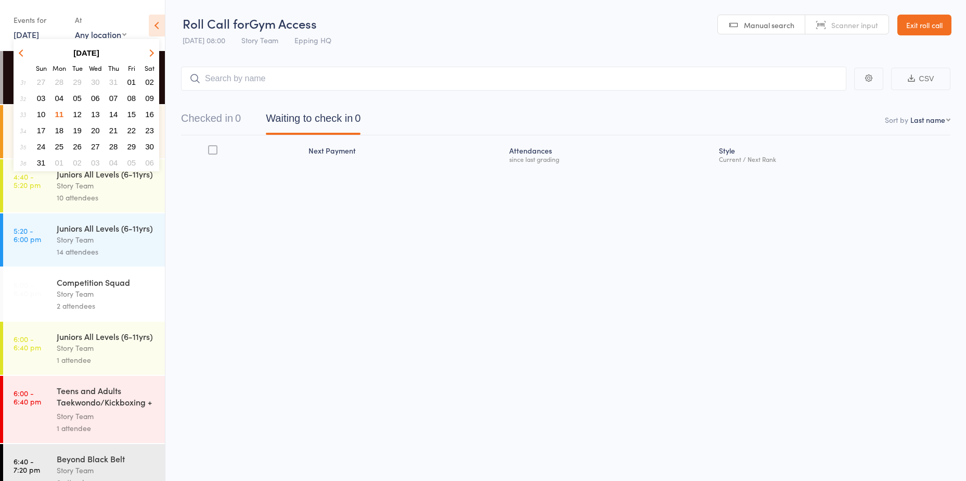
click at [80, 82] on span "29" at bounding box center [77, 82] width 9 height 9
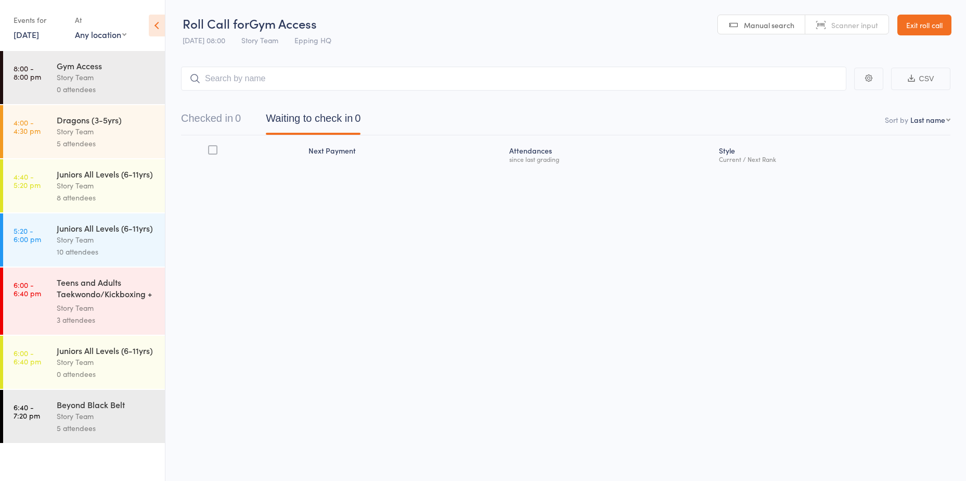
scroll to position [1, 0]
click at [82, 423] on div "5 attendees" at bounding box center [106, 428] width 99 height 12
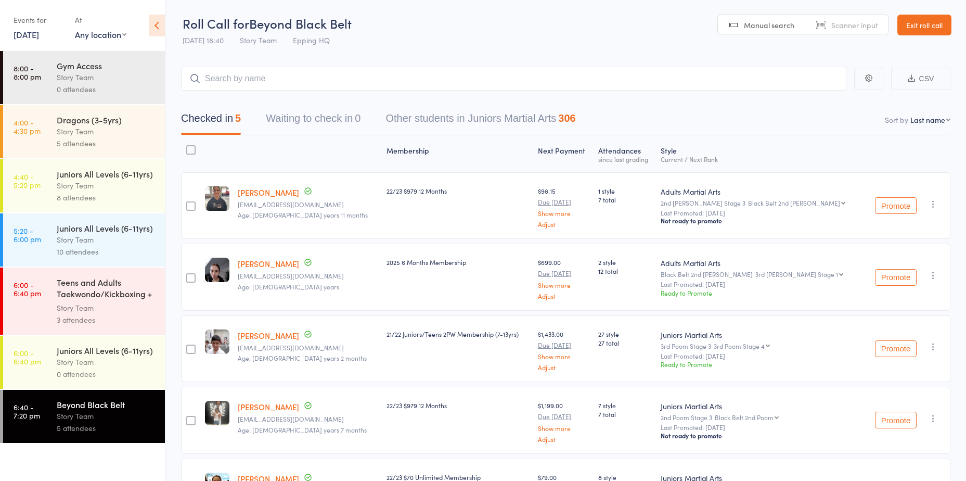
click at [23, 32] on link "[DATE]" at bounding box center [26, 34] width 25 height 11
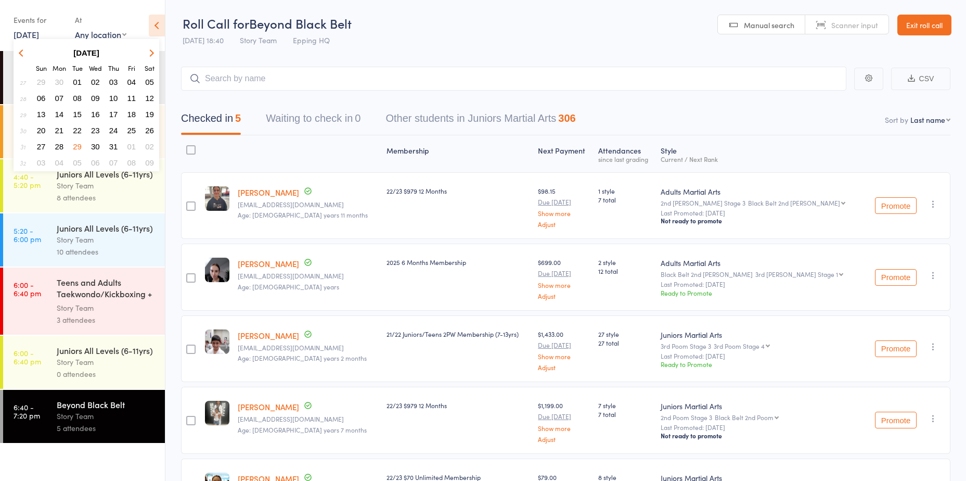
click at [81, 130] on span "22" at bounding box center [77, 130] width 9 height 9
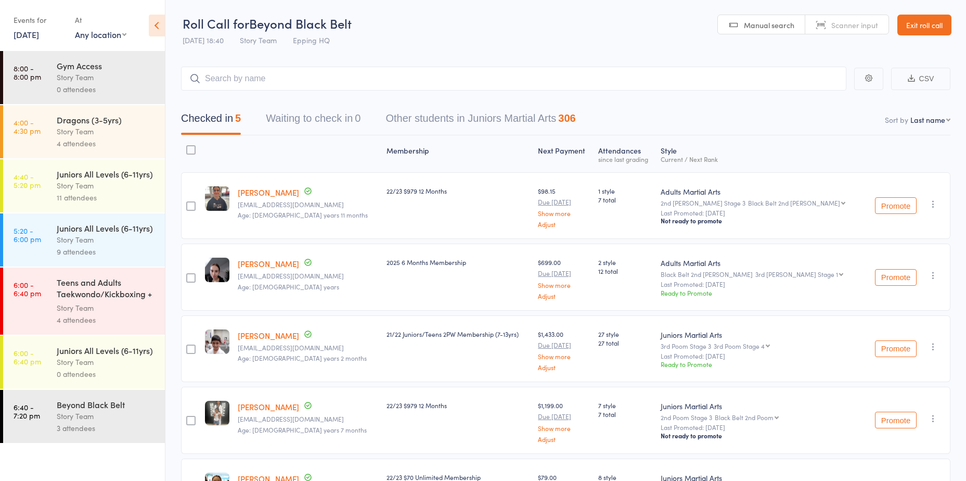
click at [85, 407] on div "Beyond Black Belt" at bounding box center [106, 403] width 99 height 11
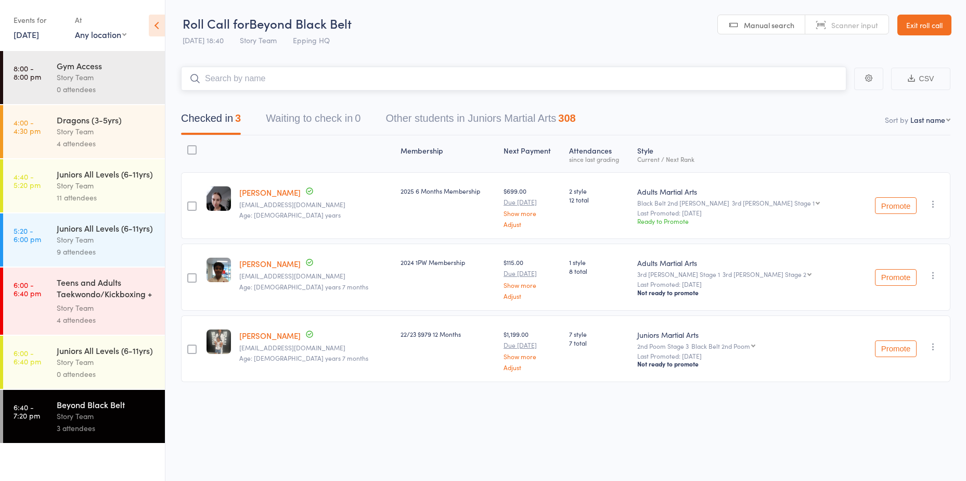
scroll to position [1, 0]
click at [36, 31] on link "[DATE]" at bounding box center [26, 34] width 25 height 11
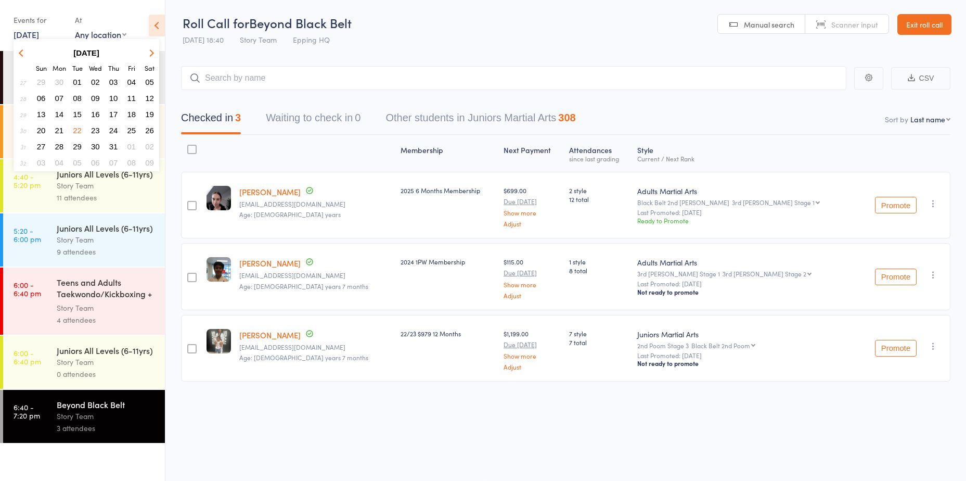
click at [76, 113] on span "15" at bounding box center [77, 114] width 9 height 9
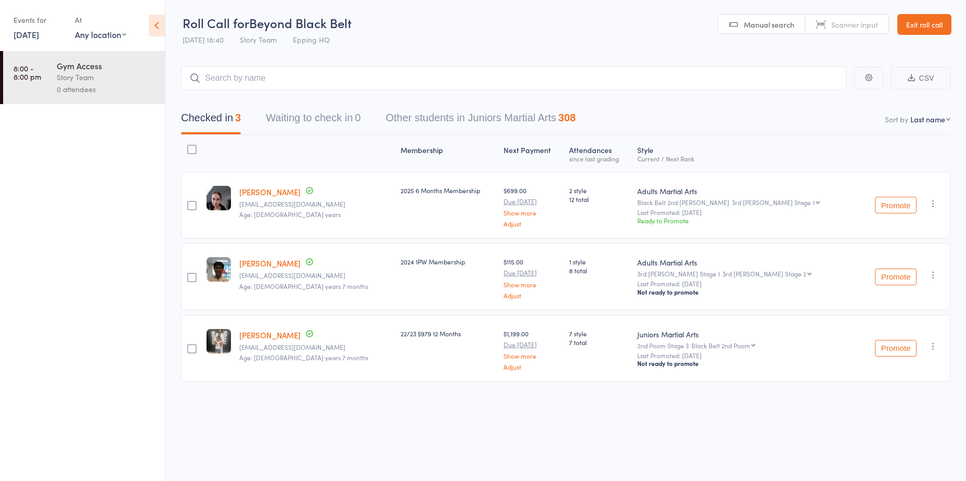
click at [39, 32] on link "[DATE]" at bounding box center [26, 34] width 25 height 11
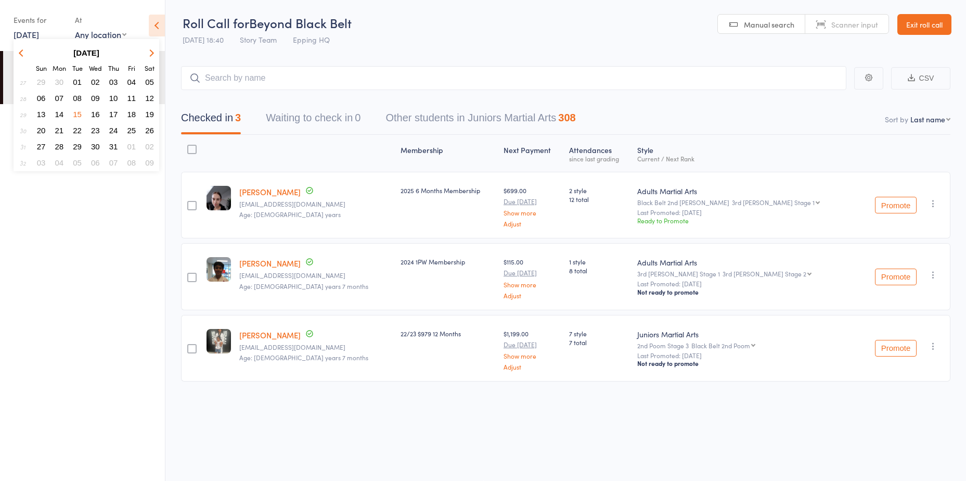
click at [76, 82] on span "01" at bounding box center [77, 82] width 9 height 9
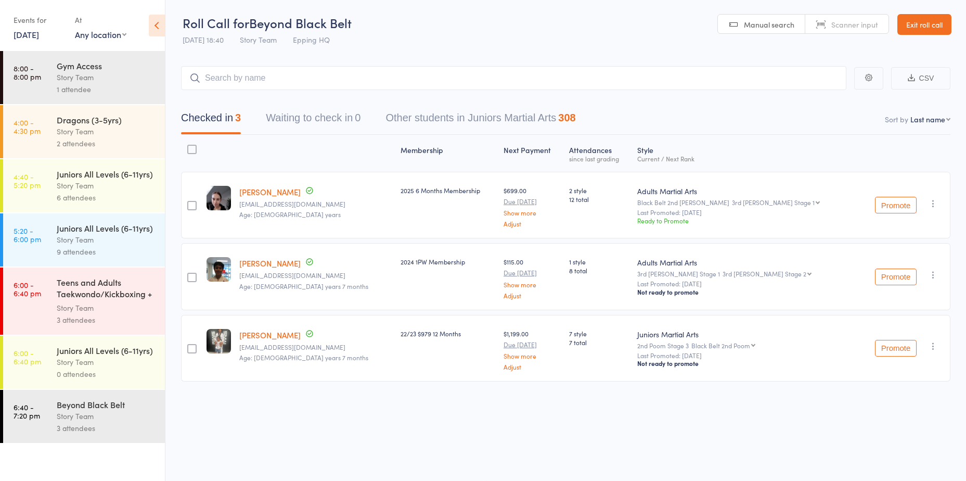
click at [82, 389] on li "6:00 - 6:40 pm Juniors All Levels (6-11yrs) Story Team 0 attendees" at bounding box center [82, 363] width 165 height 54
click at [78, 405] on div "Beyond Black Belt" at bounding box center [106, 403] width 99 height 11
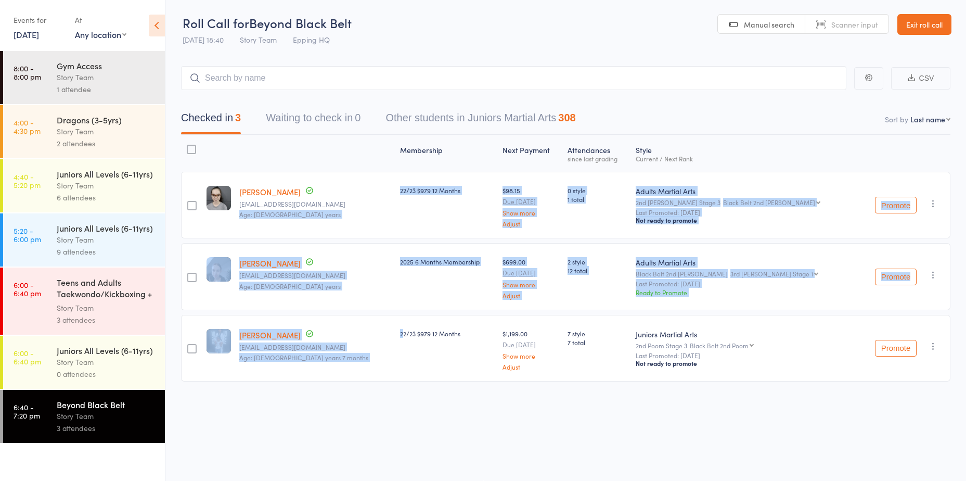
drag, startPoint x: 266, startPoint y: 246, endPoint x: 209, endPoint y: 193, distance: 77.3
click at [210, 195] on div "edit Tahlia Fanartzis [EMAIL_ADDRESS][DOMAIN_NAME] Age: [DEMOGRAPHIC_DATA] year…" at bounding box center [565, 277] width 769 height 210
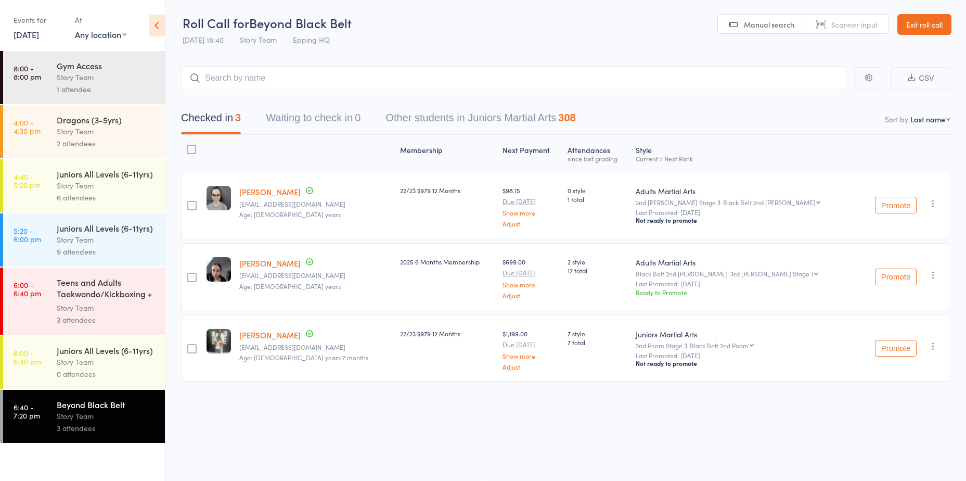
drag, startPoint x: 209, startPoint y: 193, endPoint x: 461, endPoint y: 448, distance: 359.0
click at [461, 448] on div "Roll Call for Beyond Black Belt [DATE] 18:40 Story Team Epping HQ Manual search…" at bounding box center [483, 239] width 966 height 481
click at [239, 431] on div "Roll Call for Beyond Black Belt [DATE] 18:40 Story Team Epping HQ Manual search…" at bounding box center [483, 239] width 966 height 481
click at [916, 25] on link "Exit roll call" at bounding box center [924, 24] width 54 height 21
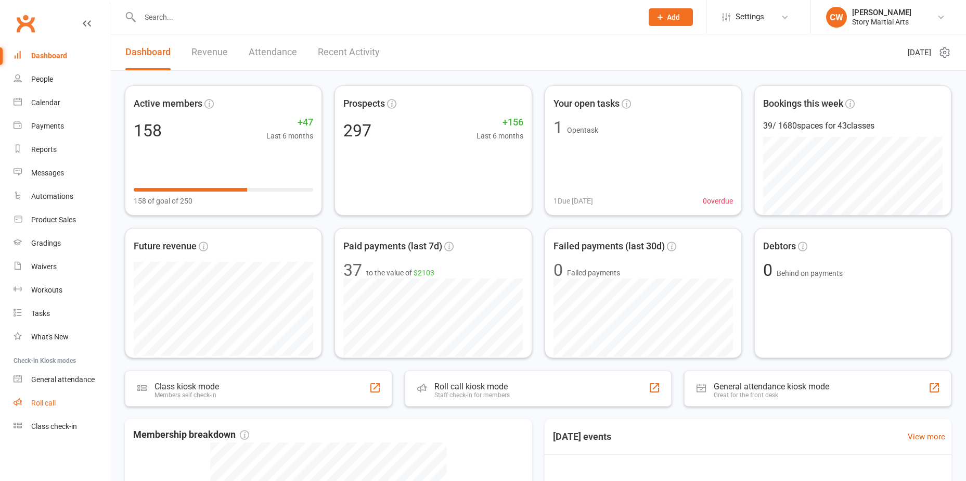
click at [60, 404] on link "Roll call" at bounding box center [62, 402] width 96 height 23
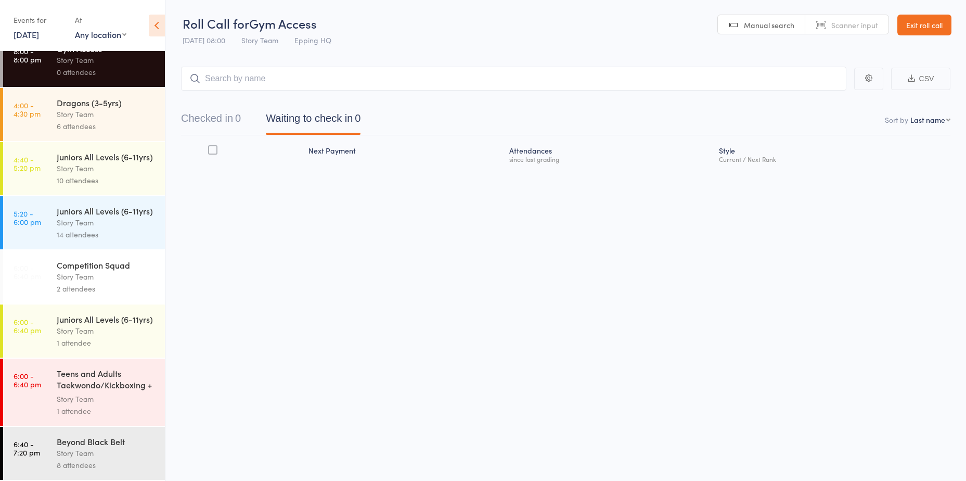
scroll to position [51, 0]
click at [81, 453] on div "Story Team" at bounding box center [106, 453] width 99 height 12
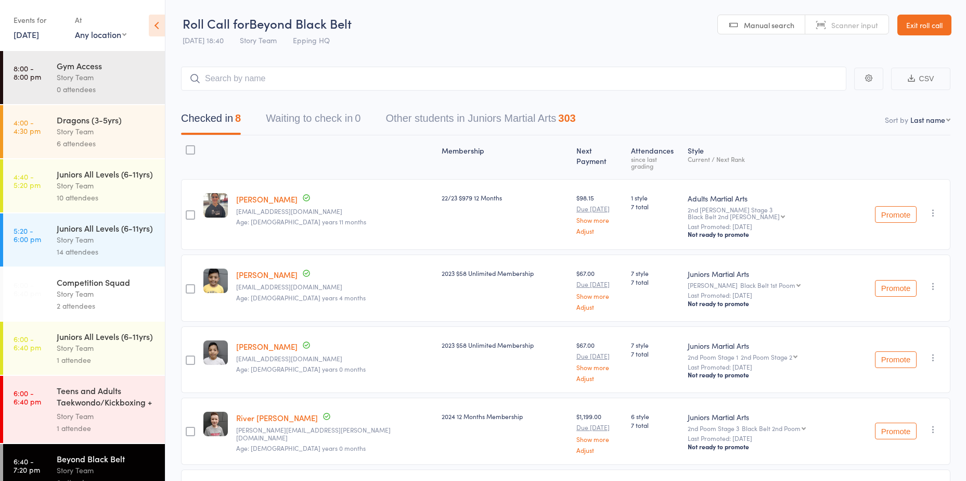
click at [915, 32] on link "Exit roll call" at bounding box center [924, 25] width 54 height 21
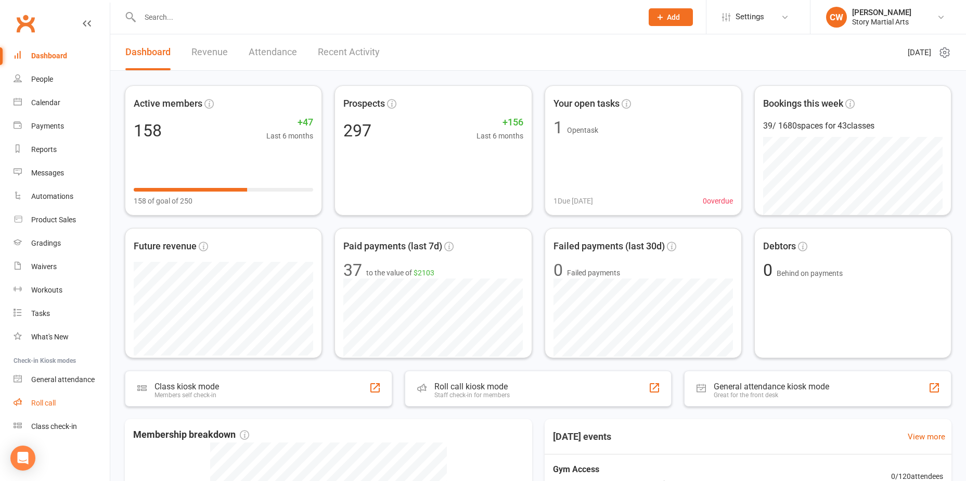
click at [40, 405] on div "Roll call" at bounding box center [43, 402] width 24 height 8
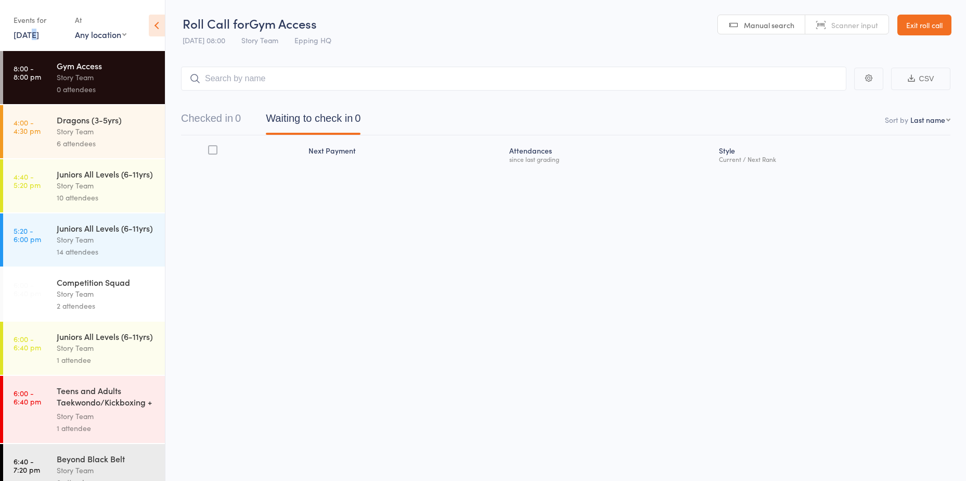
click at [29, 38] on link "[DATE]" at bounding box center [26, 34] width 25 height 11
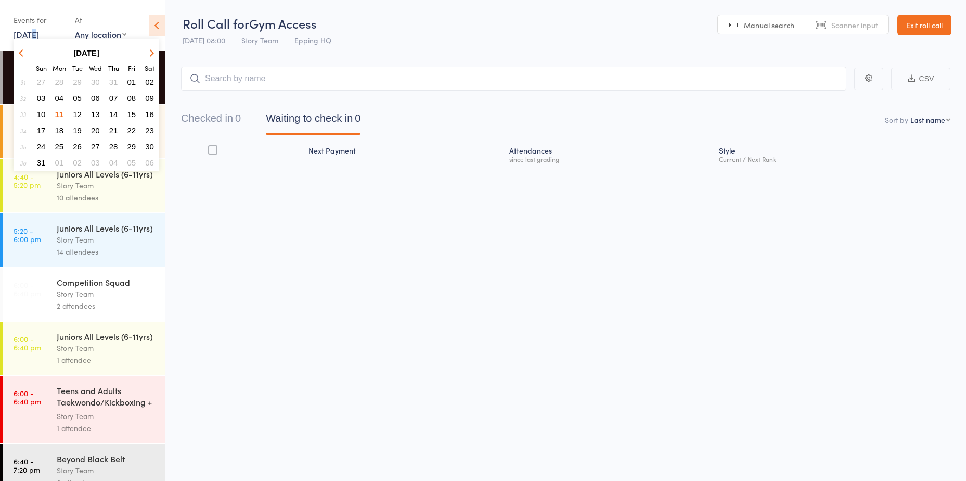
drag, startPoint x: 29, startPoint y: 38, endPoint x: 76, endPoint y: 111, distance: 86.4
click at [76, 111] on span "12" at bounding box center [77, 114] width 9 height 9
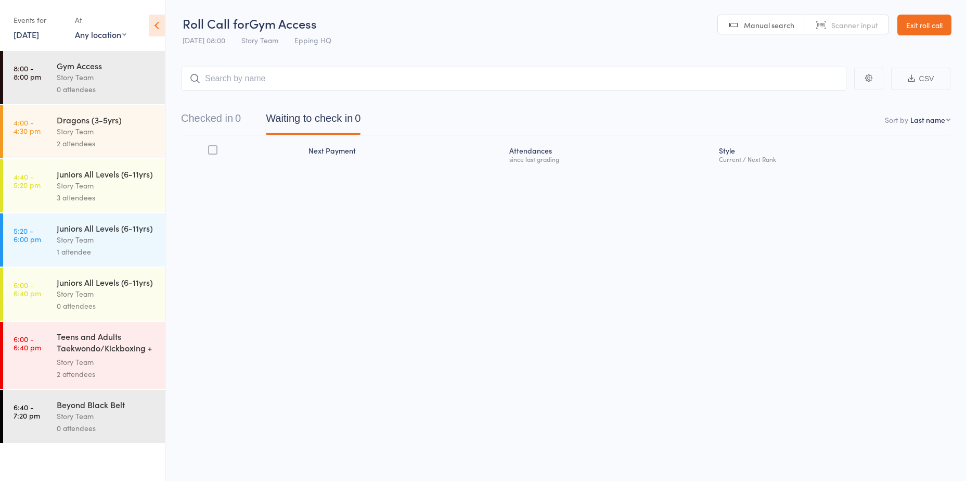
click at [74, 119] on div "Dragons (3-5yrs)" at bounding box center [106, 119] width 99 height 11
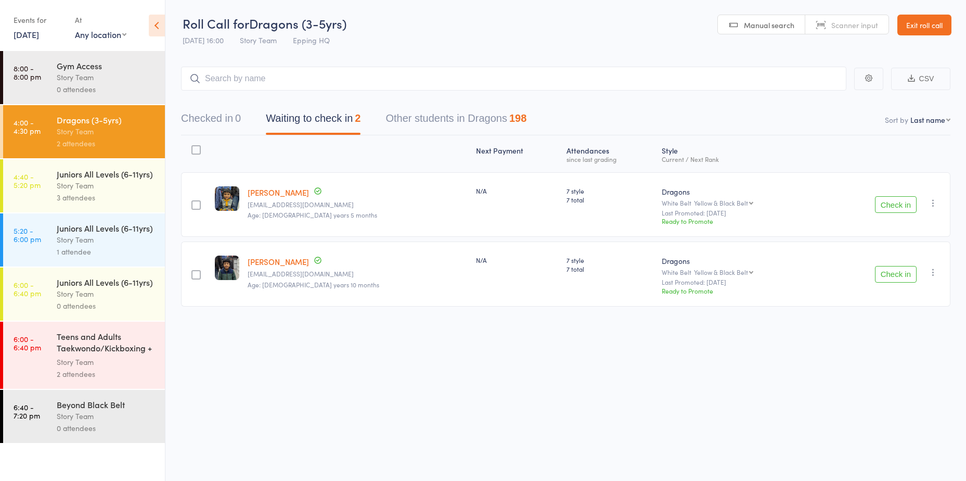
click at [76, 156] on div "Dragons (3-5yrs) Story Team 2 attendees" at bounding box center [111, 131] width 108 height 53
click at [73, 164] on div "Juniors All Levels (6-11yrs) Story Team 3 attendees" at bounding box center [111, 185] width 108 height 53
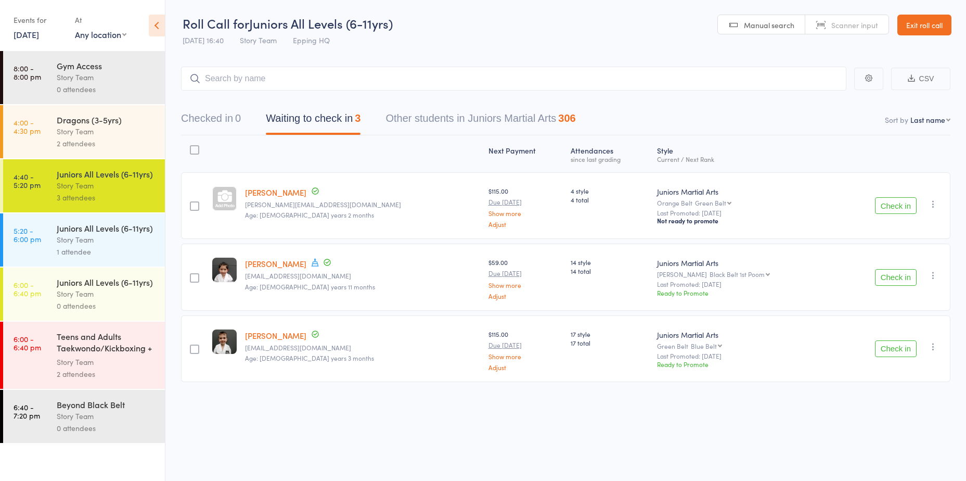
click at [922, 18] on link "Exit roll call" at bounding box center [924, 25] width 54 height 21
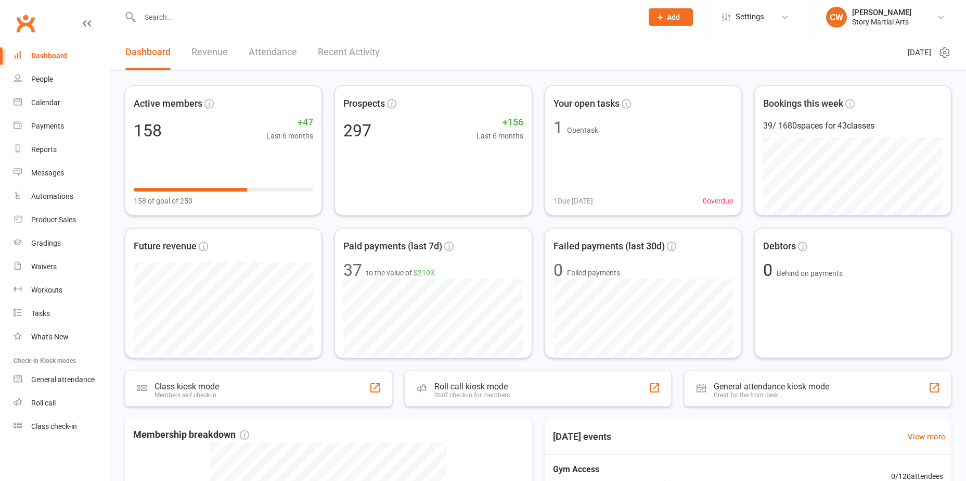
click at [223, 20] on input "text" at bounding box center [386, 17] width 498 height 15
click at [226, 20] on input "text" at bounding box center [386, 17] width 498 height 15
click at [46, 399] on div "Roll call" at bounding box center [43, 402] width 24 height 8
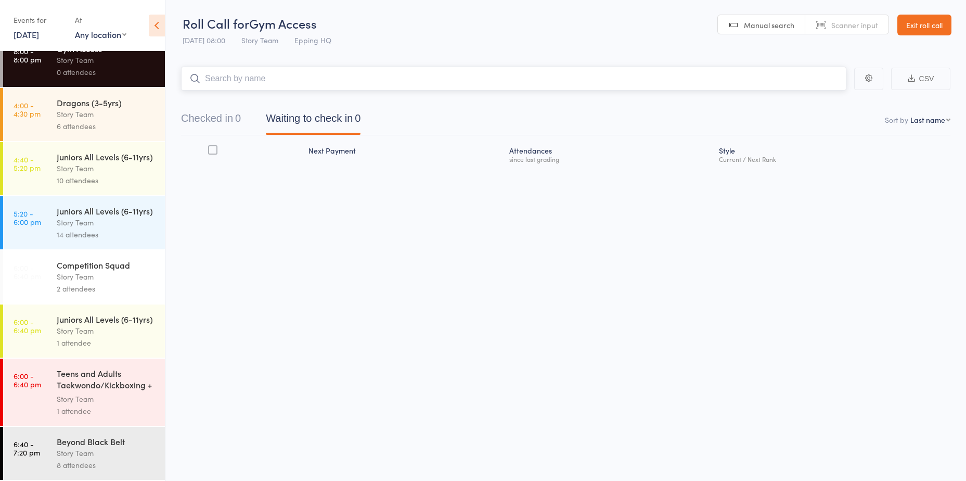
scroll to position [51, 0]
click at [86, 456] on div "Story Team" at bounding box center [106, 453] width 99 height 12
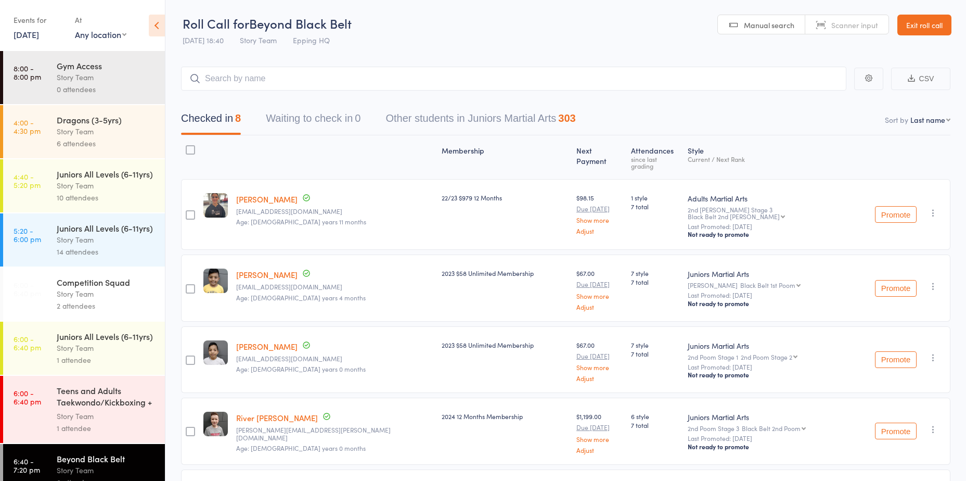
click at [933, 19] on link "Exit roll call" at bounding box center [924, 25] width 54 height 21
